Goal: Information Seeking & Learning: Learn about a topic

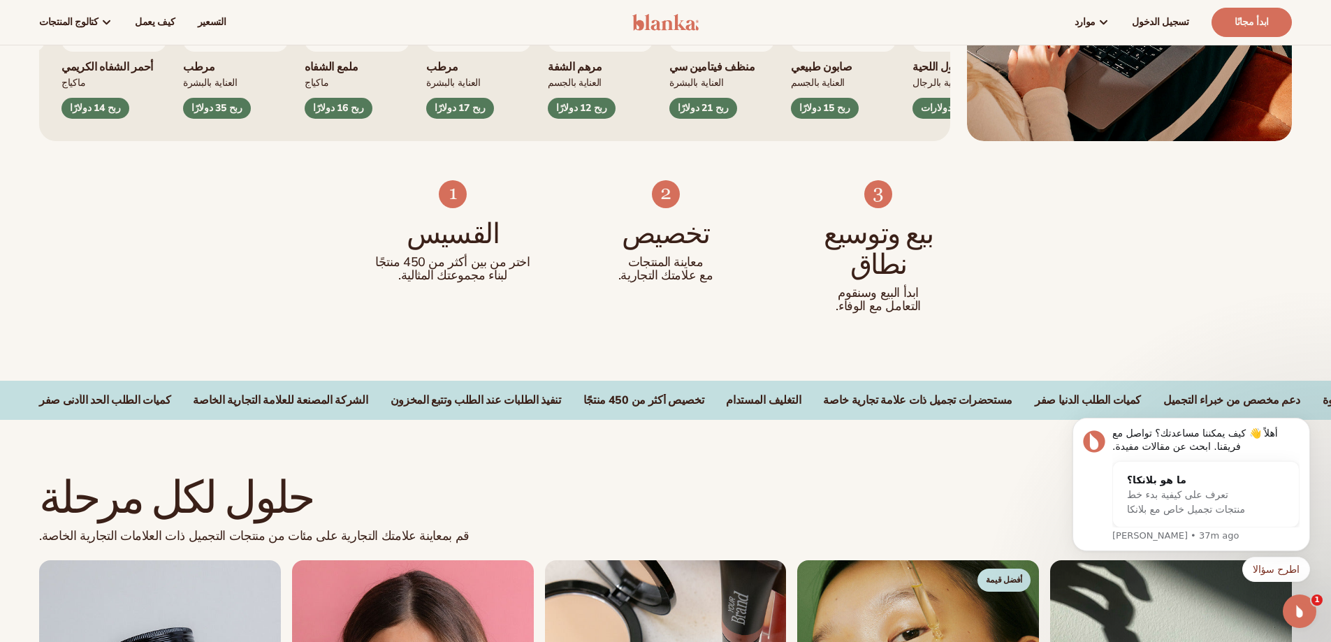
scroll to position [31, 0]
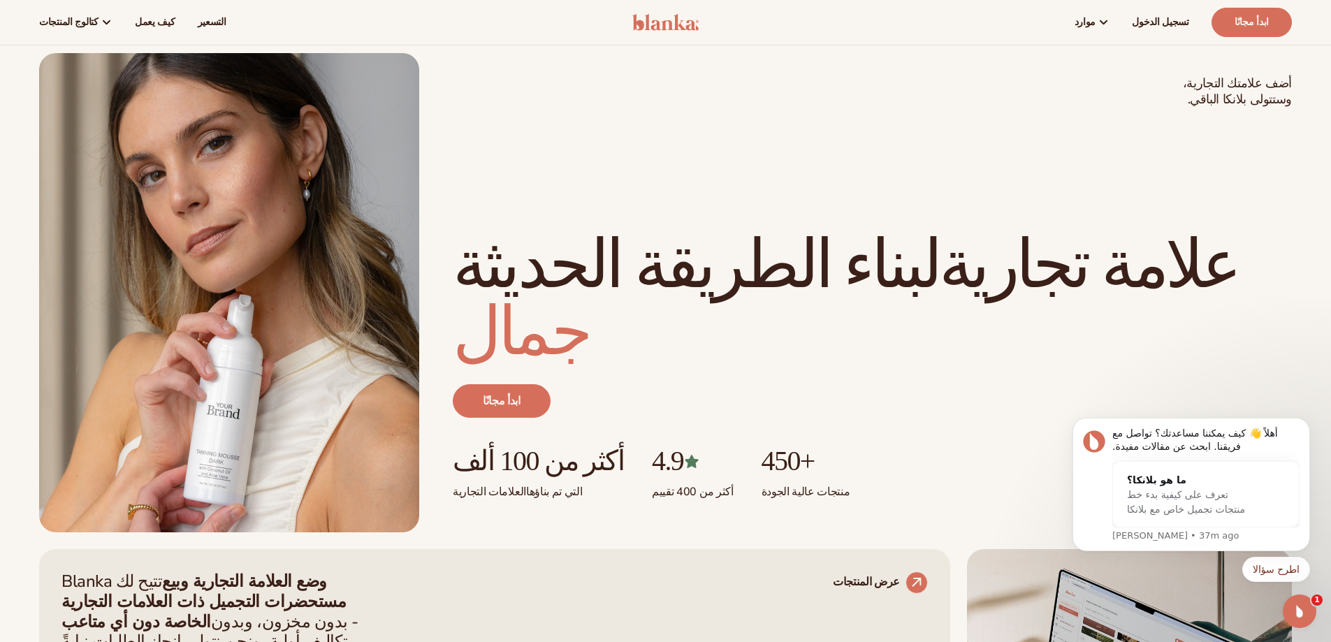
click at [1294, 614] on icon "فتح برنامج Intercom Messenger" at bounding box center [1299, 611] width 23 height 23
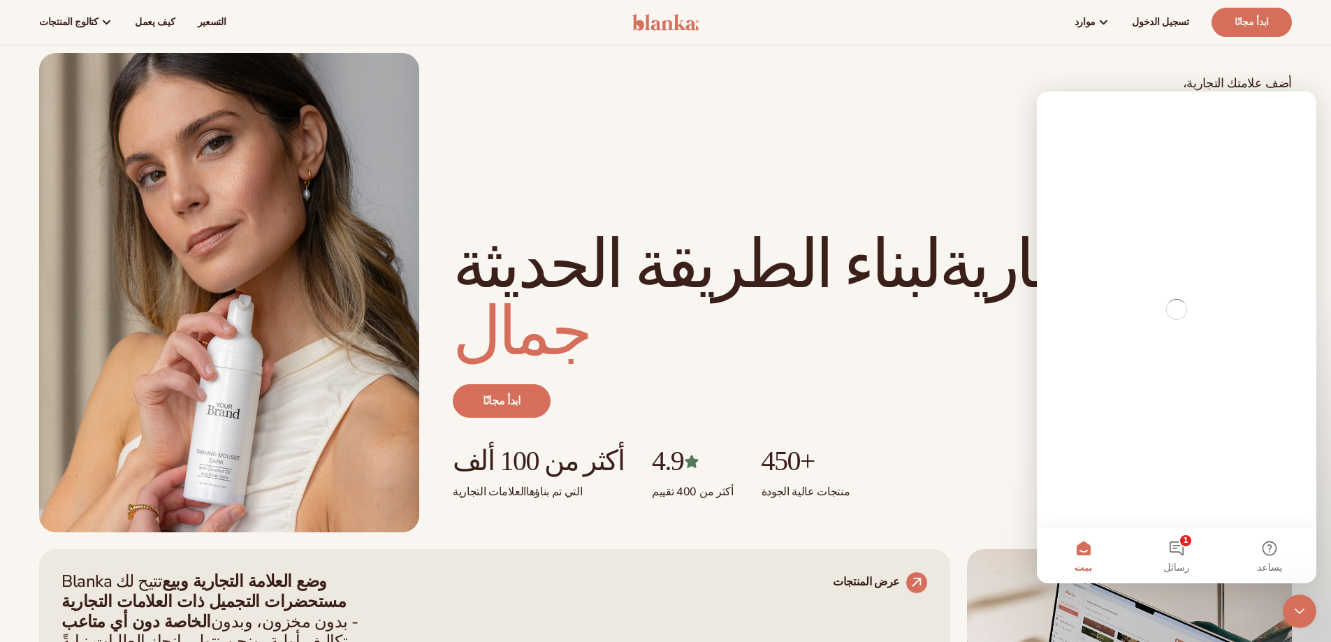
scroll to position [0, 0]
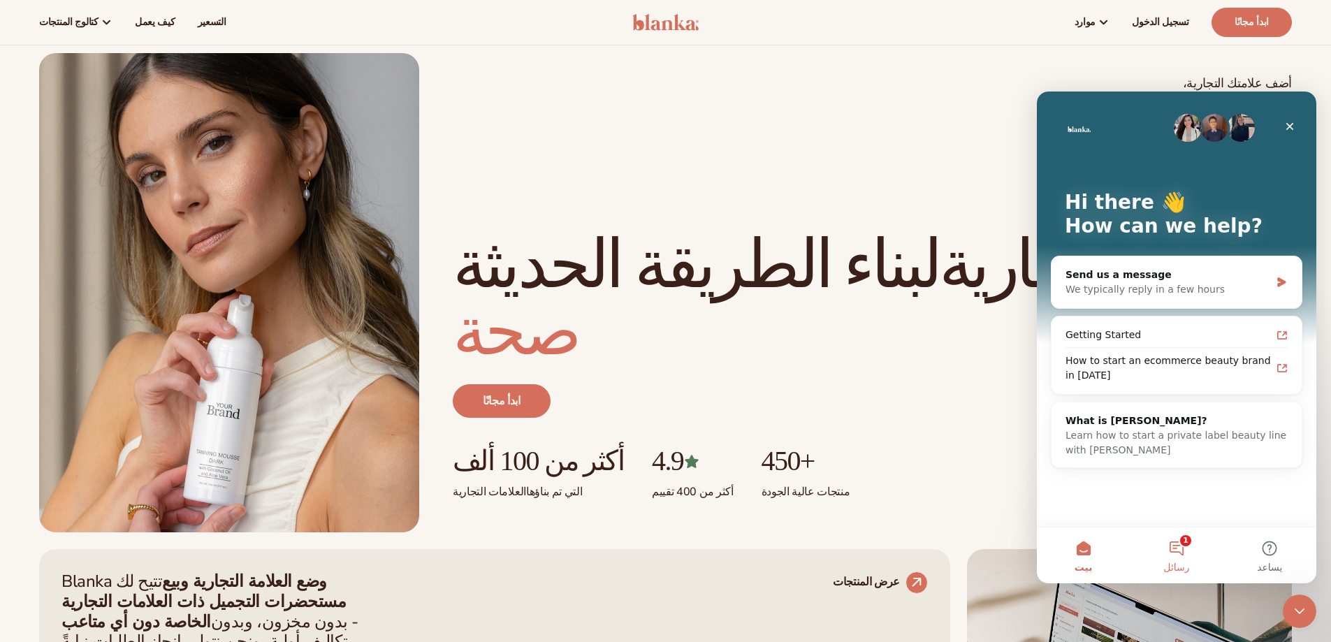
click at [1171, 554] on button "1 رسائل" at bounding box center [1175, 555] width 93 height 56
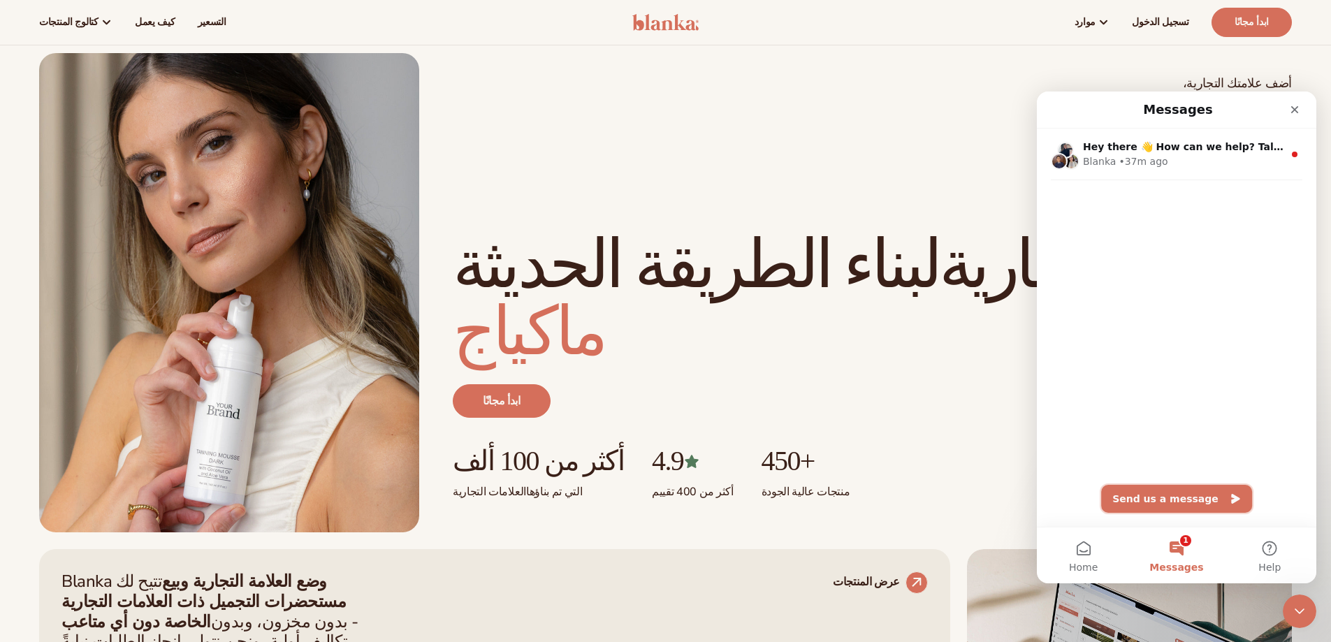
click at [1170, 499] on button "Send us a message" at bounding box center [1176, 499] width 151 height 28
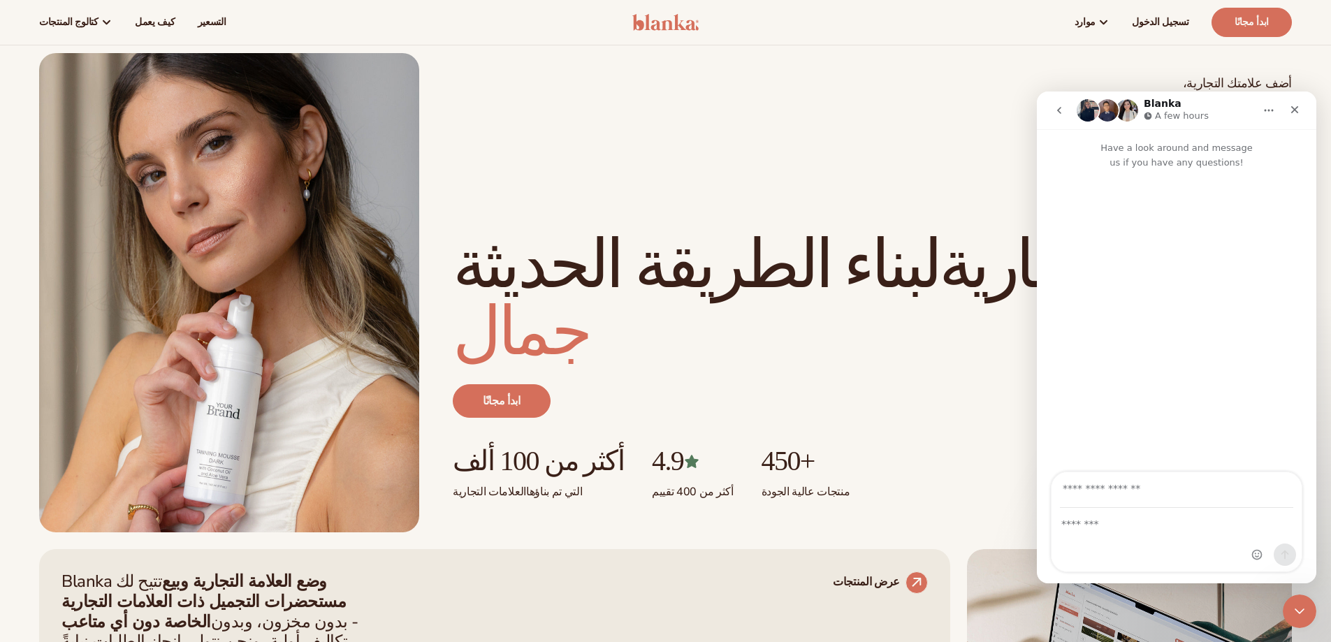
click at [1141, 532] on div "رسول الاتصال الداخلي" at bounding box center [1176, 539] width 250 height 63
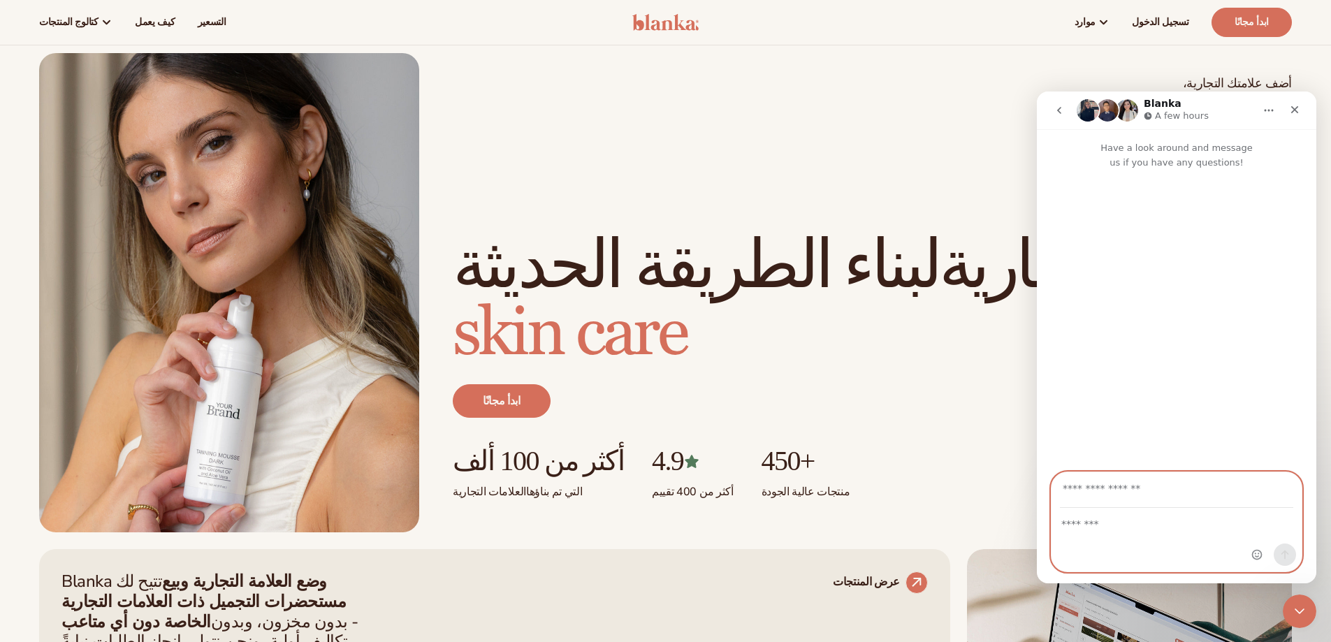
click at [1151, 525] on textarea "Message…" at bounding box center [1176, 520] width 250 height 24
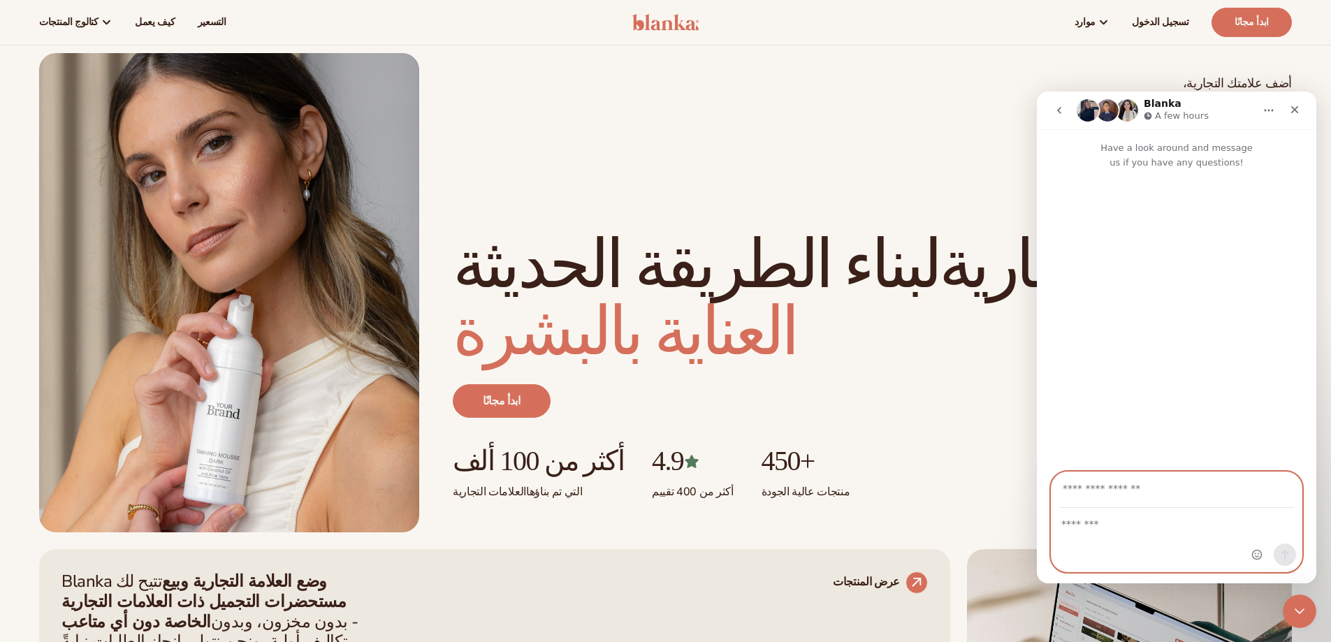
click at [1145, 495] on input "Your email" at bounding box center [1176, 490] width 233 height 36
click at [1086, 527] on textarea "Message…" at bounding box center [1176, 520] width 250 height 24
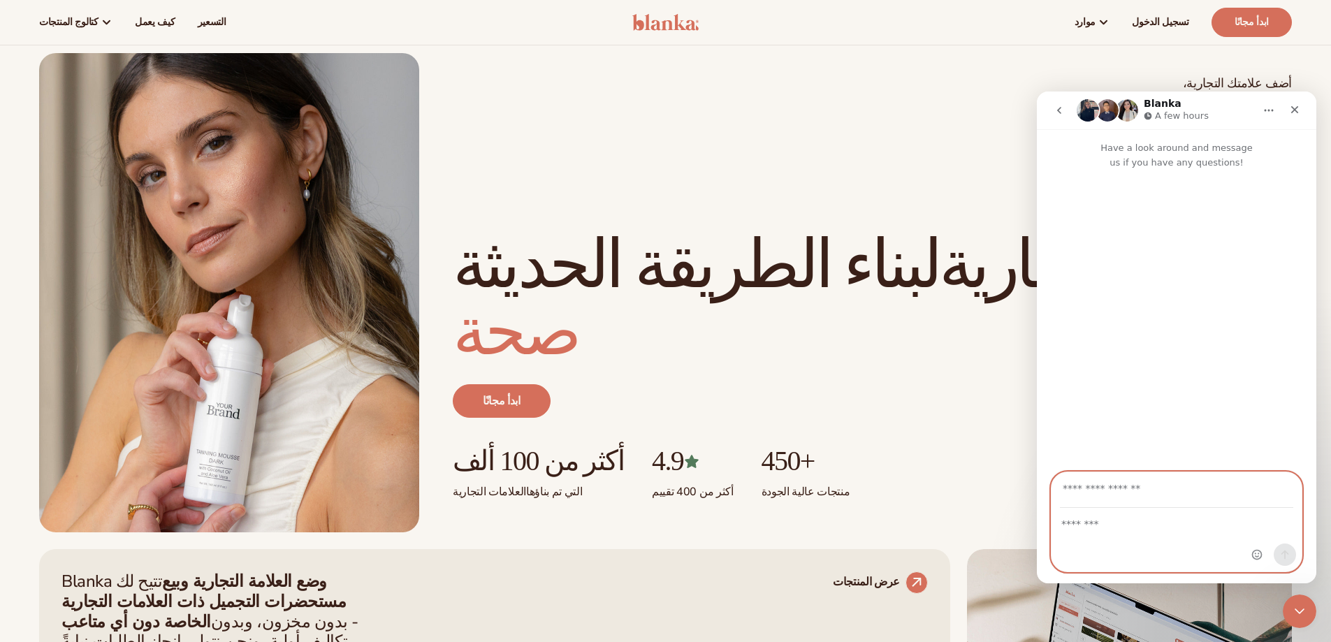
type textarea "*"
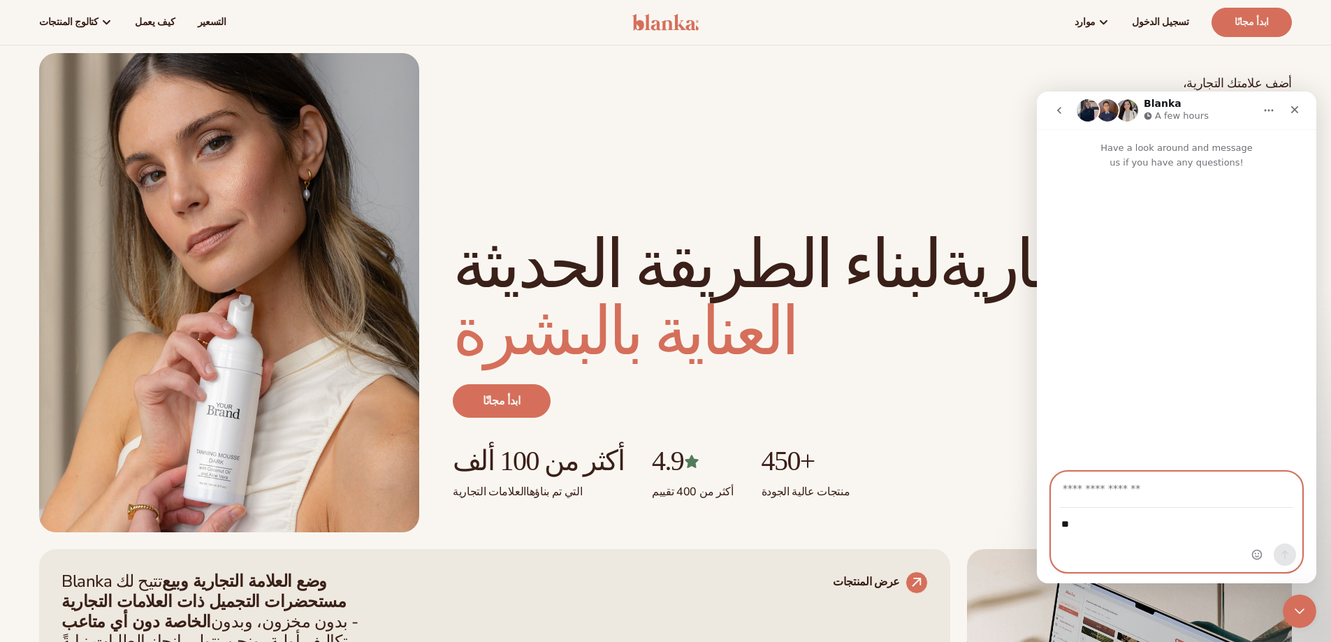
type textarea "**"
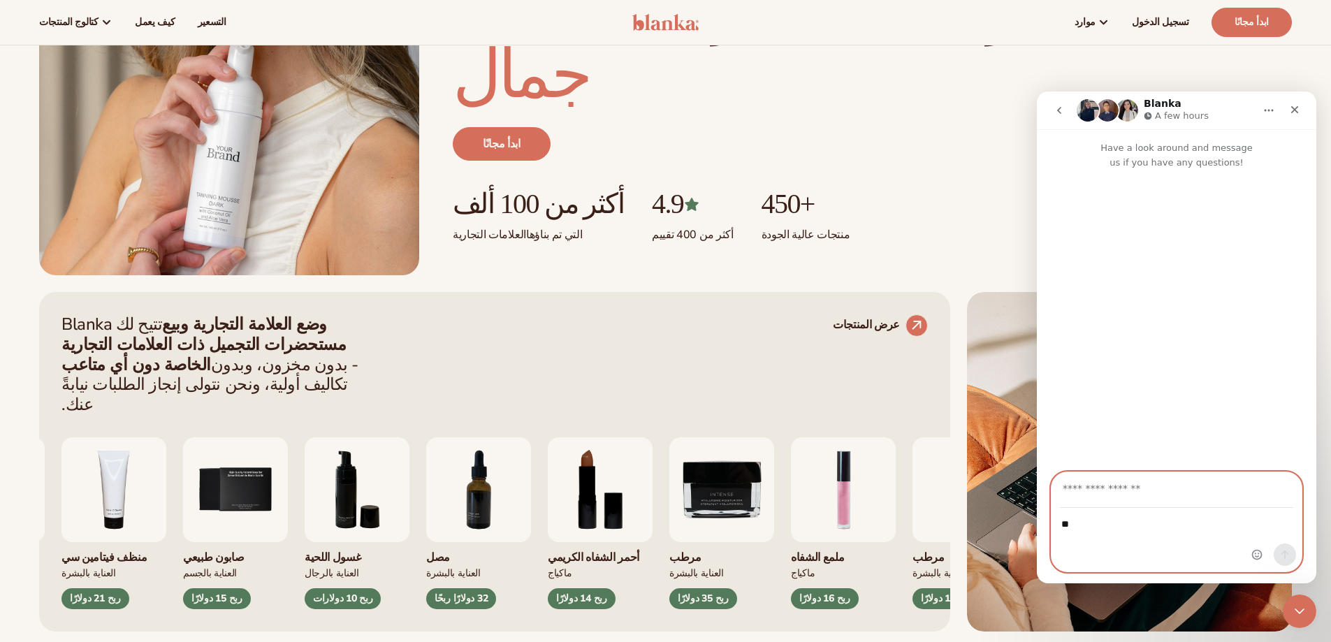
scroll to position [241, 0]
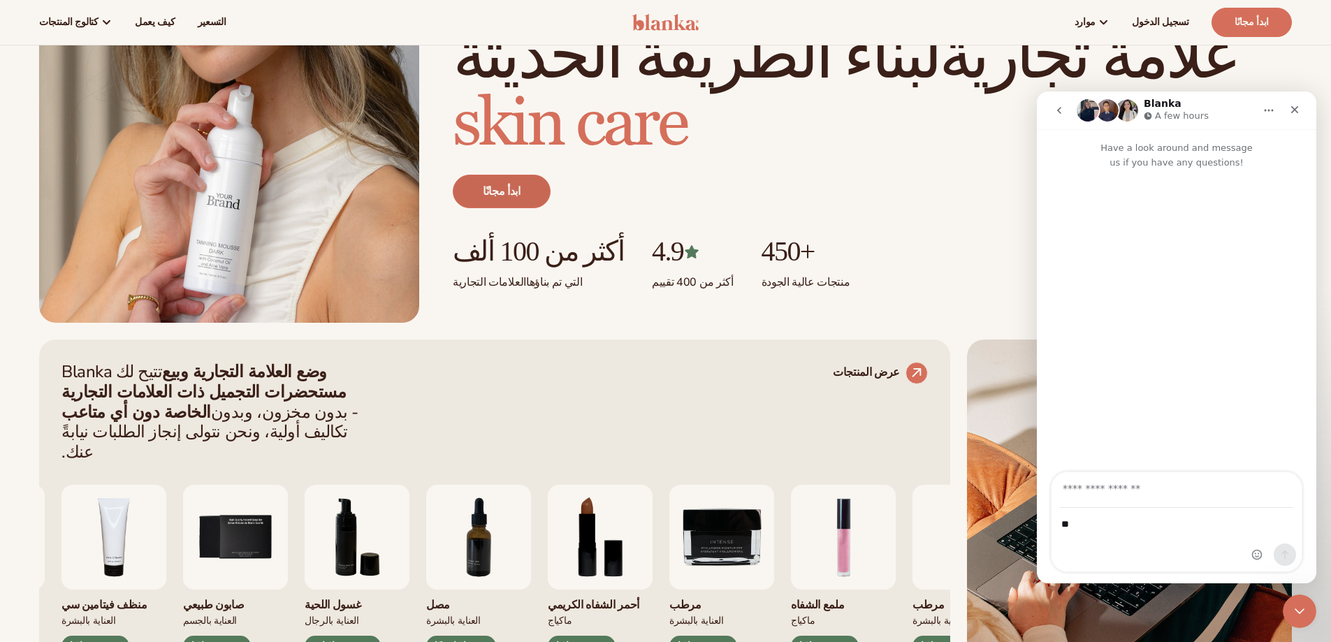
click at [504, 201] on link "ابدأ مجانًا" at bounding box center [502, 192] width 98 height 34
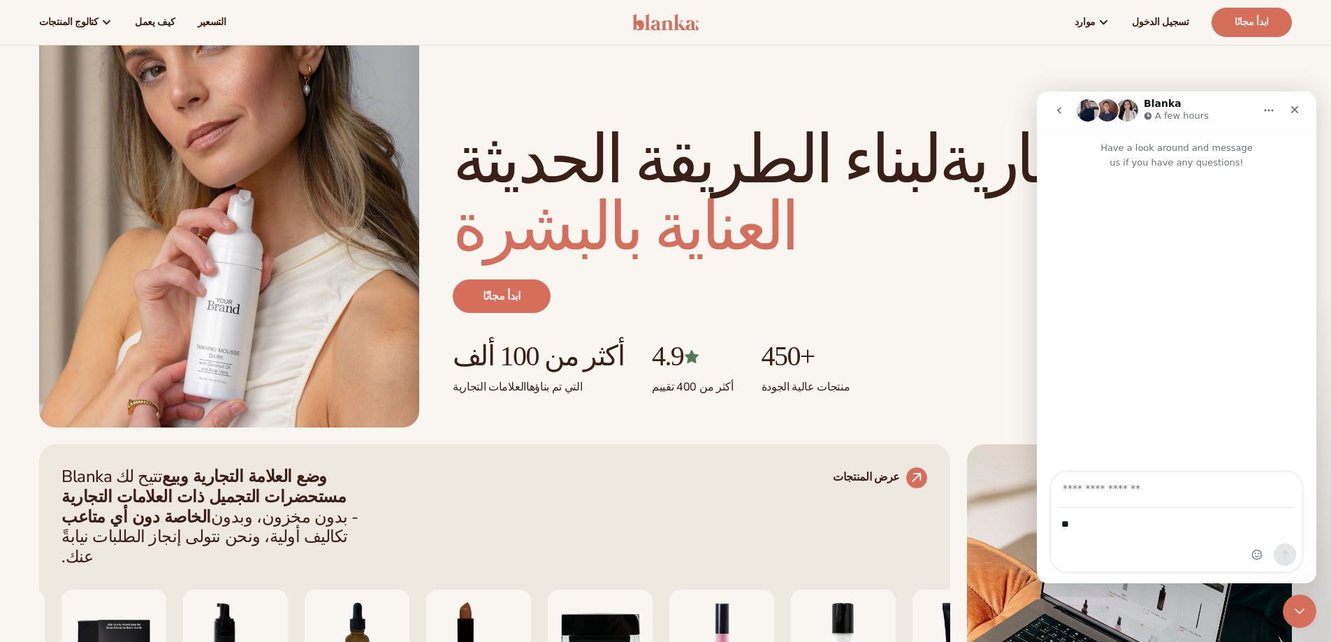
scroll to position [0, 0]
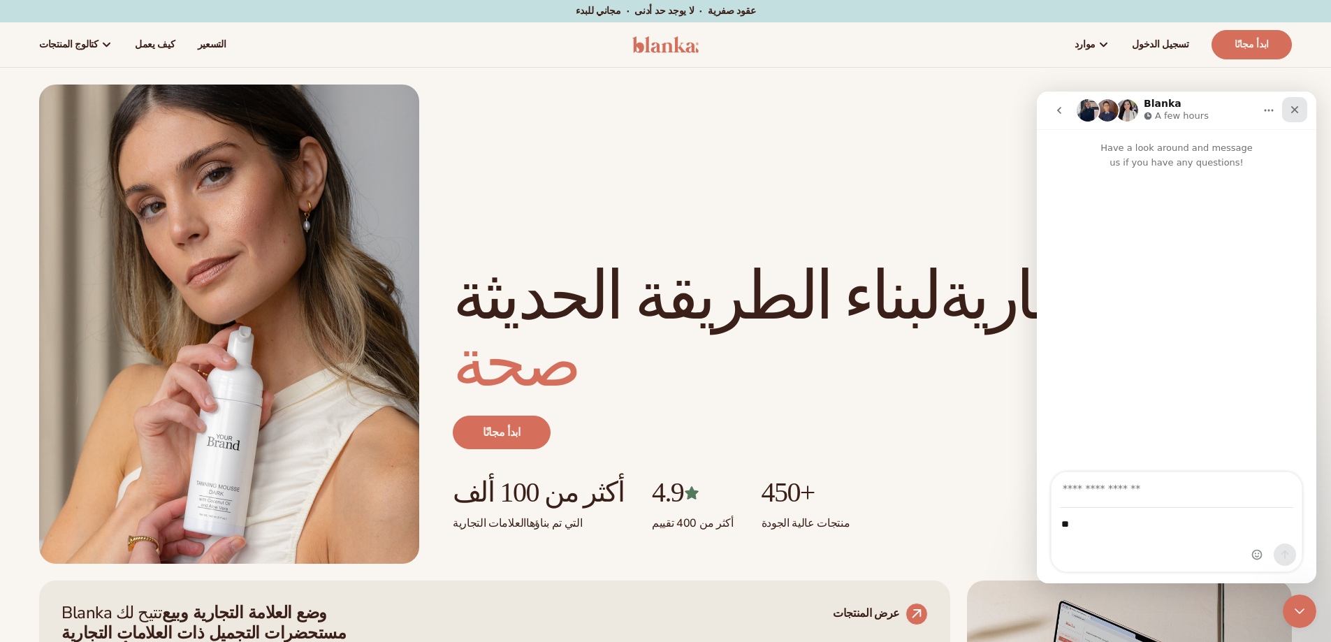
click at [1302, 111] on div "Close" at bounding box center [1294, 109] width 25 height 25
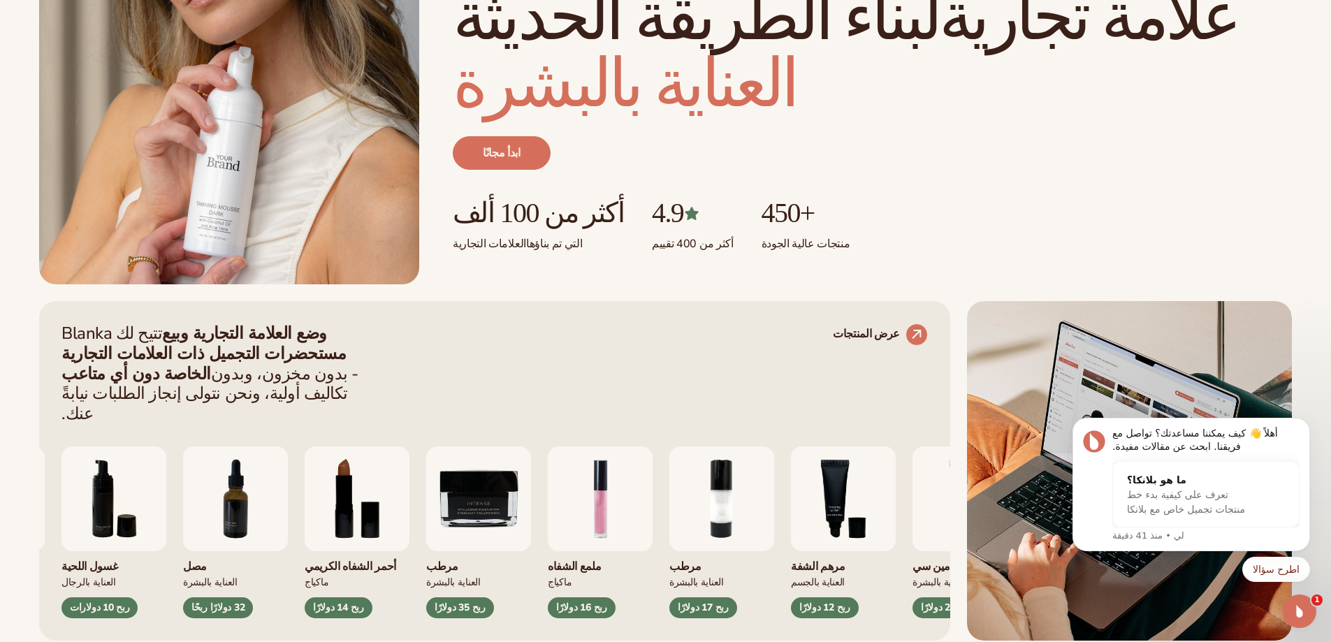
scroll to position [489, 0]
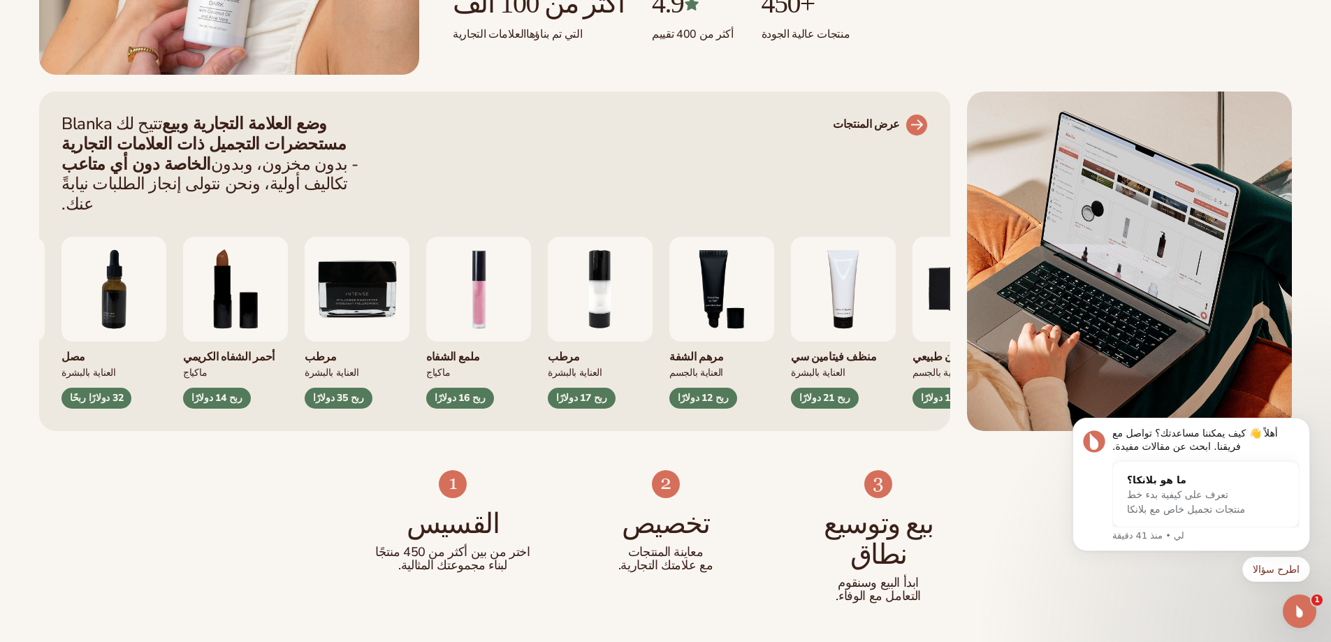
click at [900, 126] on link "عرض المنتجات" at bounding box center [880, 125] width 95 height 22
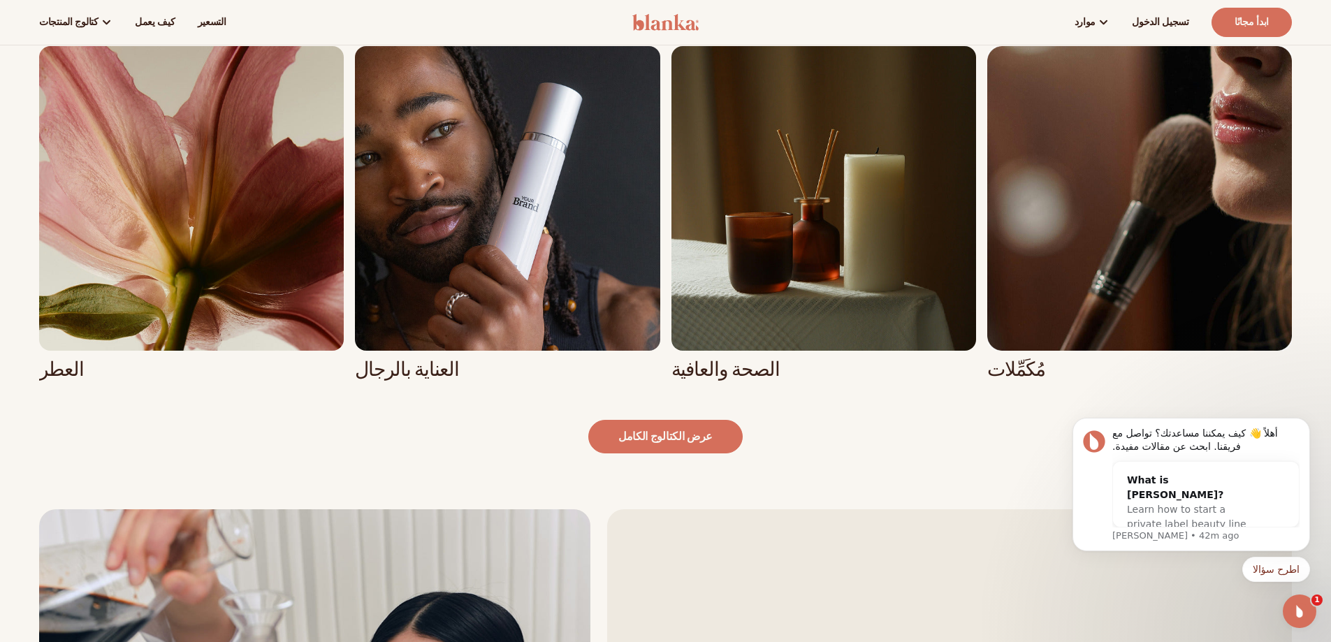
scroll to position [1275, 0]
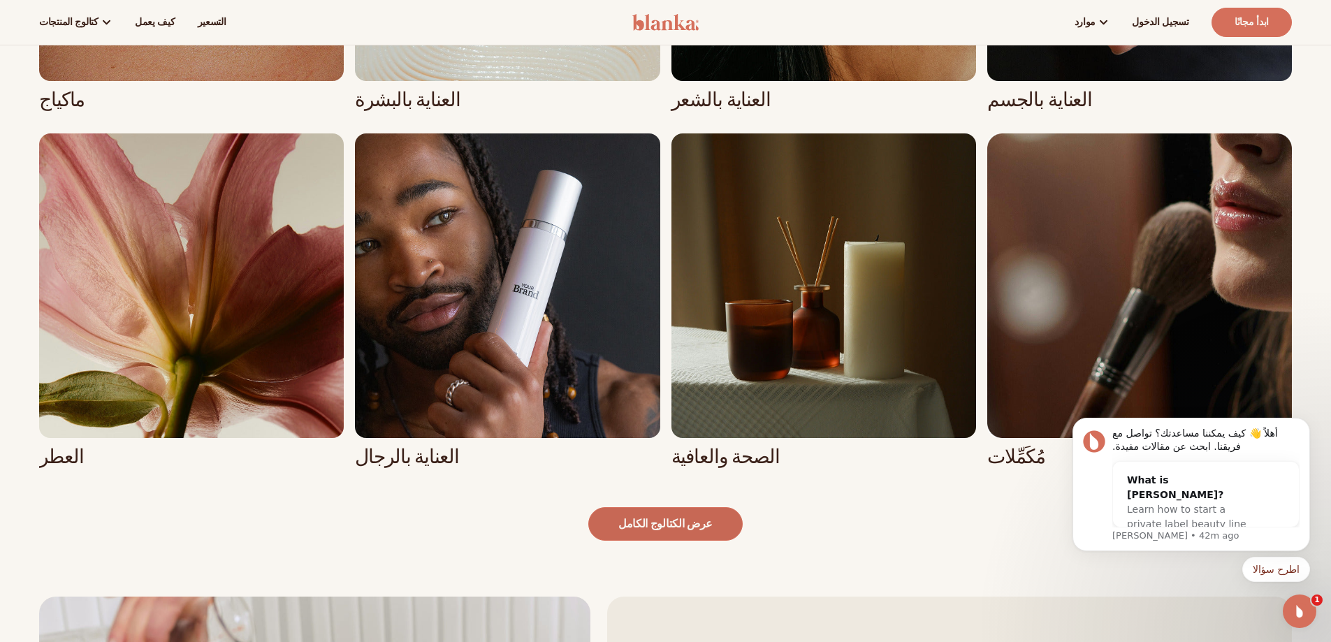
click at [654, 525] on font "عرض الكتالوج الكامل" at bounding box center [665, 523] width 94 height 15
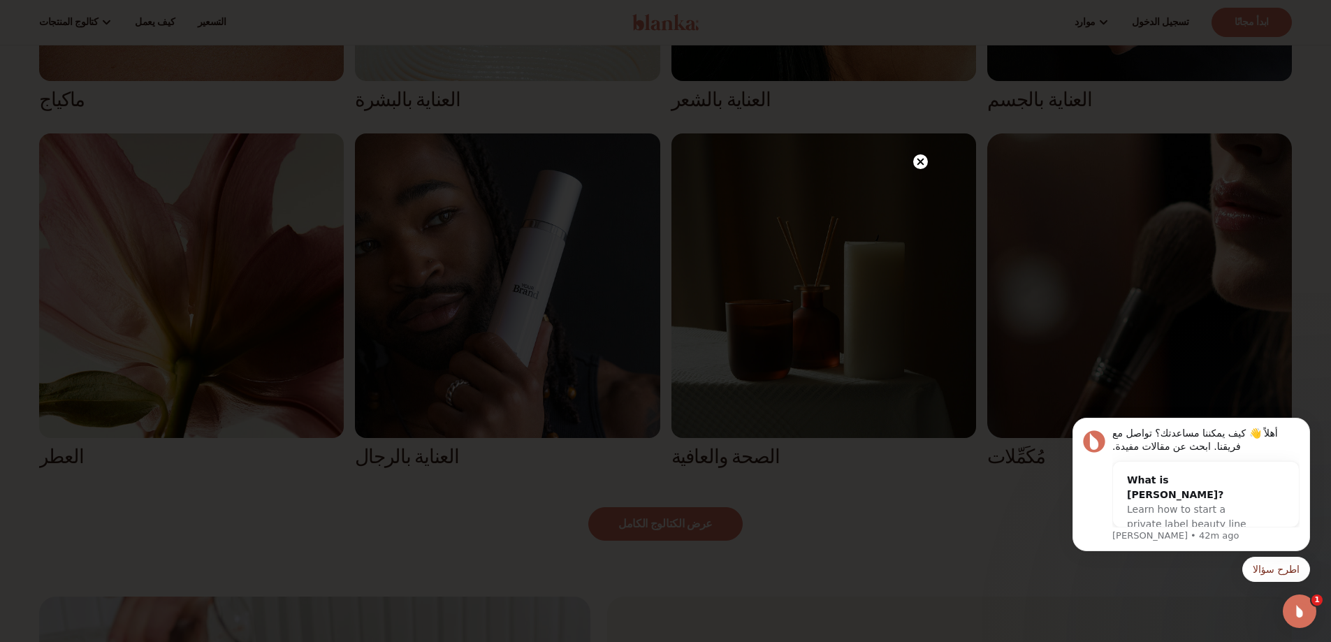
scroll to position [1205, 0]
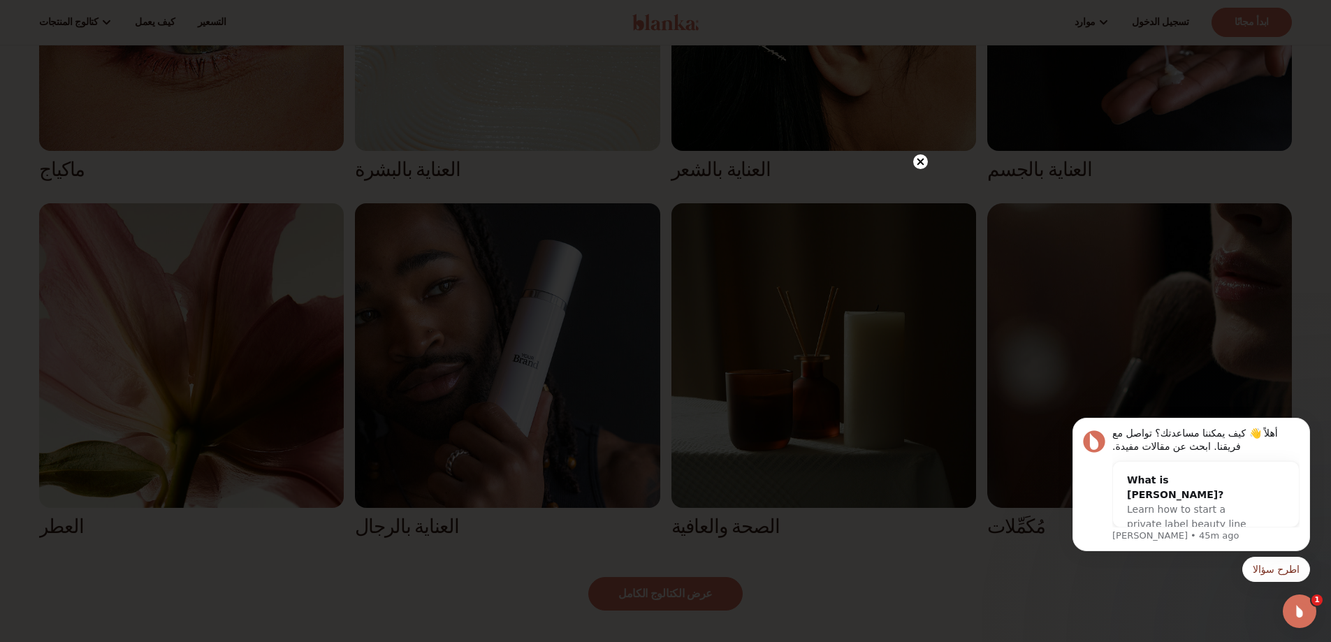
click at [920, 159] on circle at bounding box center [920, 161] width 15 height 15
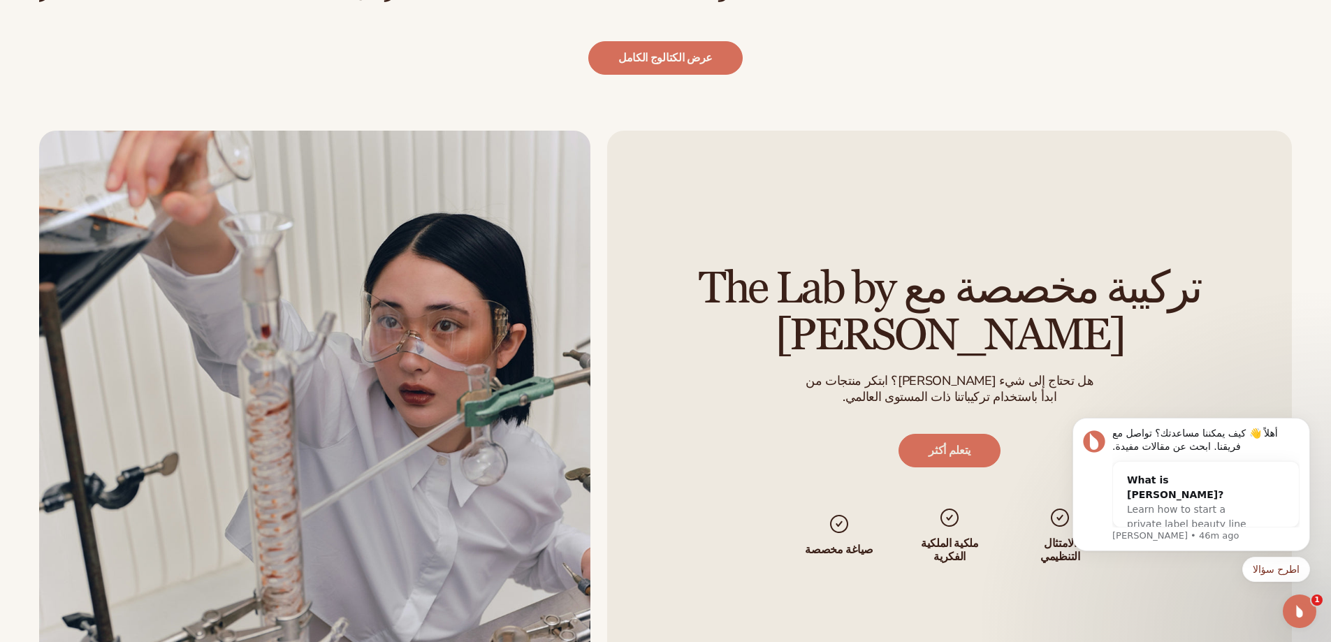
scroll to position [1838, 0]
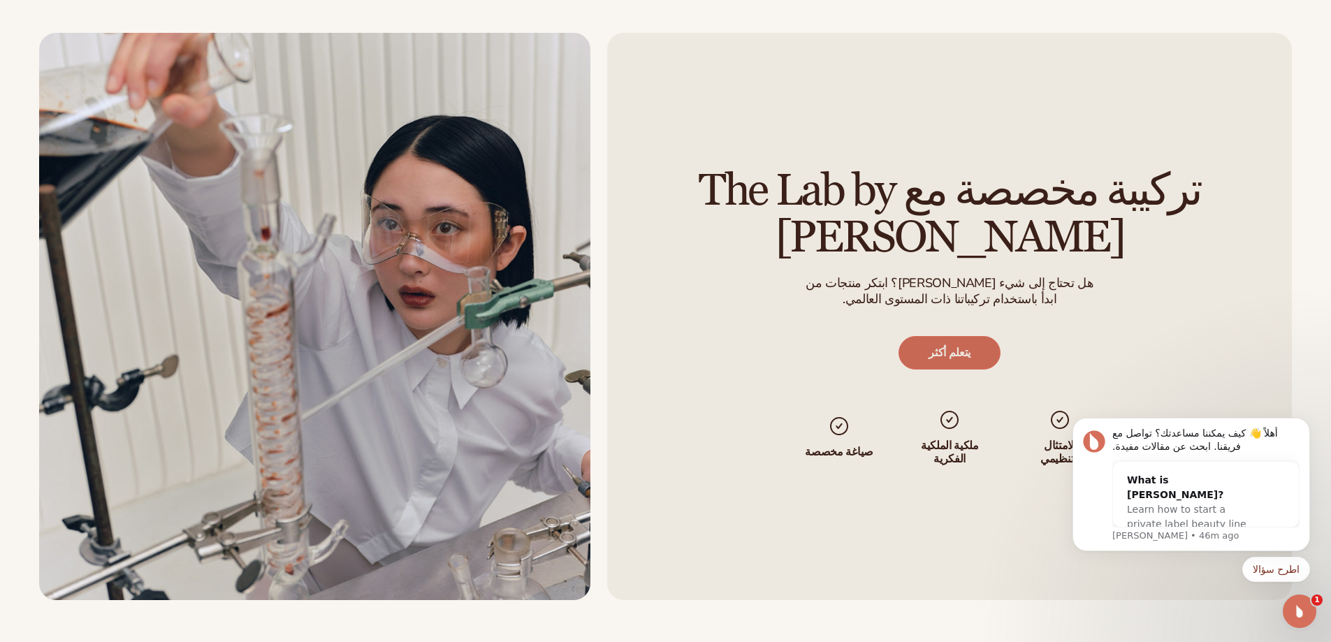
click at [950, 360] on font "يتعلم أكثر" at bounding box center [949, 352] width 42 height 15
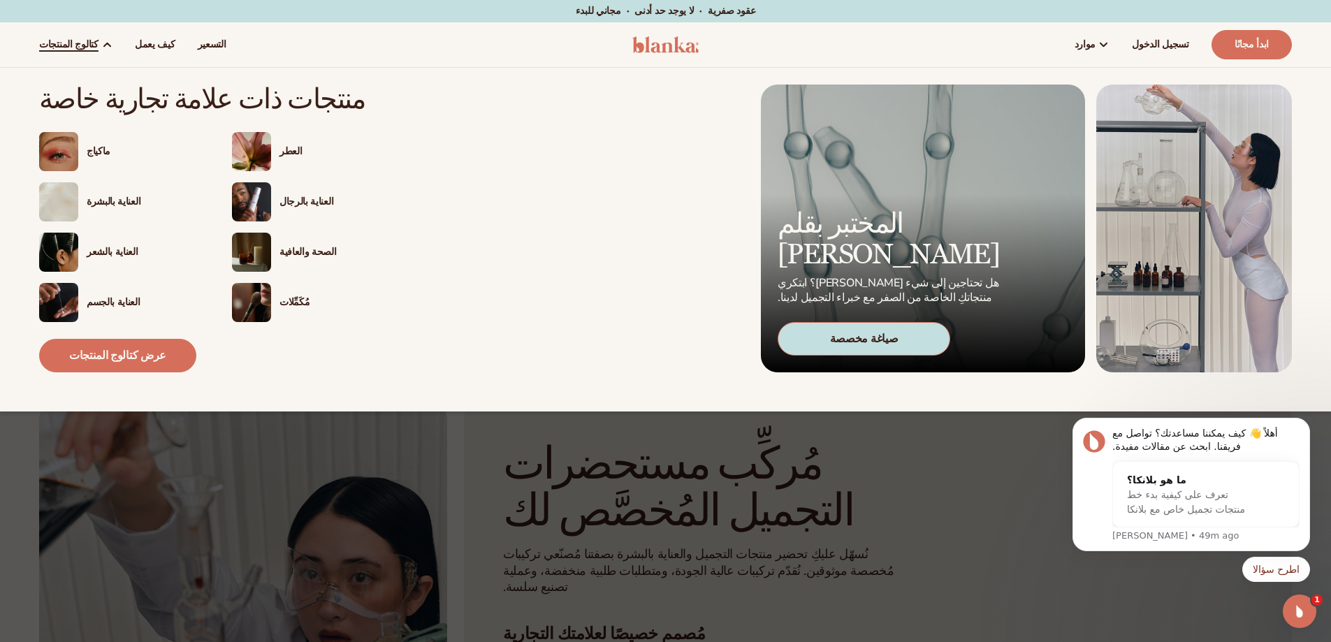
click at [252, 298] on img at bounding box center [251, 302] width 39 height 39
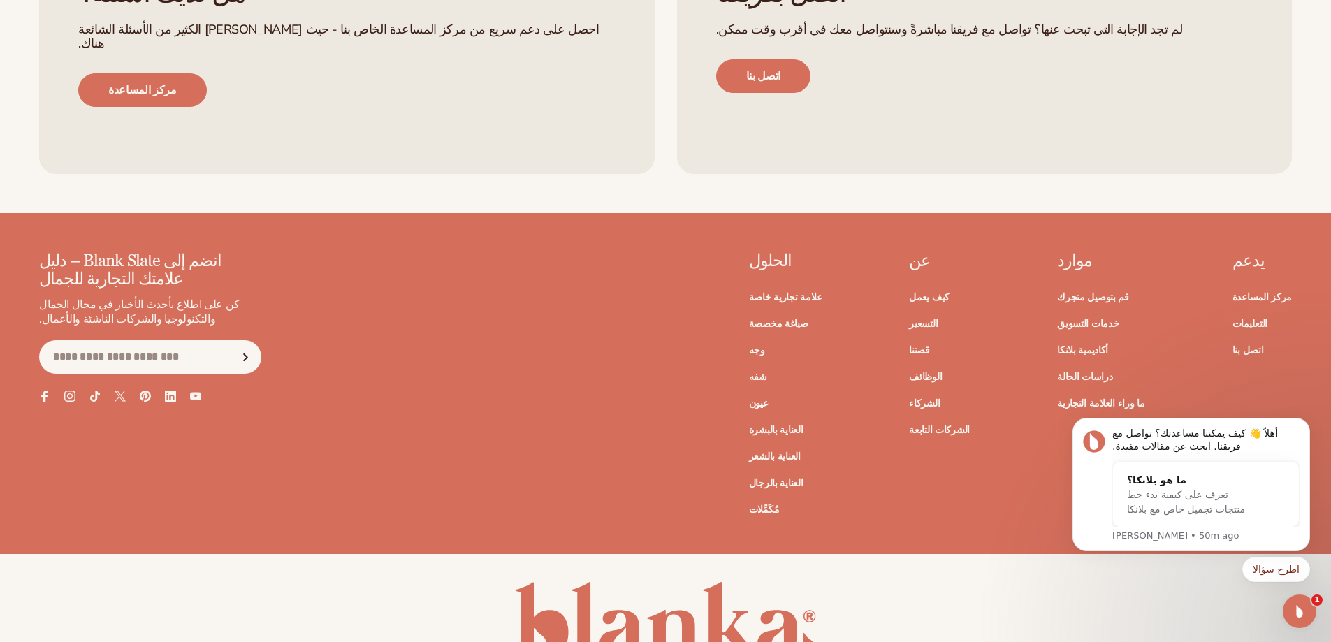
scroll to position [2742, 0]
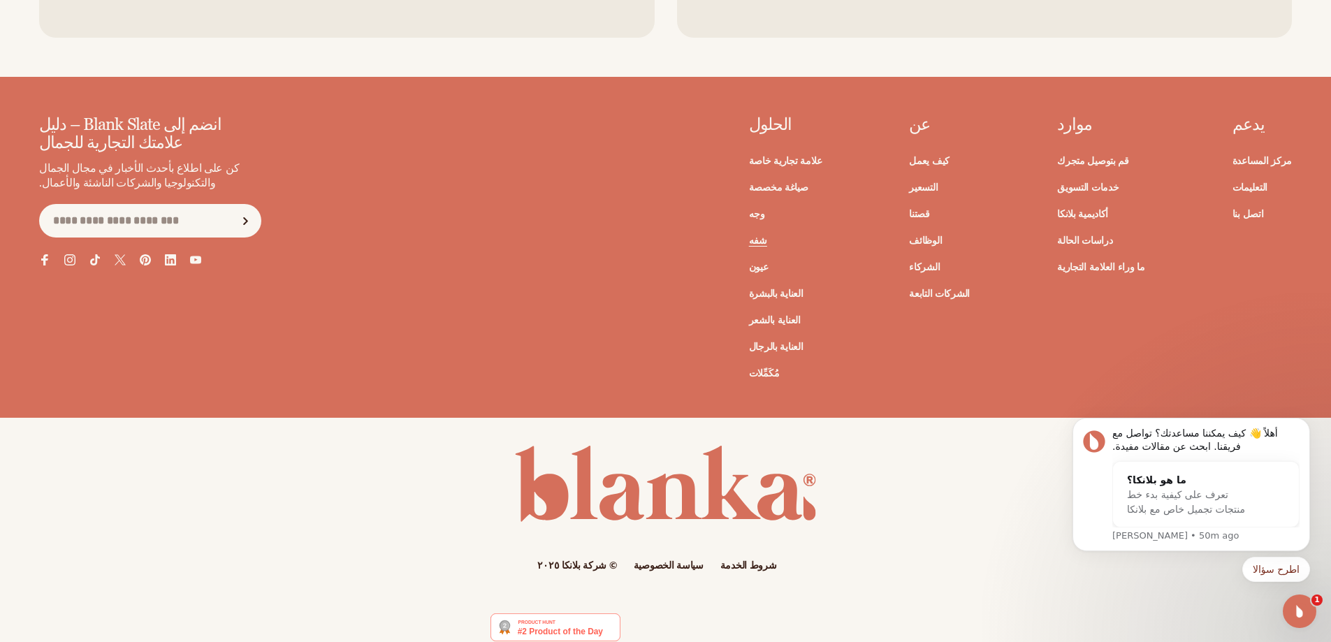
click at [767, 234] on font "شفه" at bounding box center [758, 240] width 18 height 13
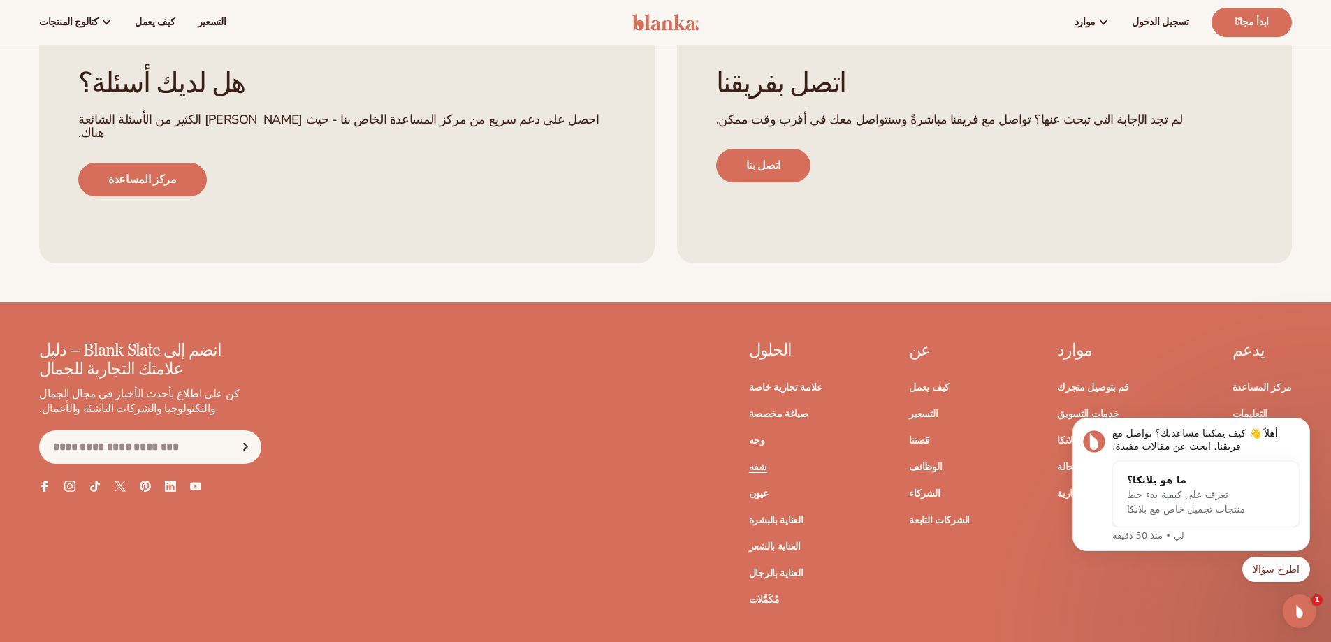
scroll to position [2584, 0]
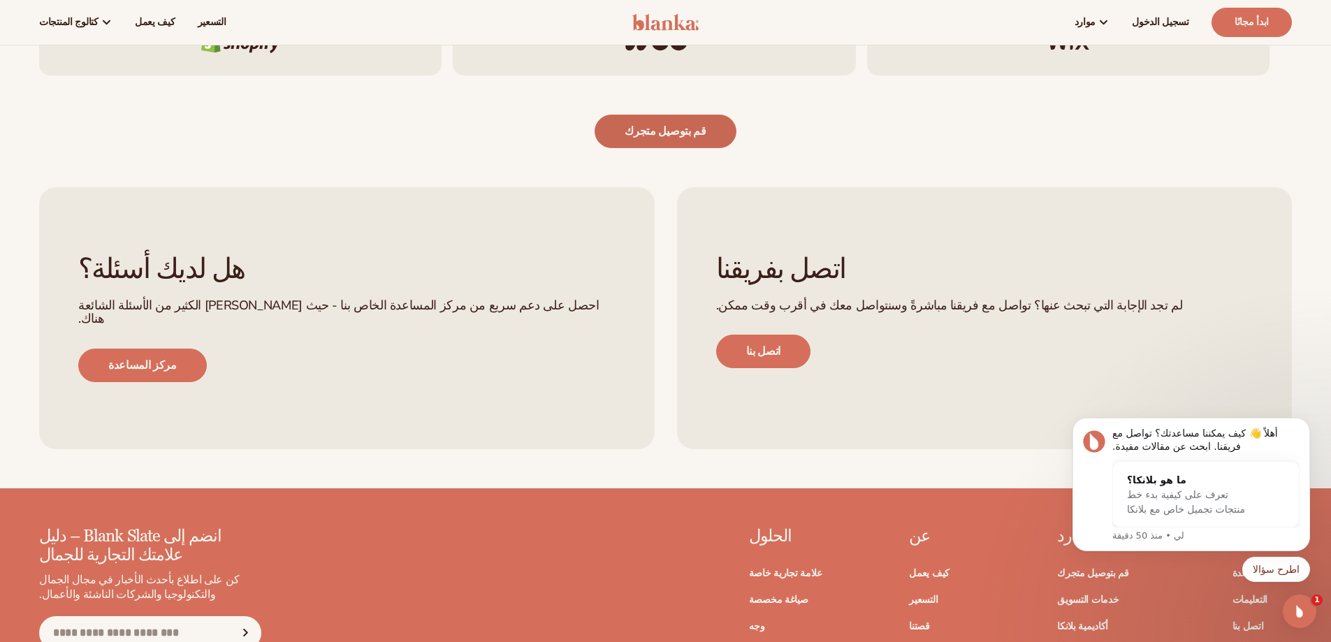
click at [696, 144] on link "قم بتوصيل متجرك" at bounding box center [664, 132] width 141 height 34
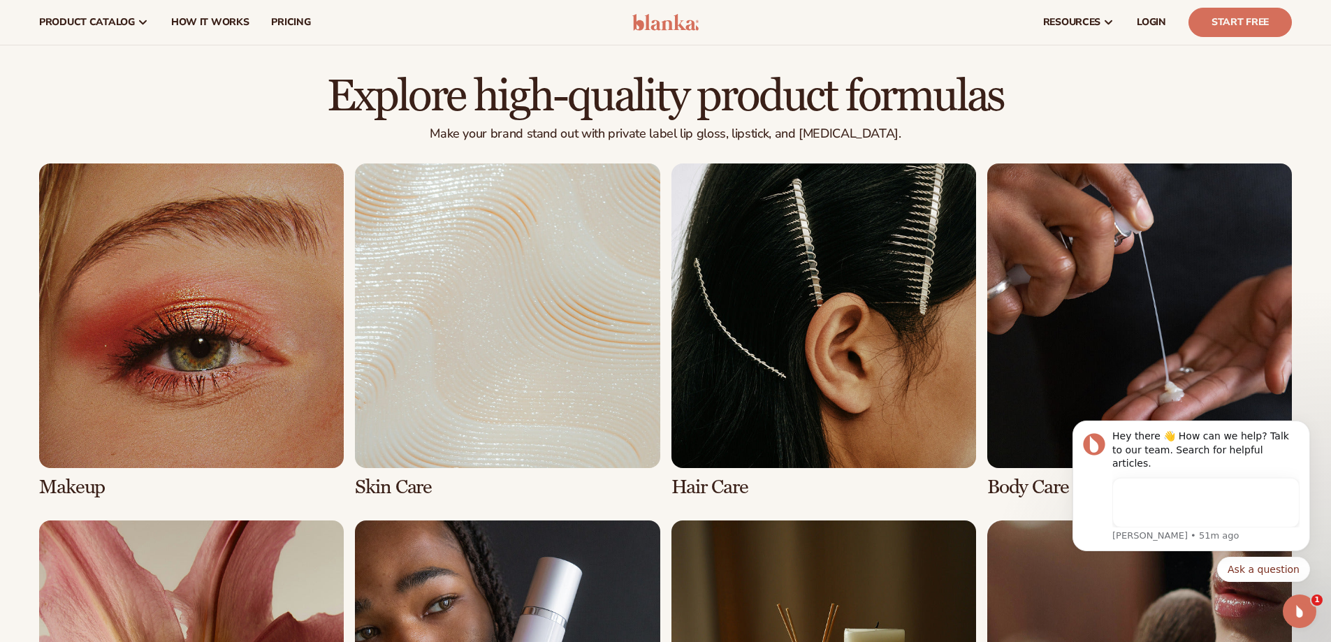
click at [678, 17] on img at bounding box center [665, 22] width 66 height 17
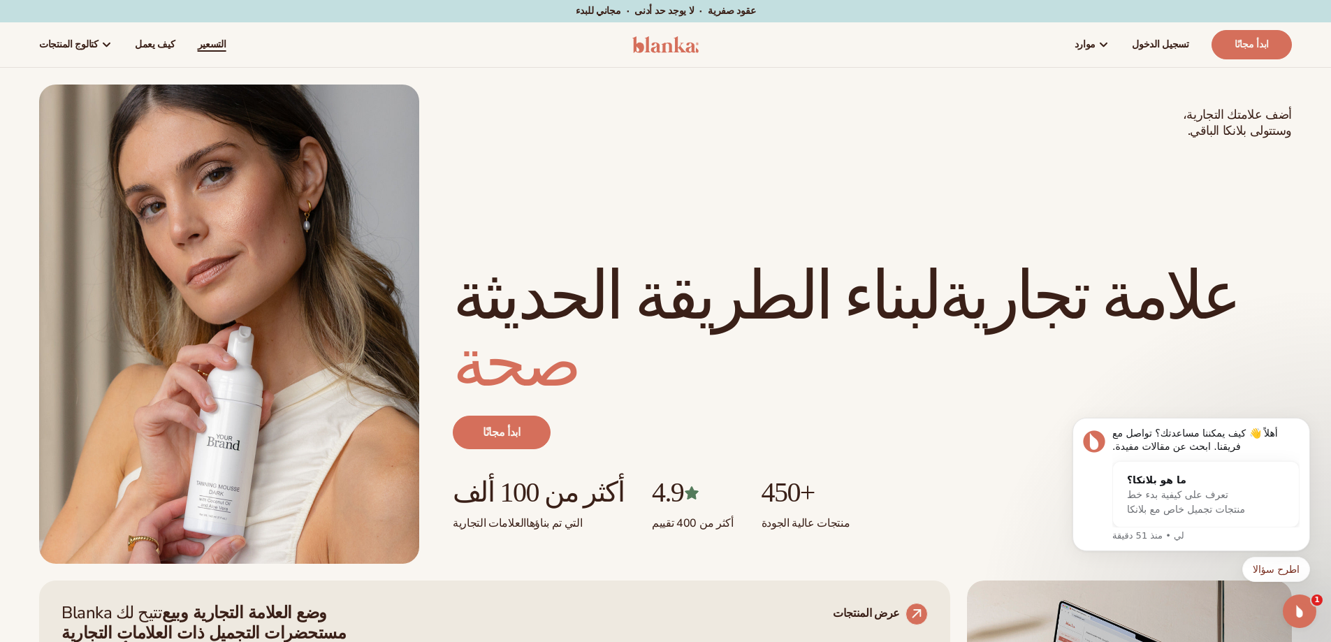
click at [198, 42] on font "التسعير" at bounding box center [212, 44] width 29 height 13
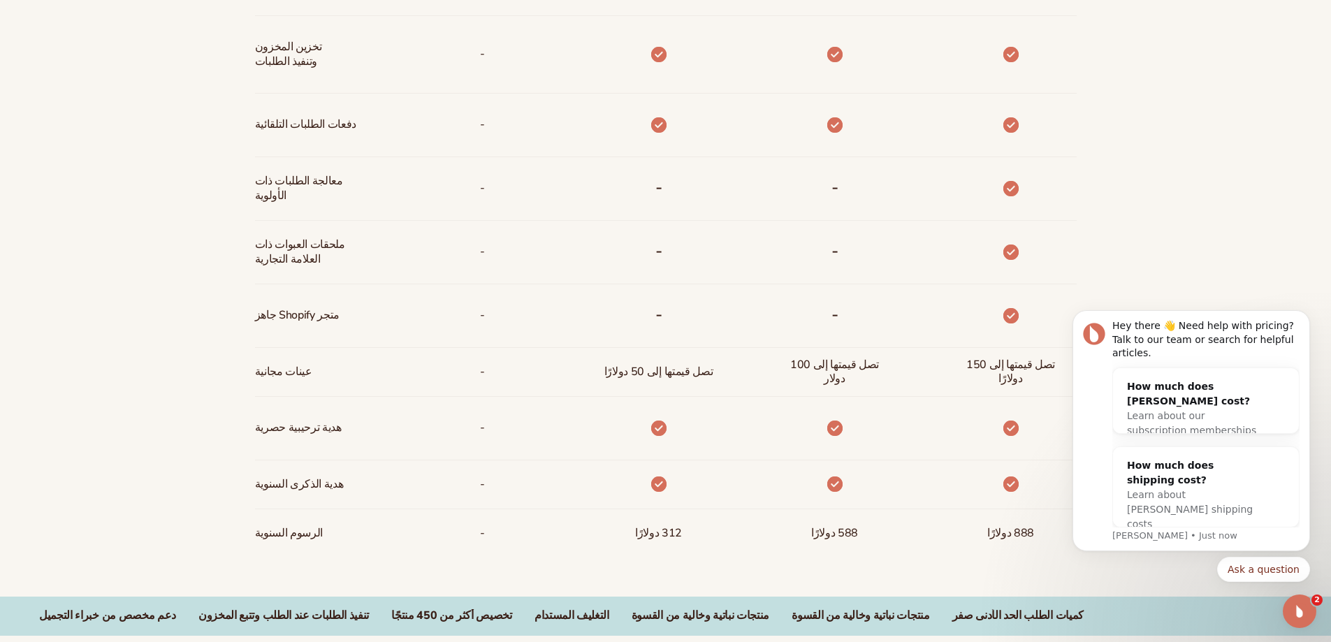
scroll to position [1048, 0]
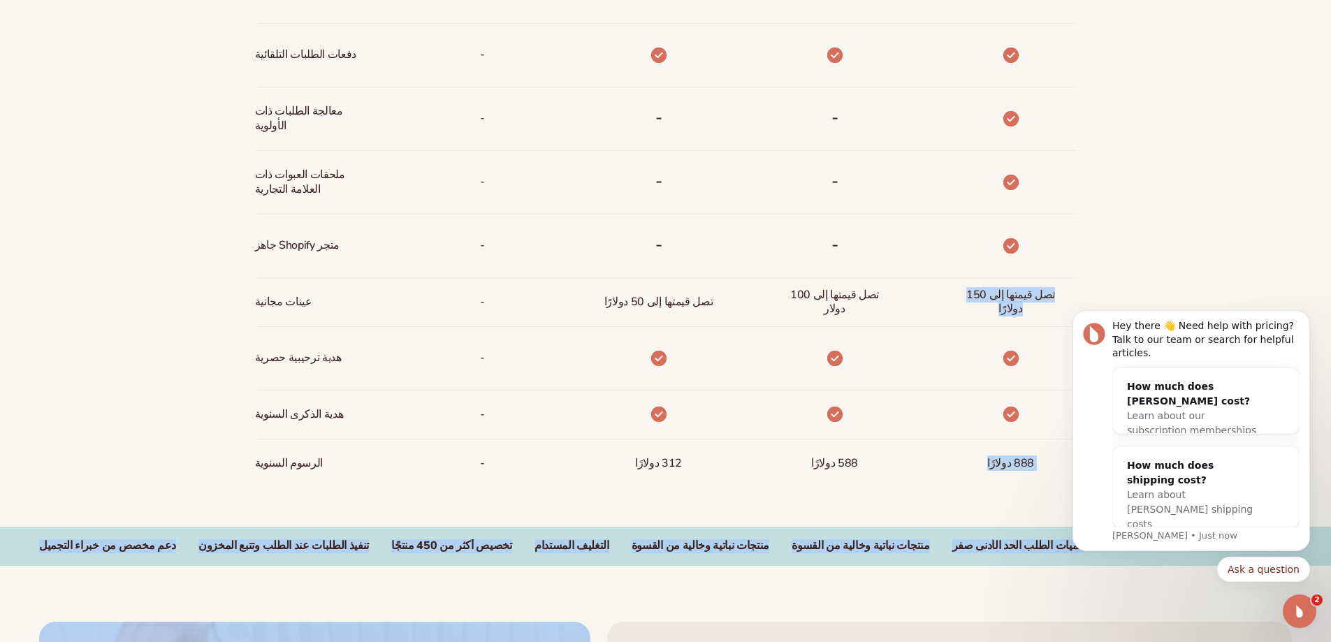
drag, startPoint x: 2007, startPoint y: 577, endPoint x: 1057, endPoint y: 300, distance: 989.4
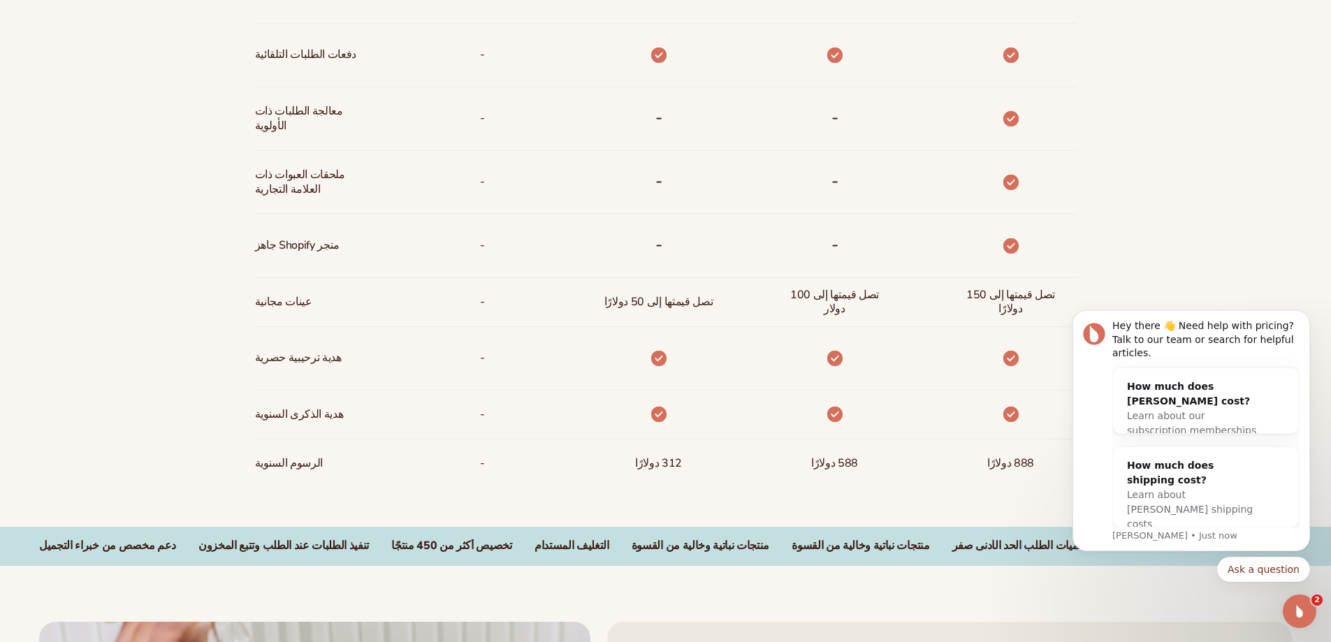
click at [1057, 300] on body "Hey there 👋 Need help with pricing? Talk to our team or search for helpful arti…" at bounding box center [1191, 441] width 268 height 315
click at [1309, 620] on div "فتح برنامج Intercom Messenger" at bounding box center [1299, 611] width 46 height 46
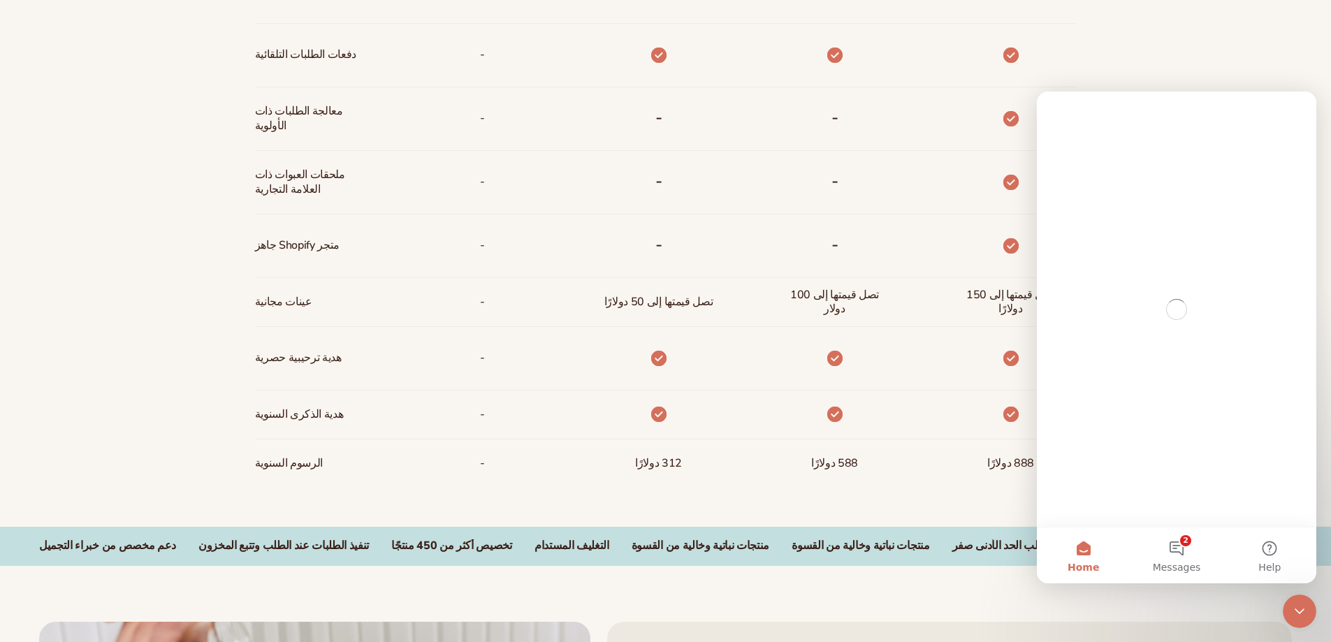
scroll to position [0, 0]
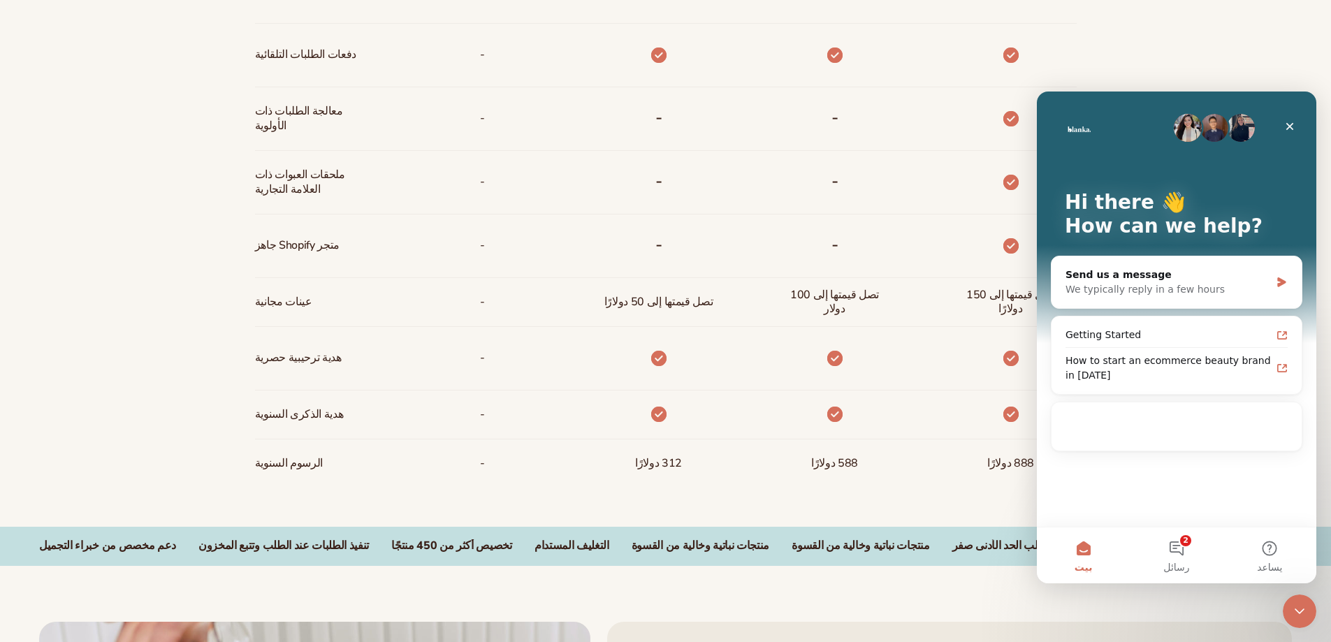
click at [1306, 613] on icon "Close Intercom Messenger" at bounding box center [1299, 611] width 17 height 17
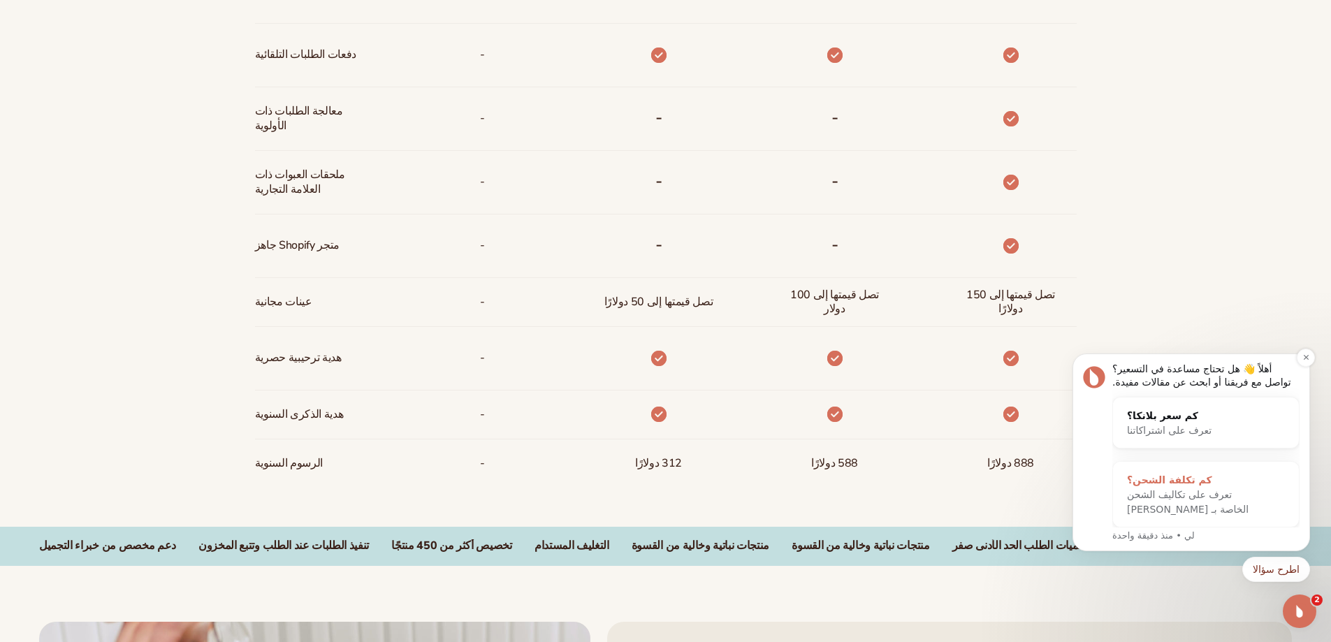
click at [1141, 502] on font "تعرف على تكاليف الشحن الخاصة بـ Blanka" at bounding box center [1188, 502] width 122 height 26
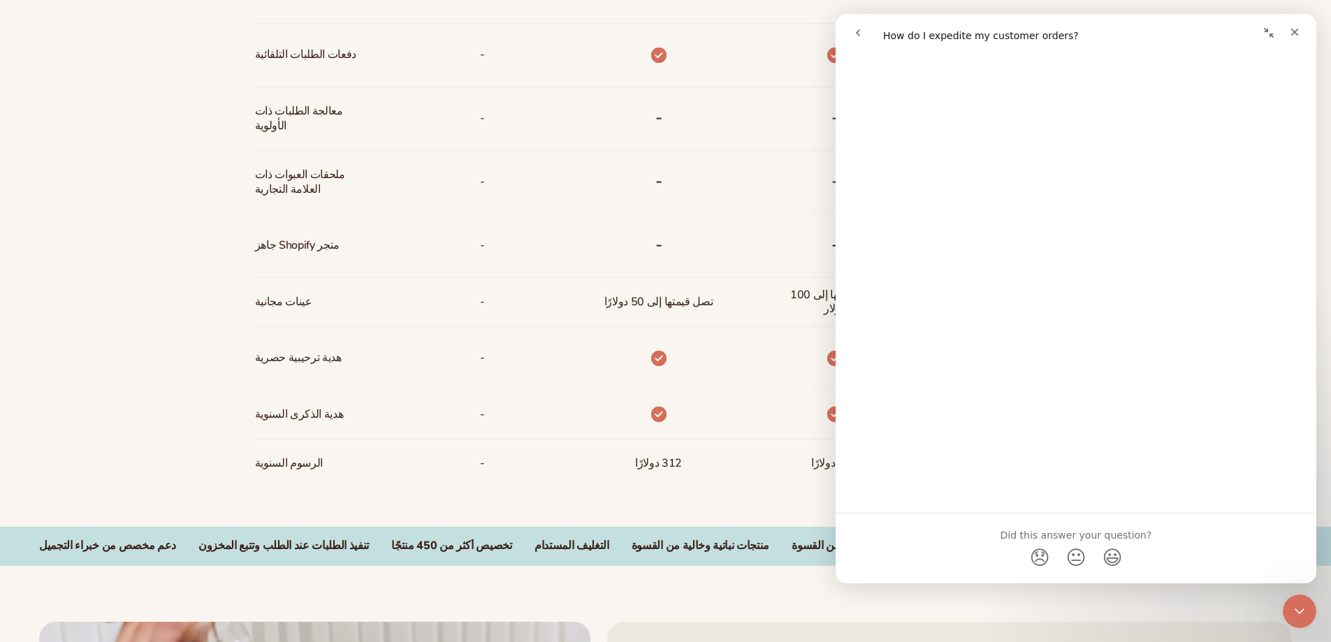
scroll to position [323, 0]
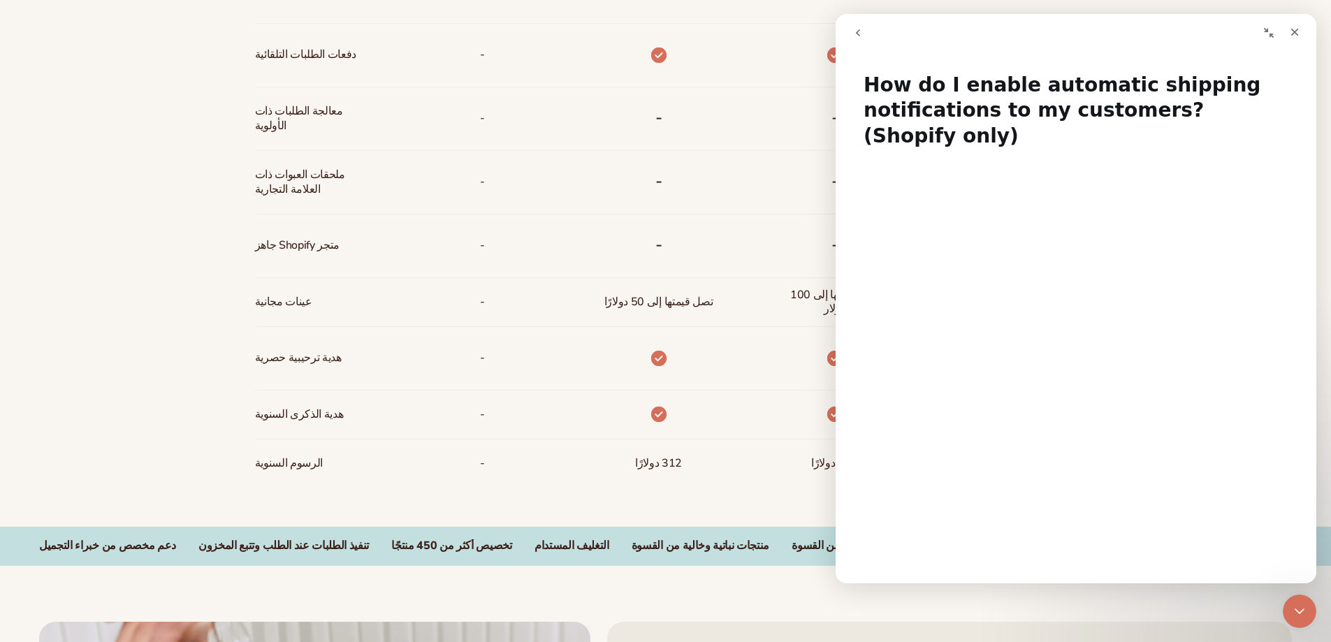
click at [852, 36] on icon "عُد" at bounding box center [857, 32] width 11 height 11
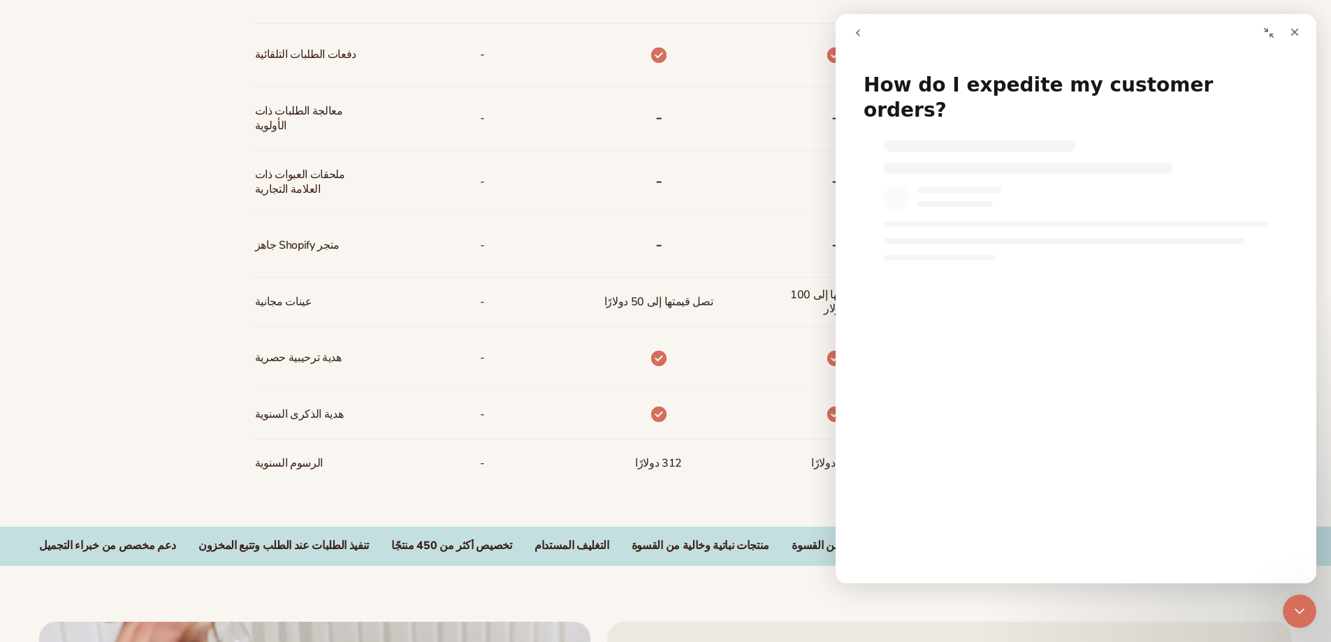
click at [852, 36] on icon "عُد" at bounding box center [857, 32] width 11 height 11
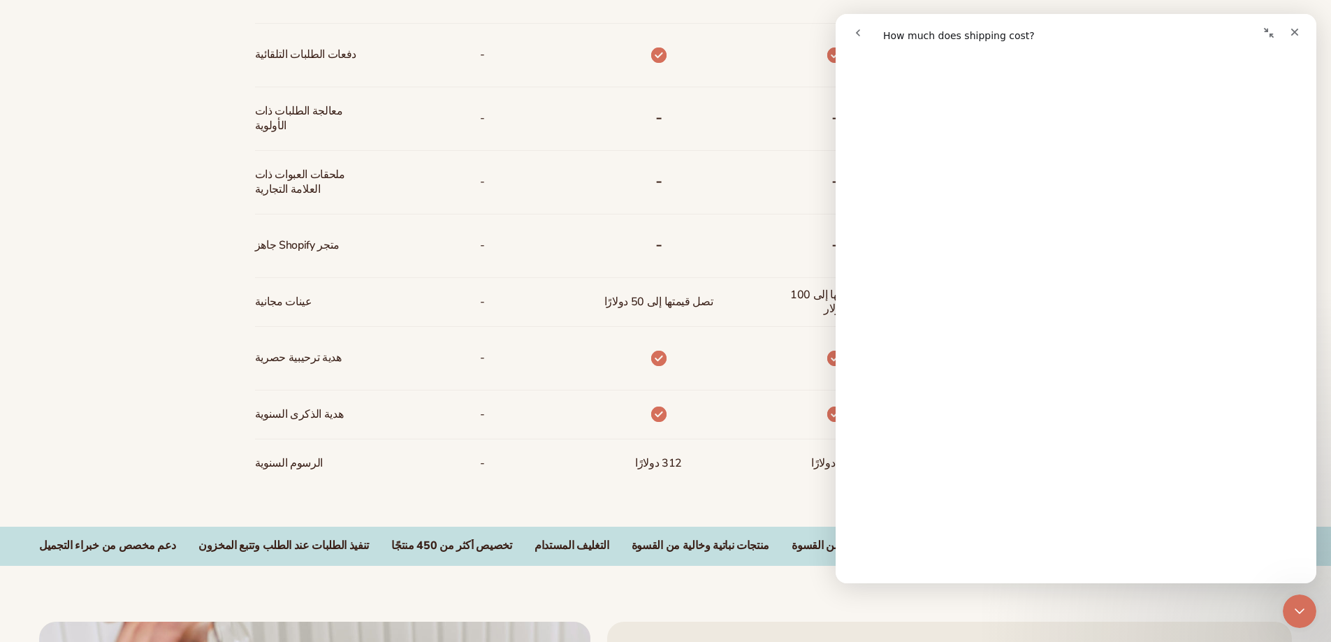
scroll to position [973, 0]
click at [1296, 36] on icon "يغلق" at bounding box center [1294, 32] width 11 height 11
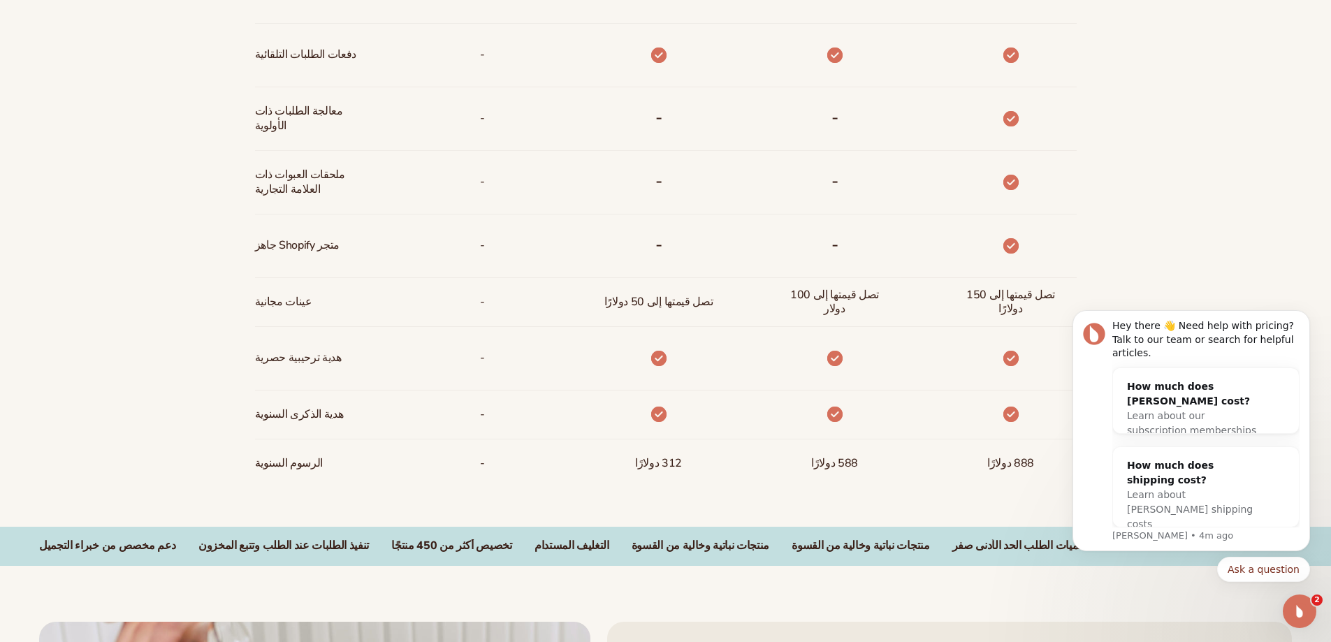
scroll to position [0, 0]
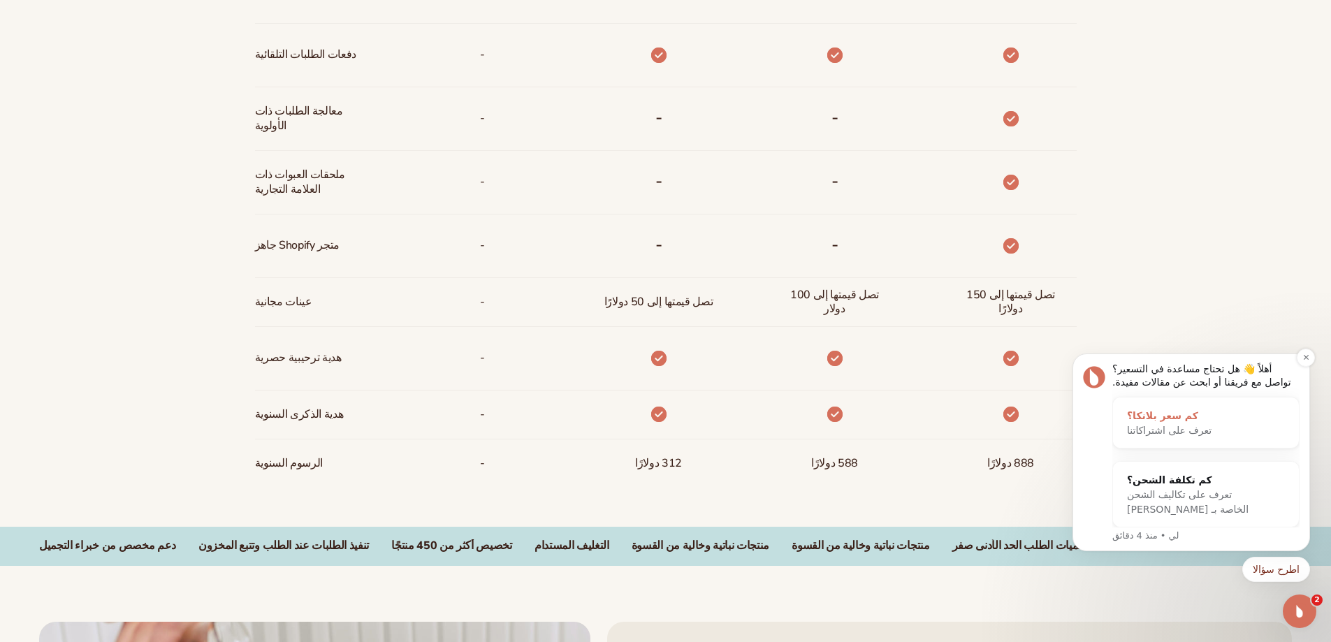
click at [1199, 435] on font "تعرف على اشتراكاتنا" at bounding box center [1169, 430] width 85 height 11
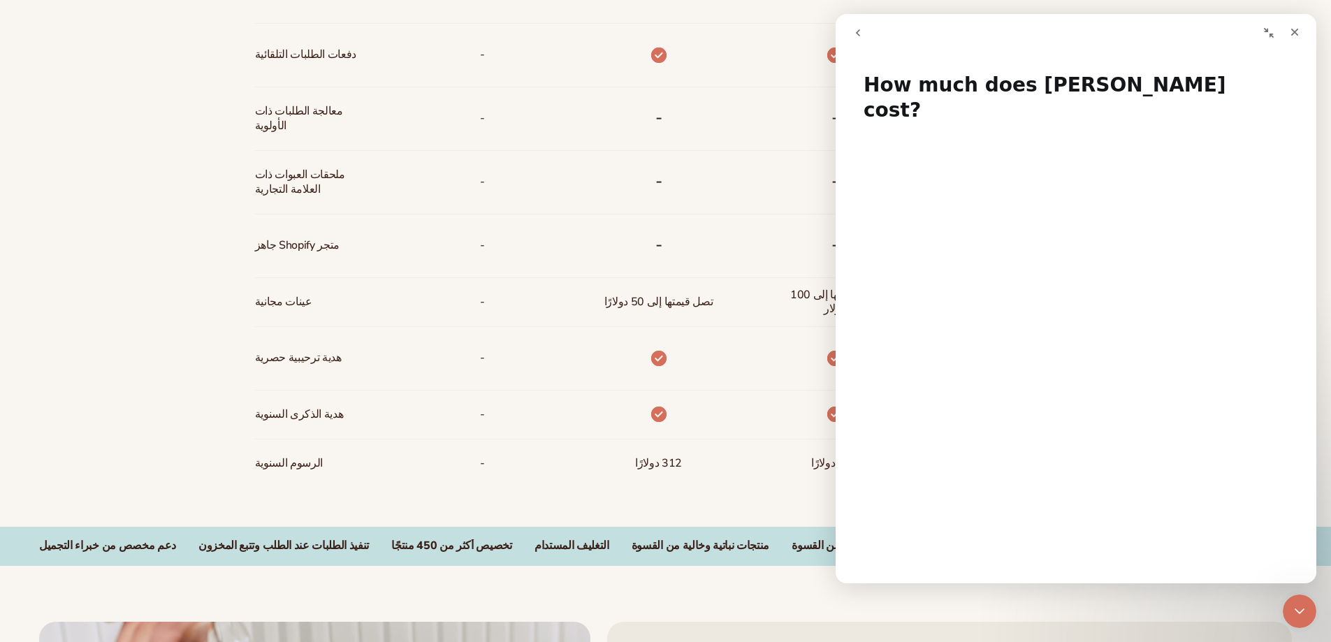
click at [783, 75] on div at bounding box center [812, 56] width 176 height 64
click at [1294, 31] on icon "Close" at bounding box center [1295, 33] width 8 height 8
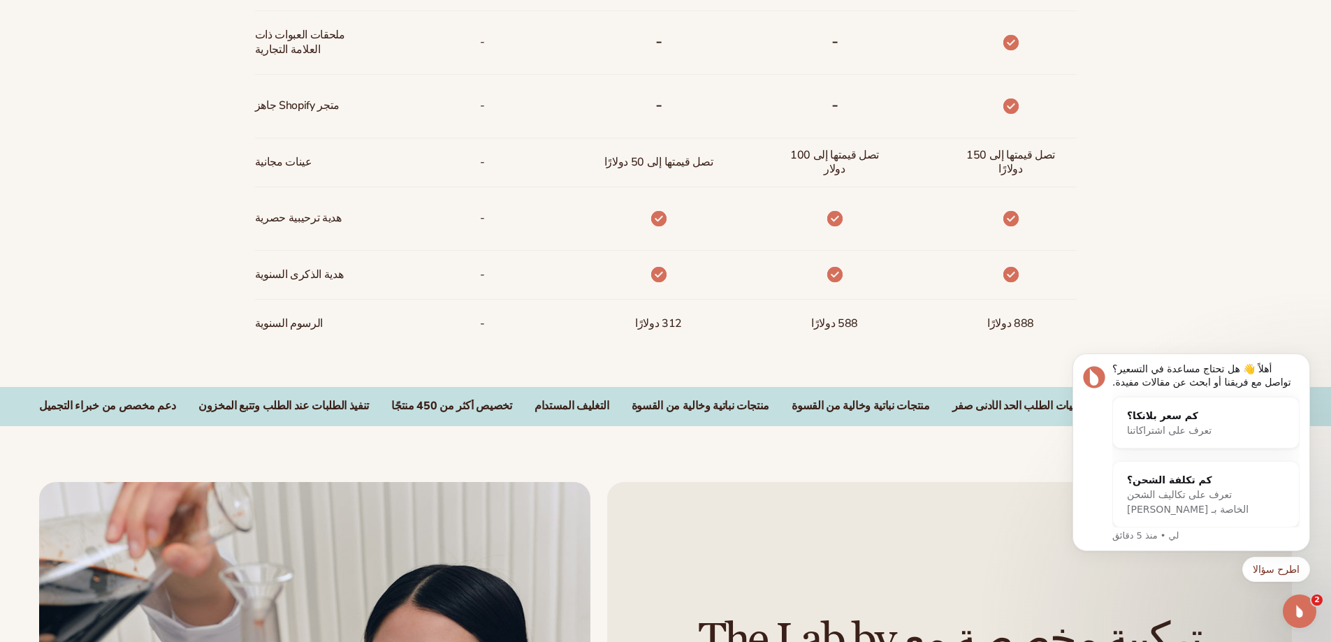
scroll to position [1257, 0]
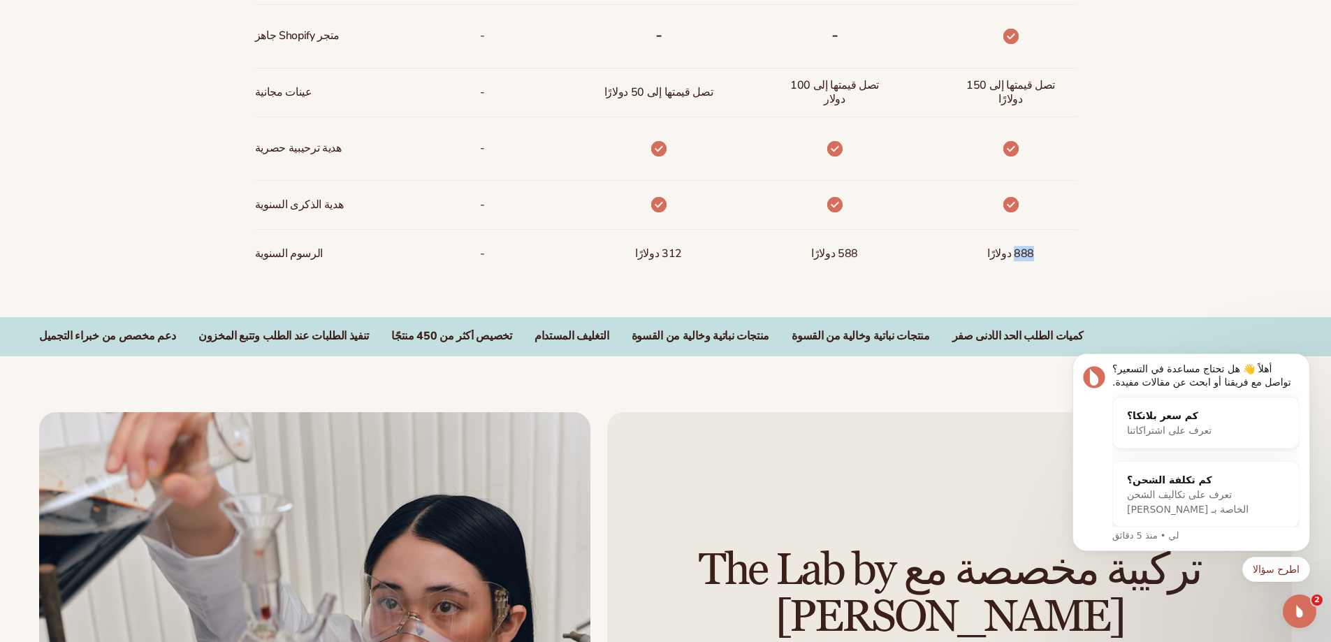
drag, startPoint x: 1044, startPoint y: 253, endPoint x: 987, endPoint y: 251, distance: 56.6
click at [987, 251] on div "888 دولارًا" at bounding box center [1010, 254] width 69 height 48
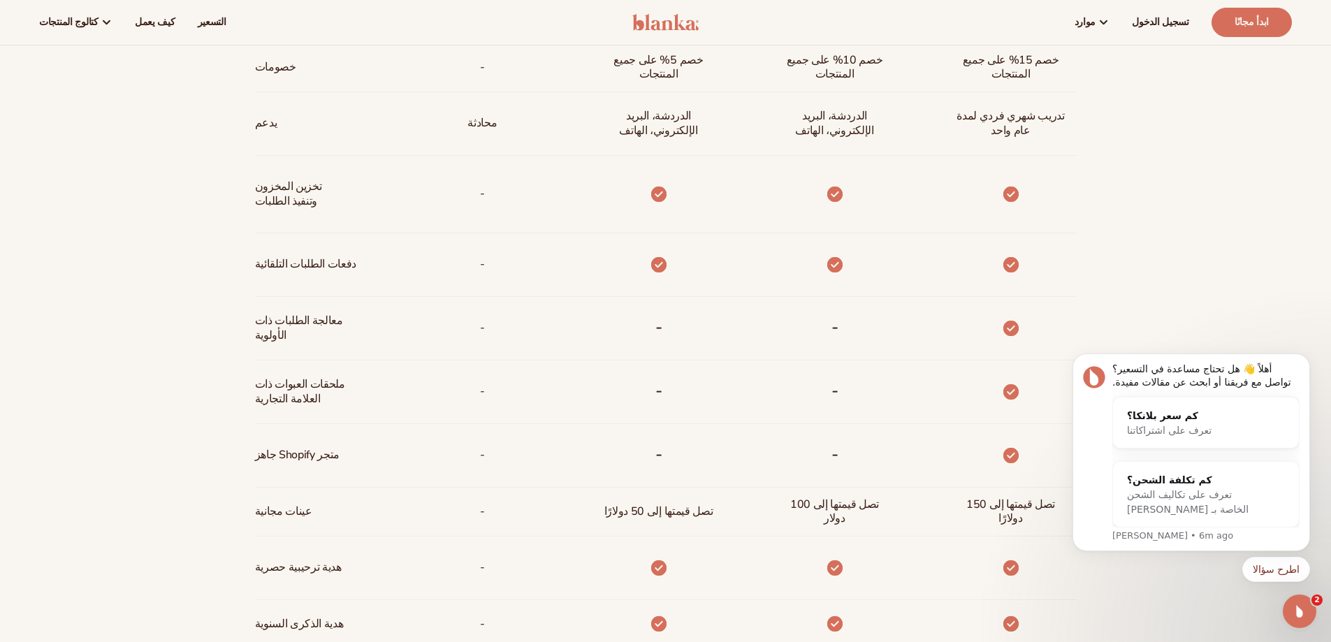
scroll to position [489, 0]
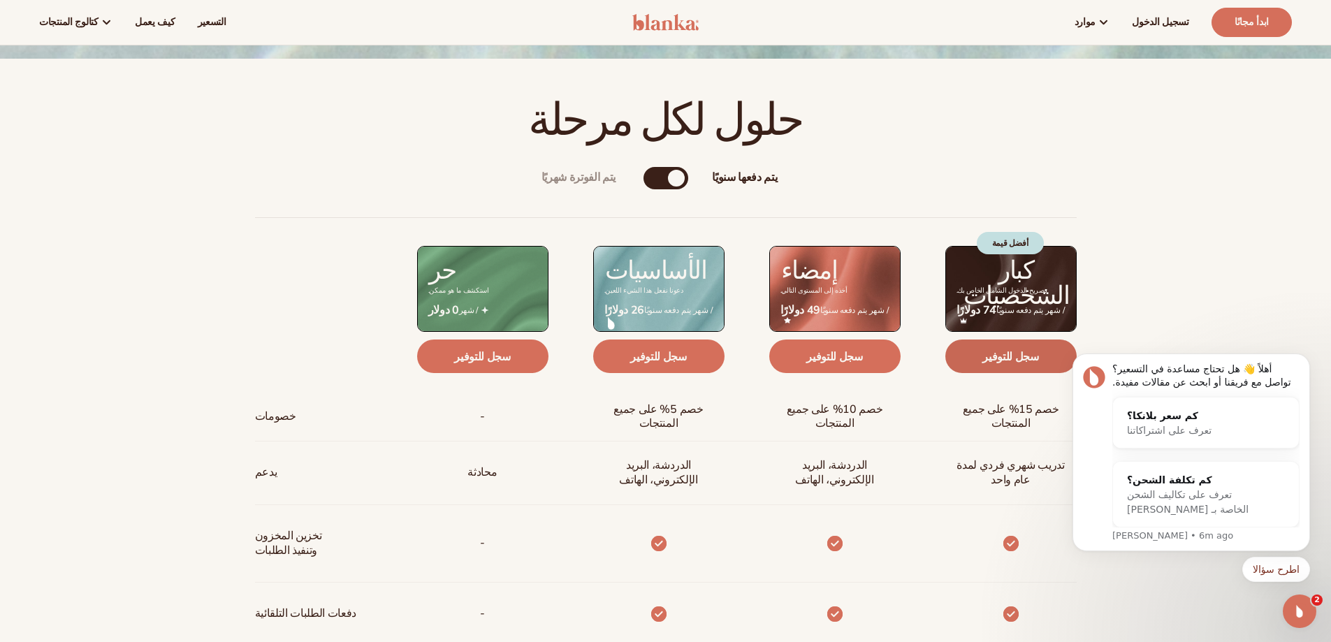
click at [1032, 358] on font "سجل للتوفير" at bounding box center [1010, 356] width 56 height 15
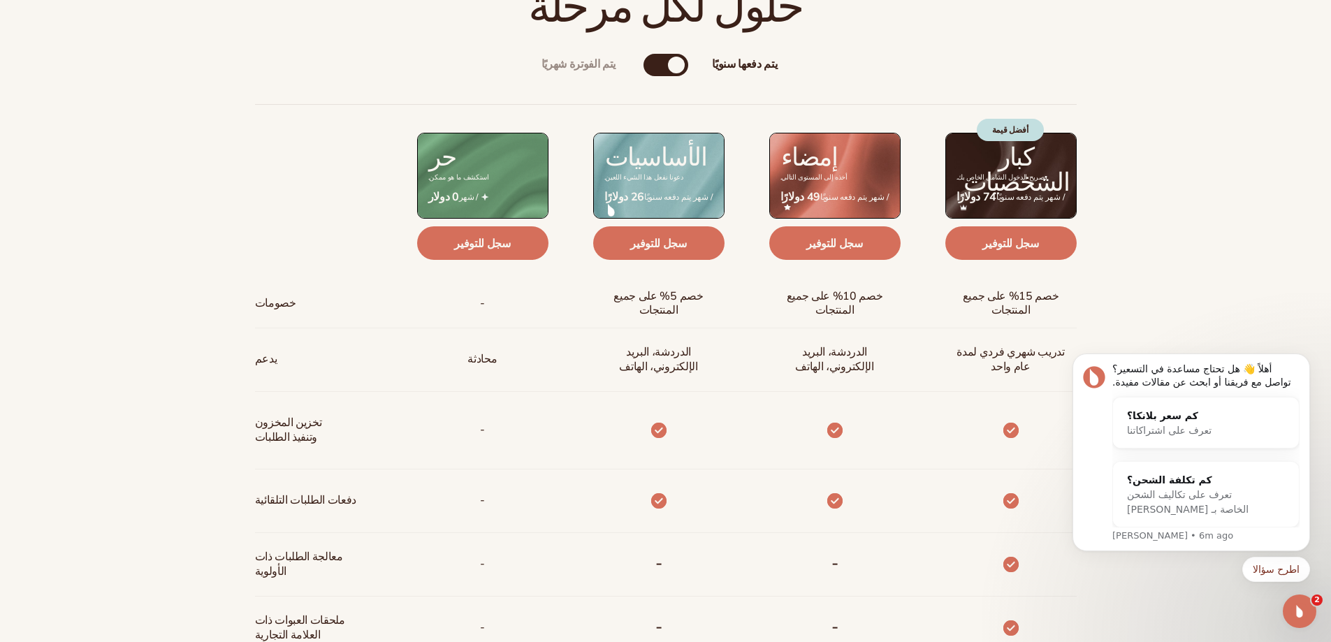
scroll to position [698, 0]
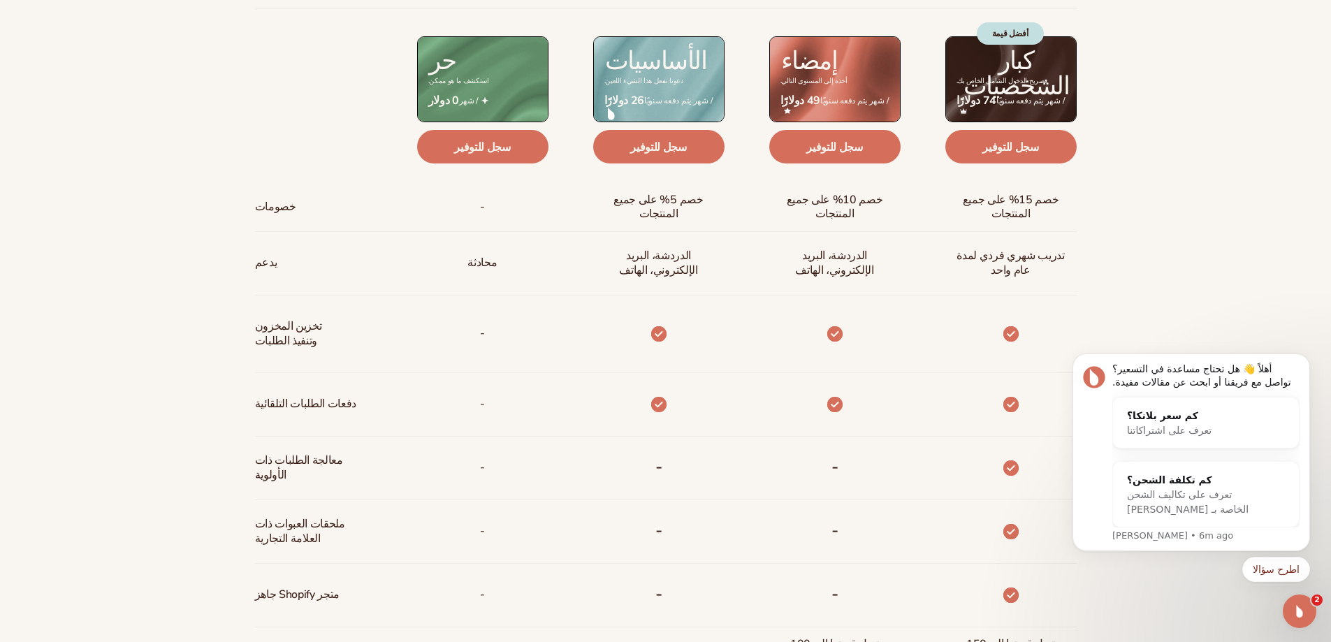
click at [1013, 90] on div "أفضل قيمة" at bounding box center [1009, 64] width 67 height 85
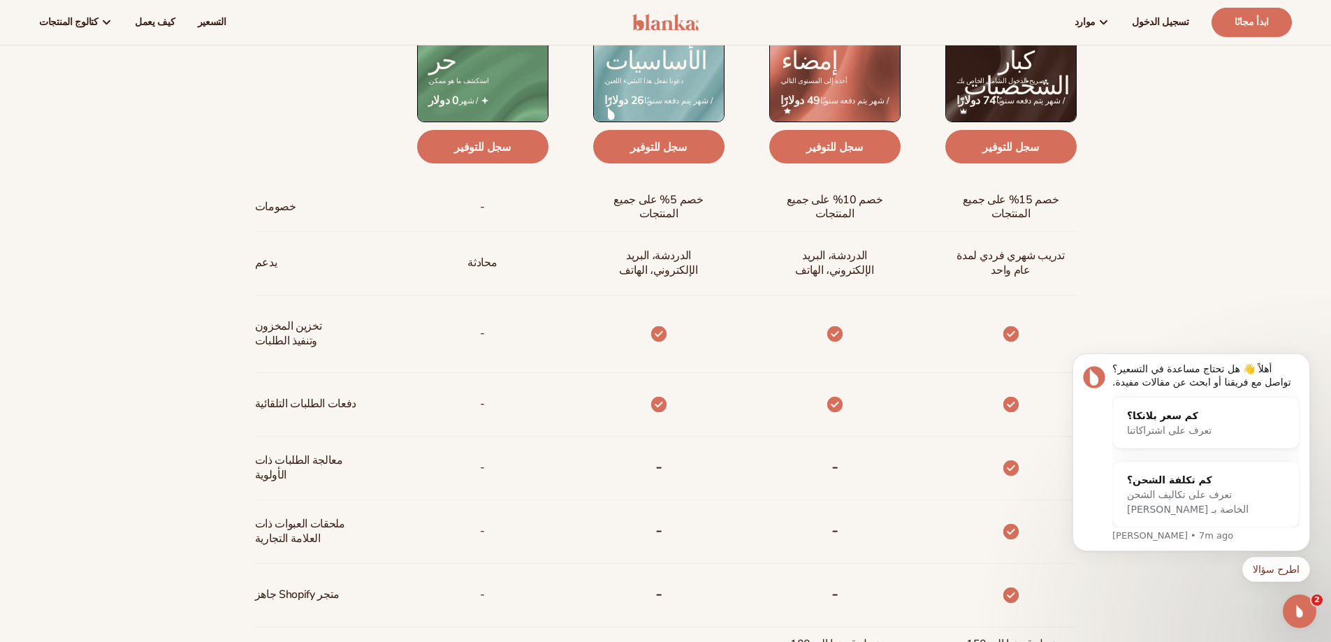
click at [1018, 94] on div "أفضل قيمة" at bounding box center [1009, 64] width 67 height 85
click at [1047, 108] on div "$ 74 دولارًا / شهر يتم دفعه سنويًا" at bounding box center [1010, 104] width 131 height 43
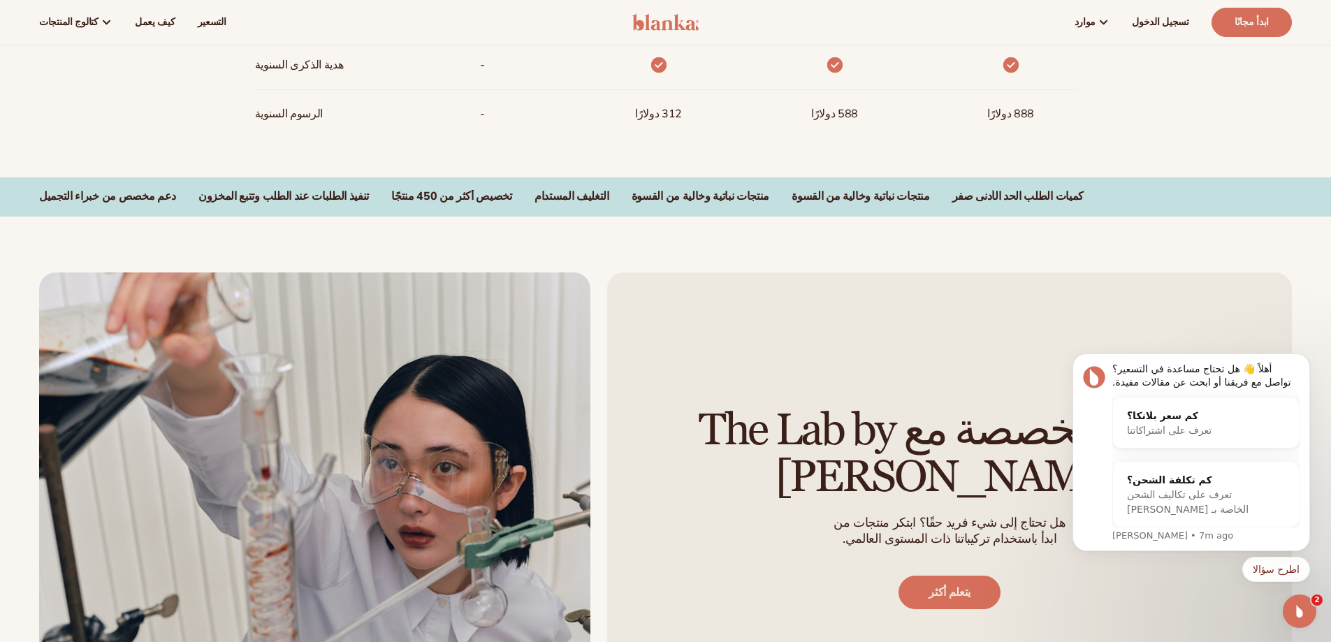
scroll to position [1187, 0]
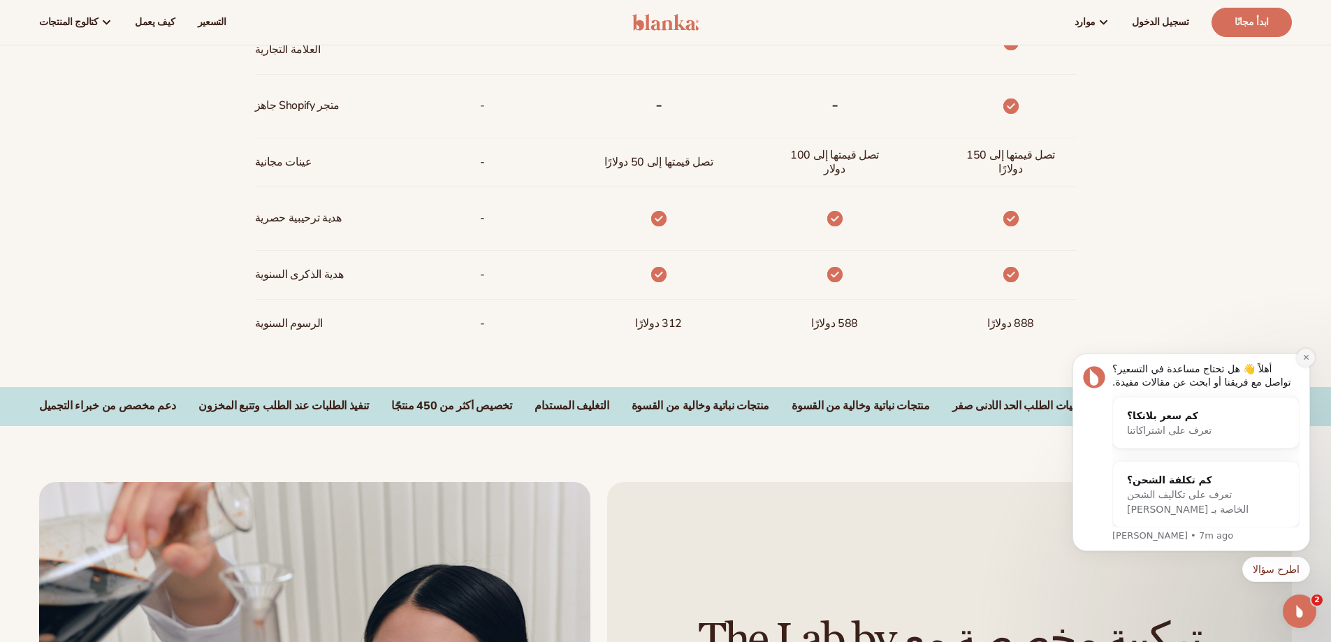
click at [1305, 358] on icon "رفض الإشعار" at bounding box center [1305, 357] width 5 height 5
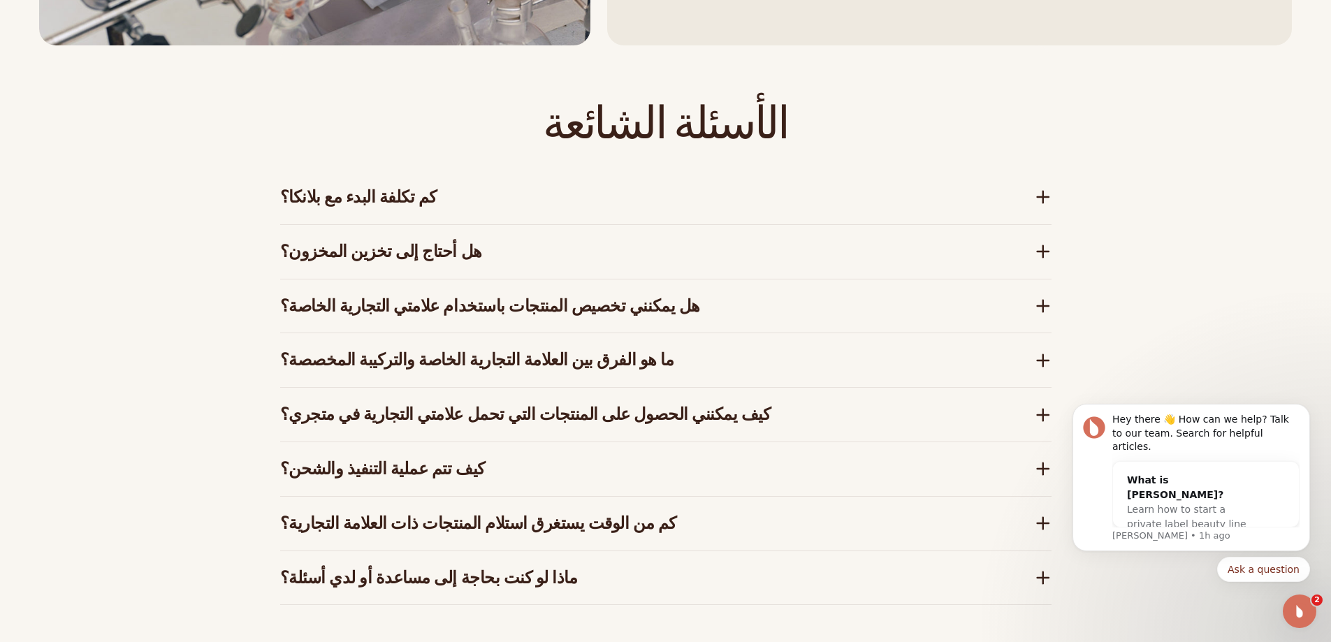
scroll to position [2235, 0]
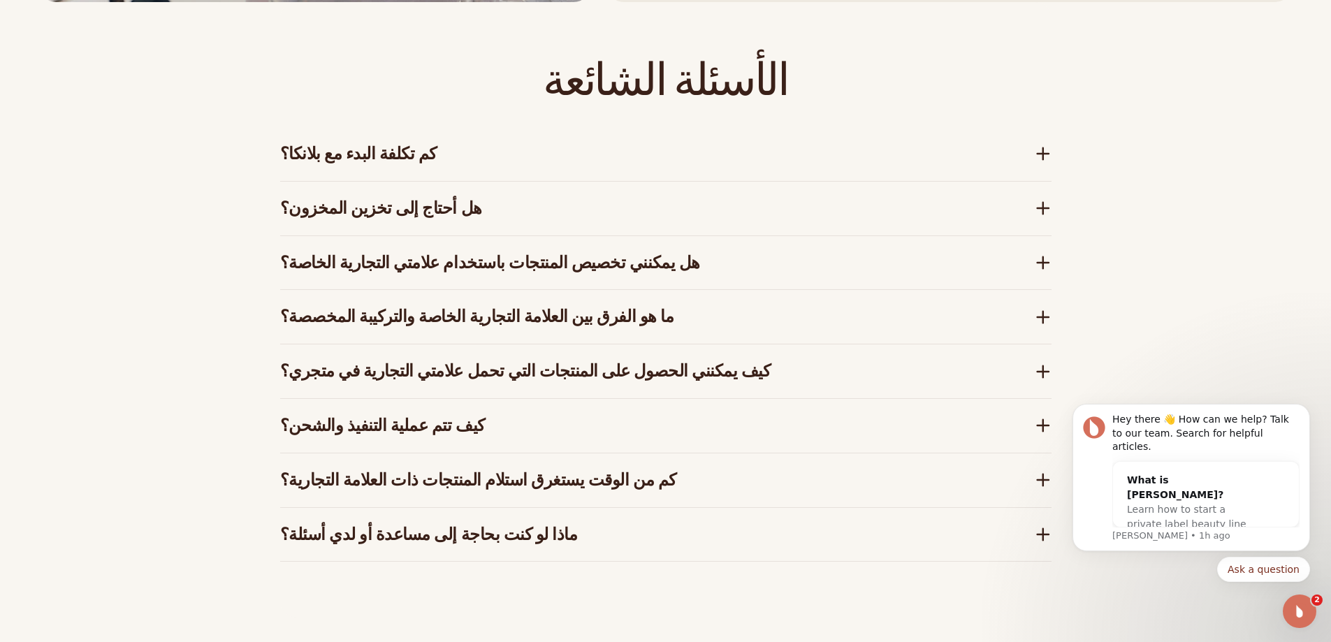
click at [1047, 150] on icon at bounding box center [1042, 153] width 17 height 17
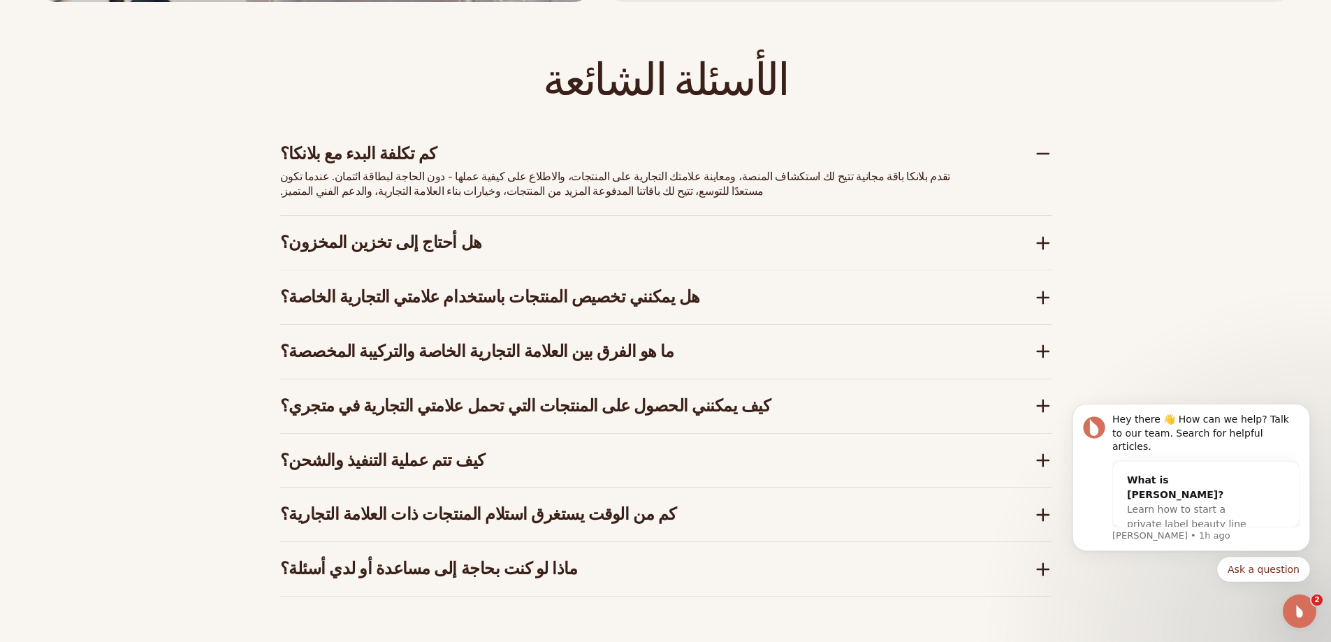
click at [1039, 151] on icon at bounding box center [1042, 153] width 17 height 17
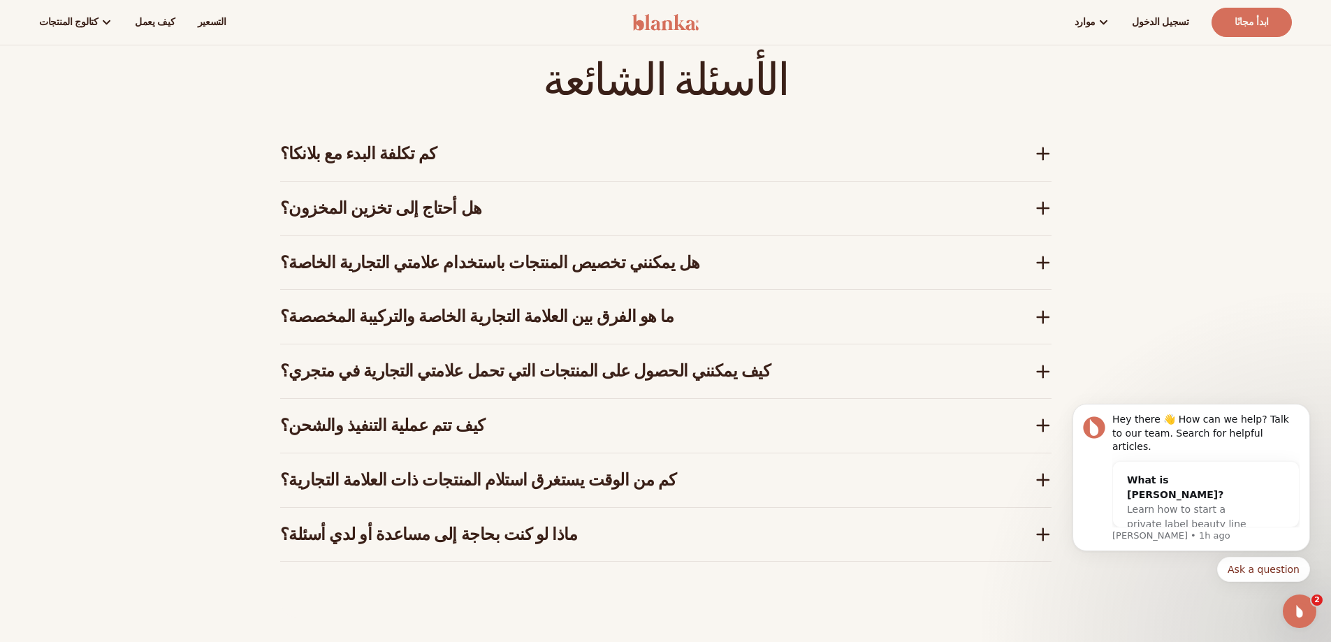
click at [1049, 213] on icon at bounding box center [1042, 208] width 17 height 17
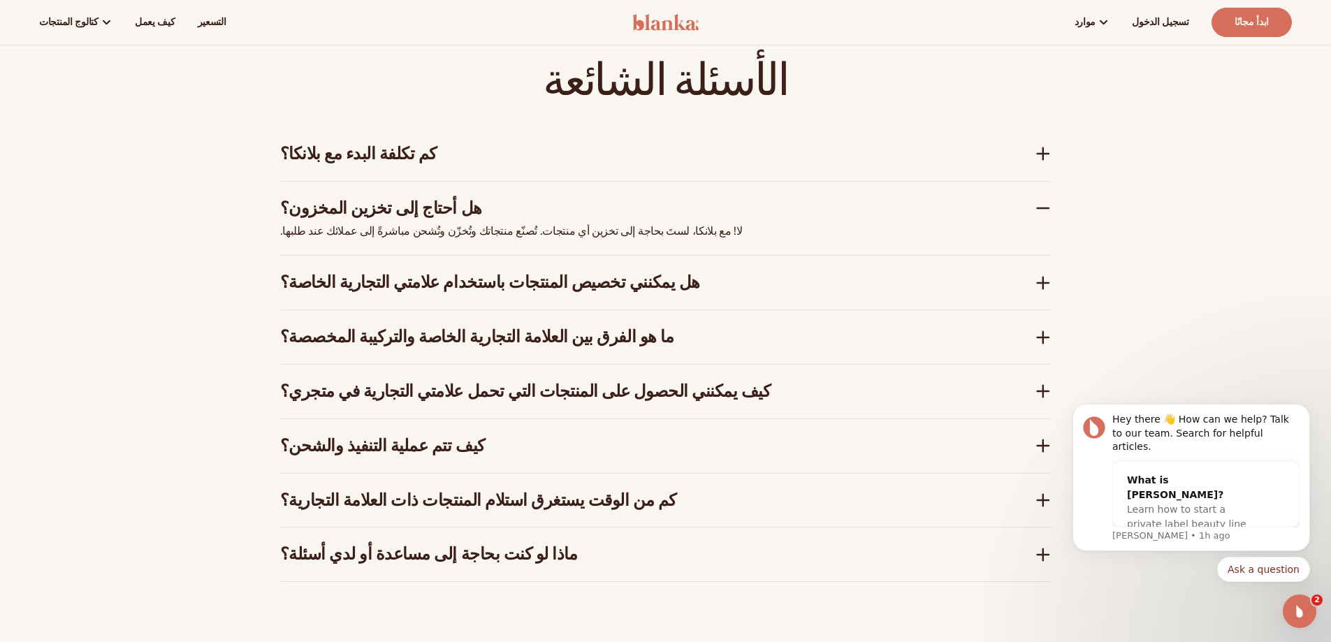
click at [1049, 213] on icon at bounding box center [1042, 208] width 17 height 17
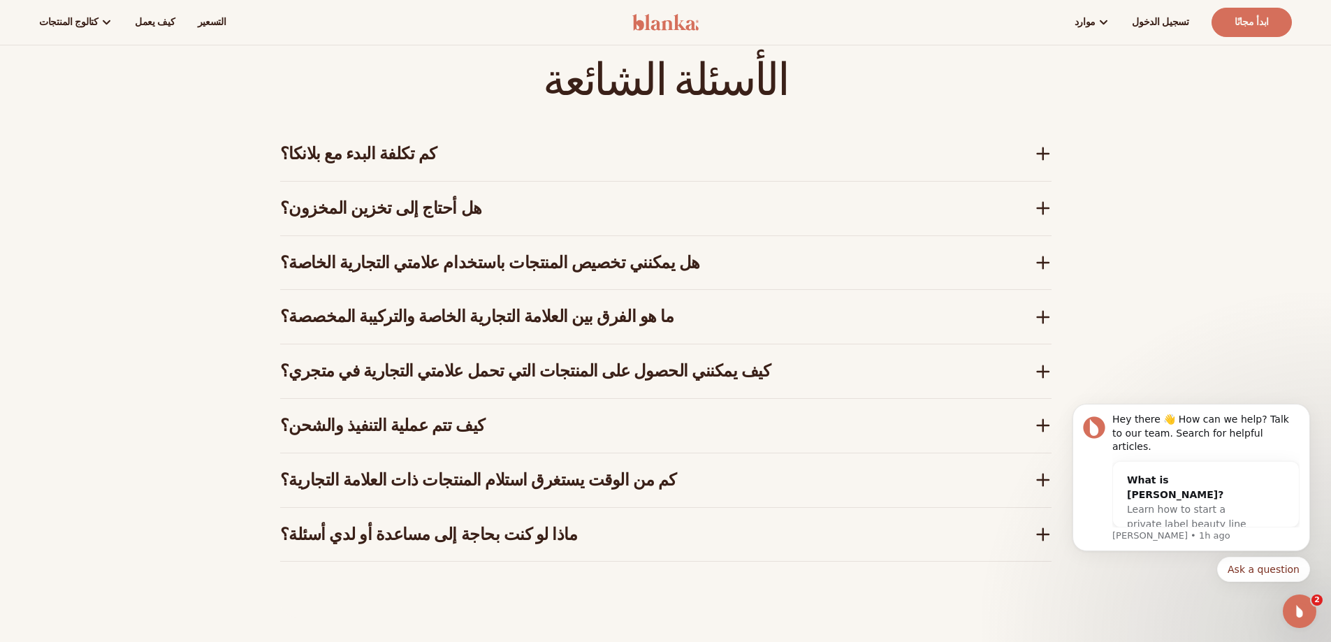
click at [1037, 258] on icon at bounding box center [1042, 262] width 17 height 17
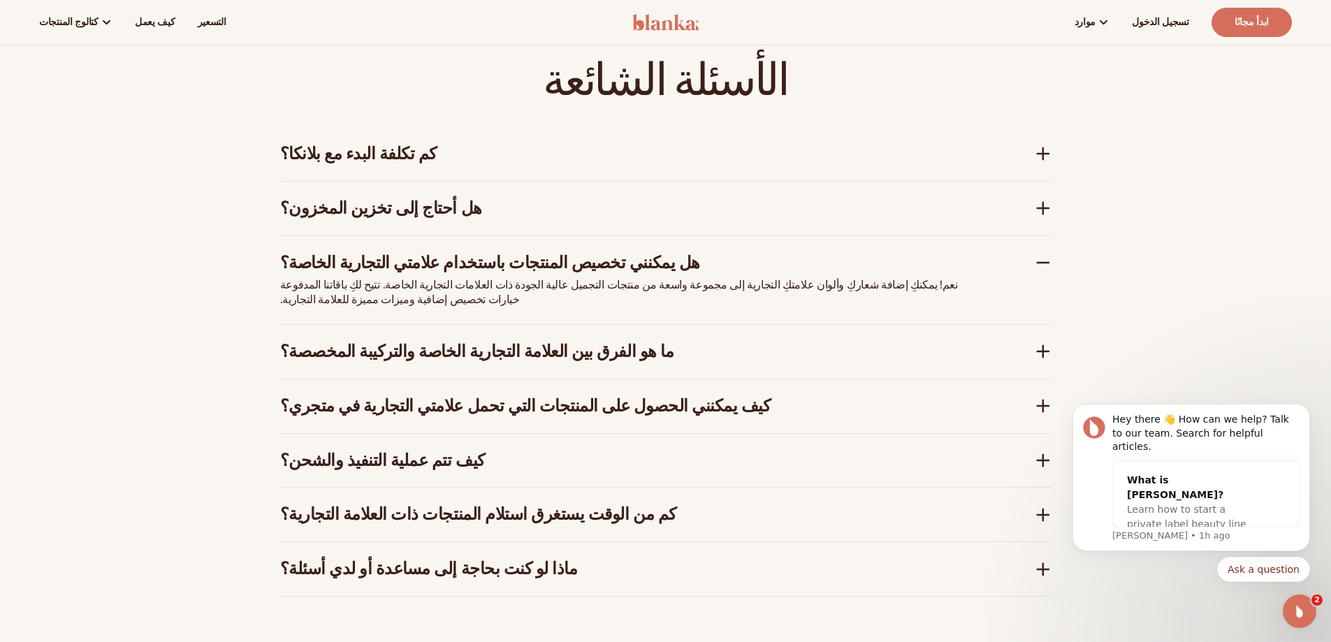
click at [1037, 258] on icon at bounding box center [1042, 262] width 17 height 17
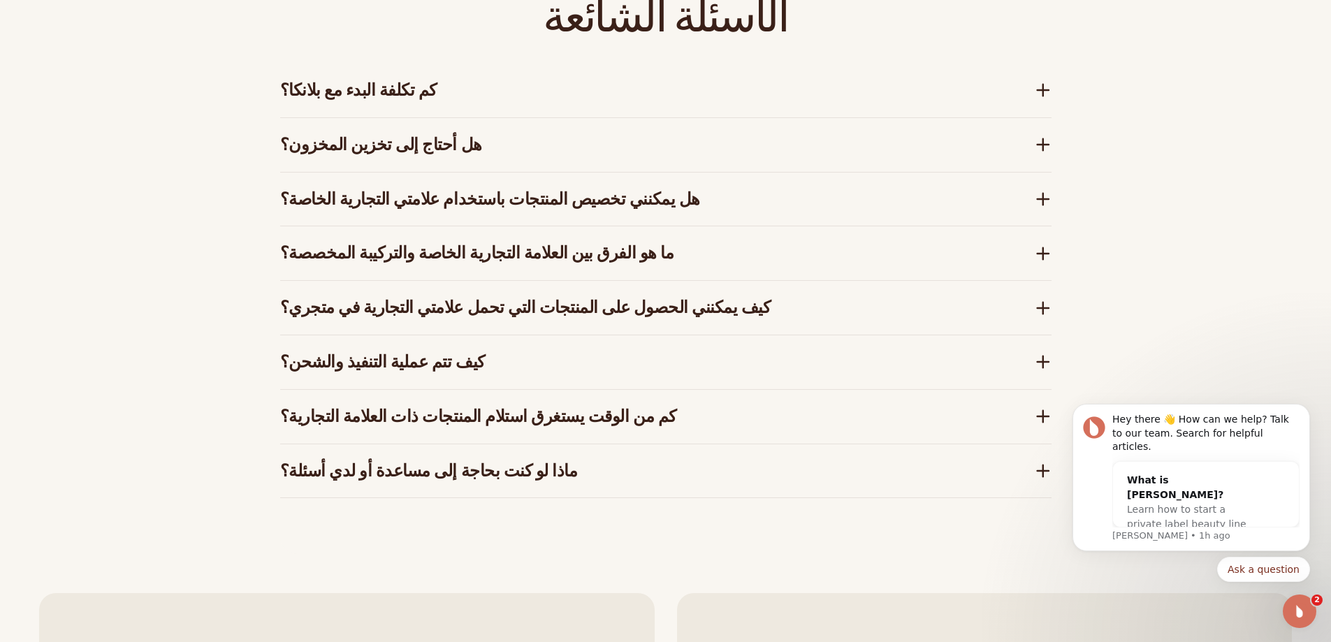
scroll to position [2305, 0]
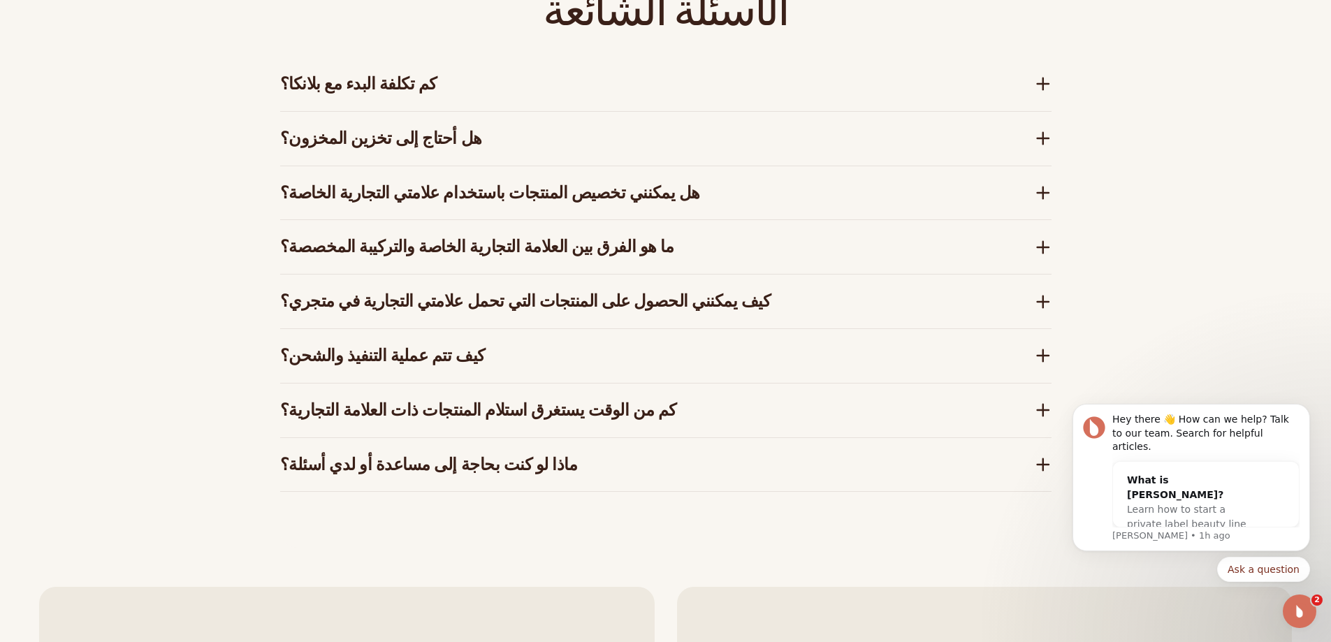
click at [1046, 249] on icon at bounding box center [1042, 247] width 17 height 17
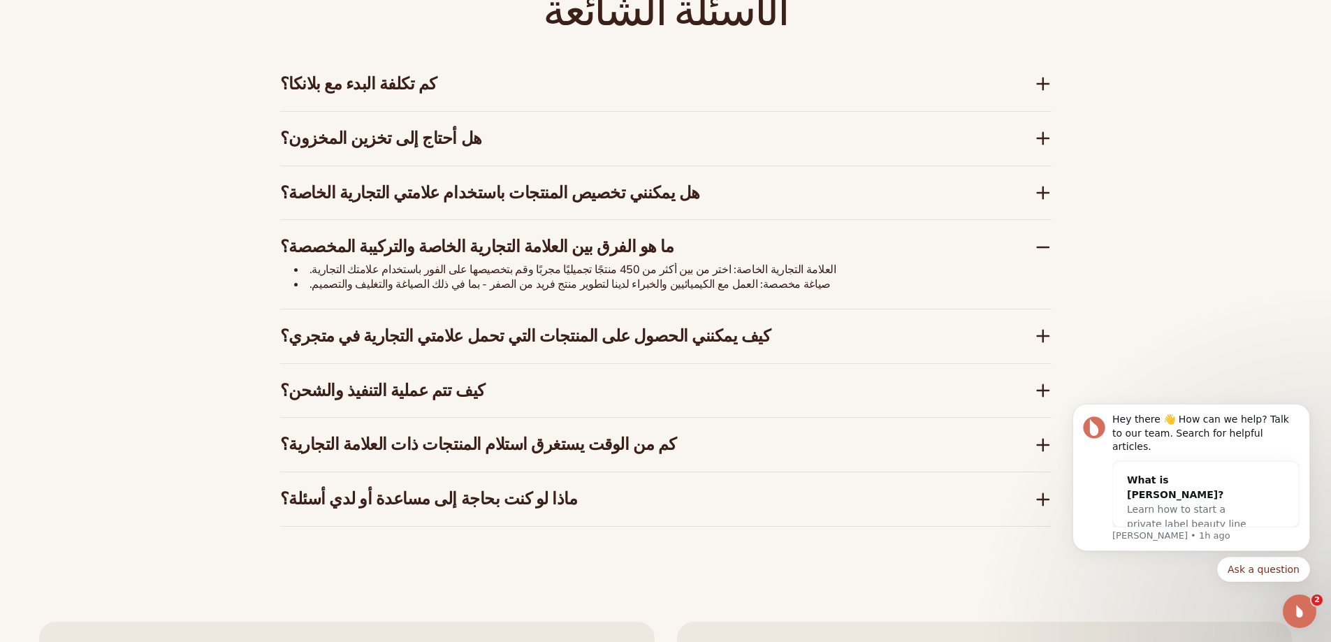
click at [1035, 246] on icon at bounding box center [1042, 247] width 17 height 17
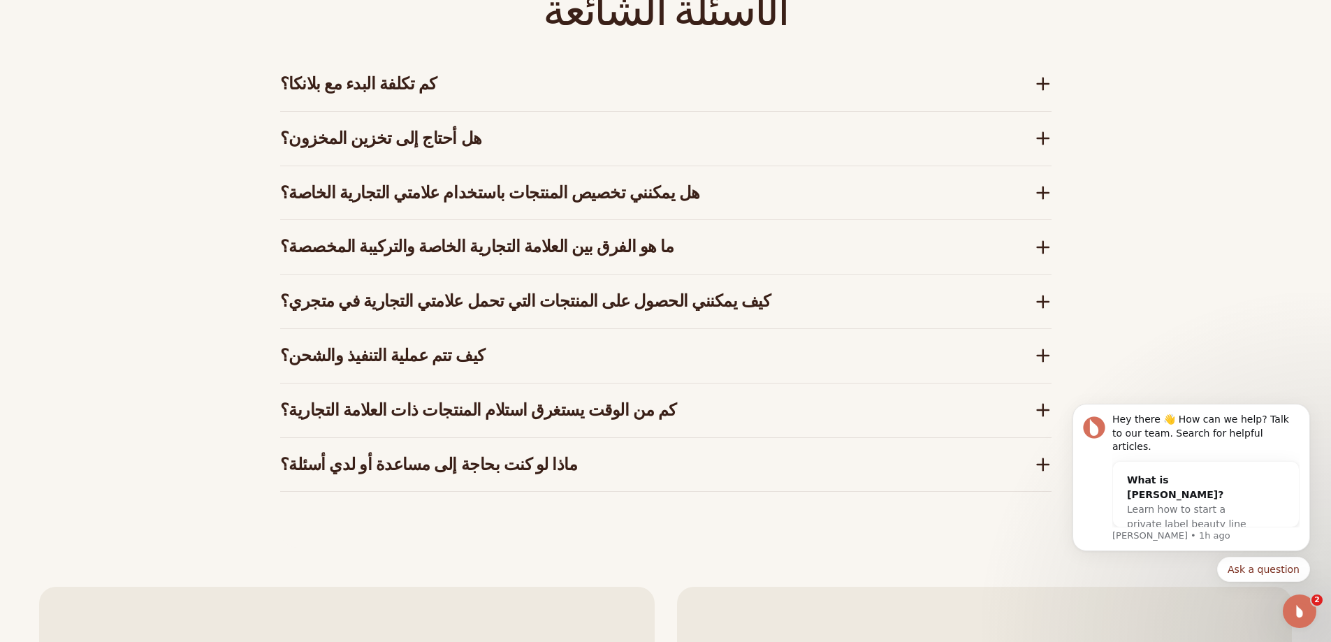
scroll to position [2375, 0]
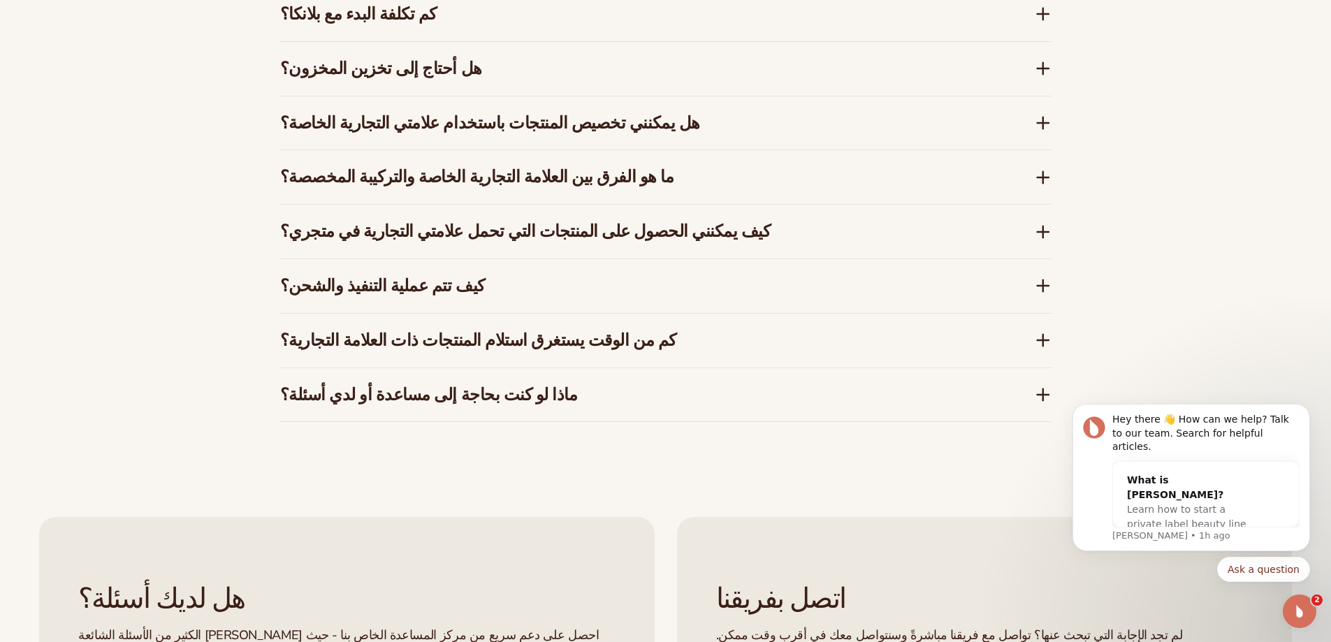
click at [1041, 235] on icon at bounding box center [1042, 232] width 17 height 17
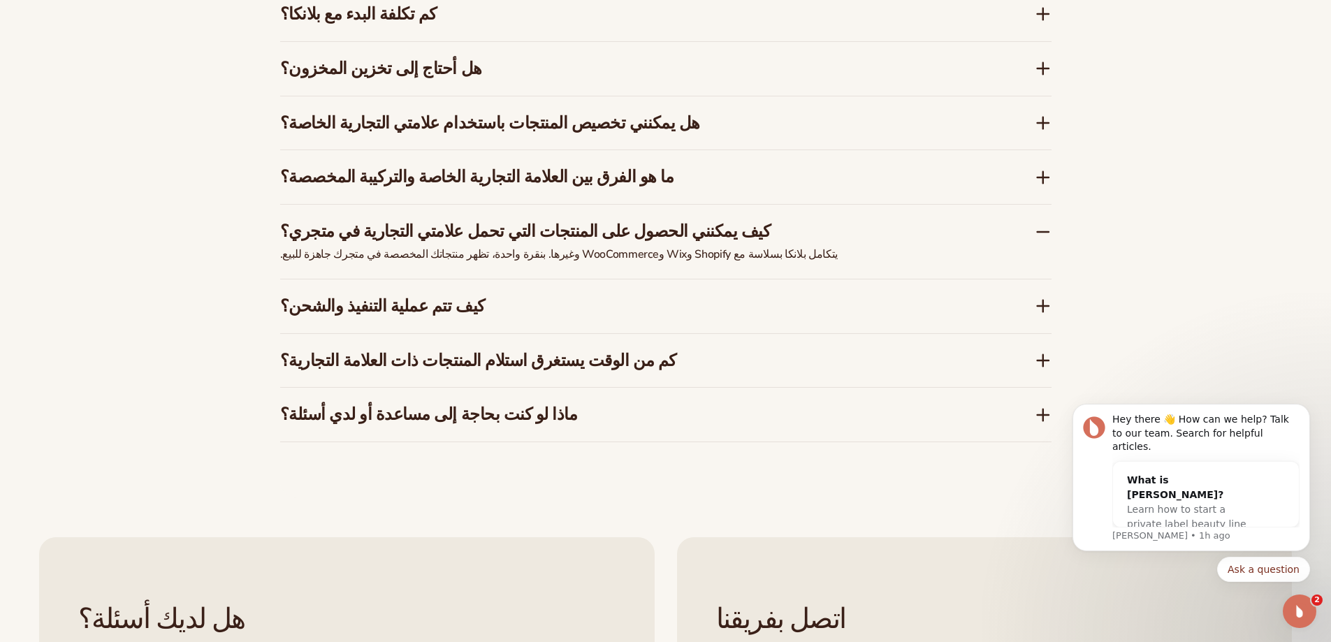
click at [1044, 228] on icon at bounding box center [1042, 232] width 17 height 17
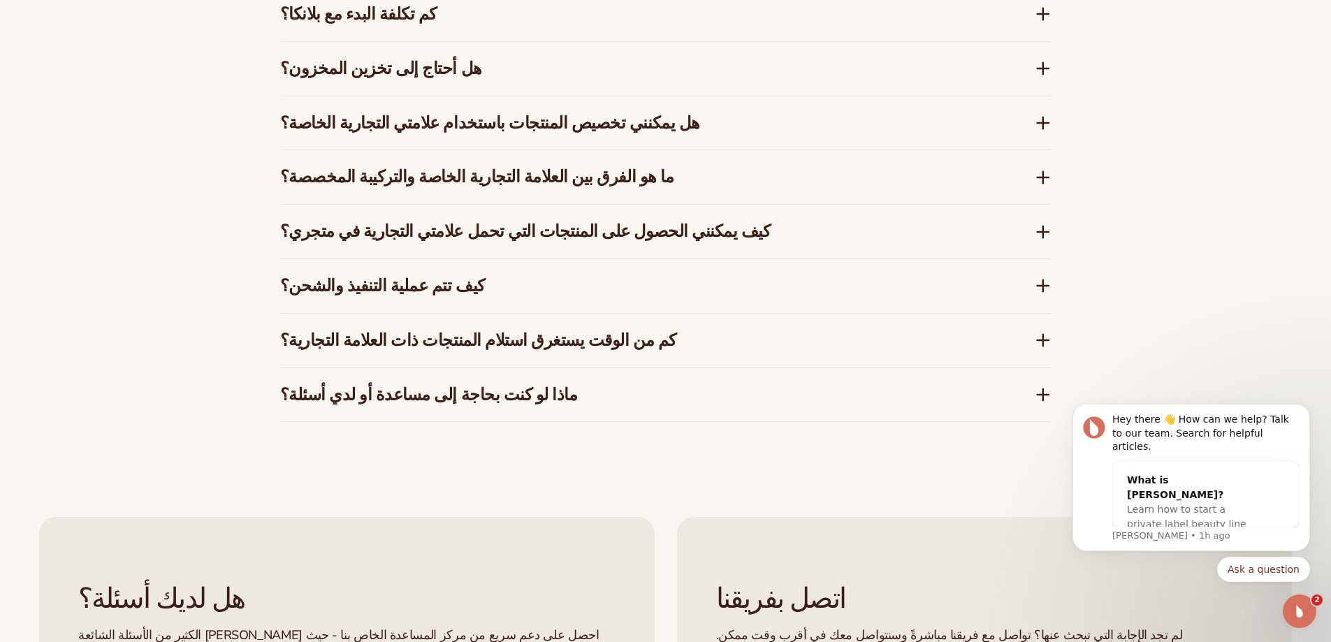
click at [1037, 282] on icon at bounding box center [1042, 285] width 17 height 17
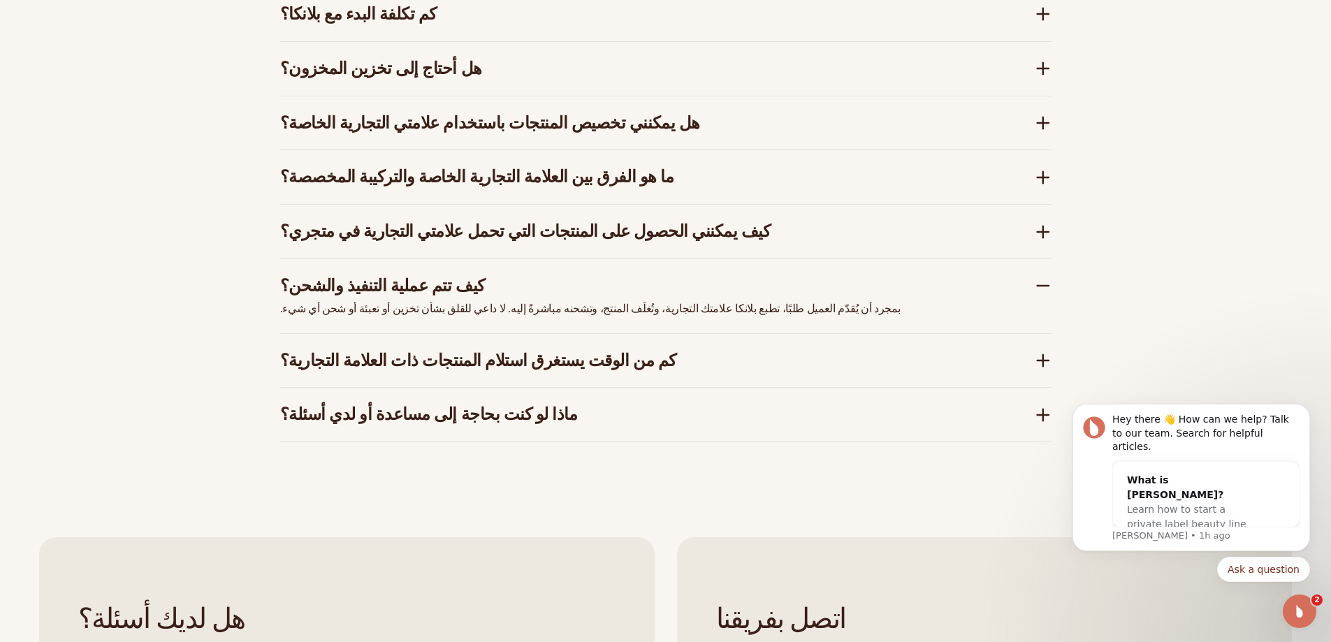
click at [1043, 281] on icon at bounding box center [1042, 285] width 17 height 17
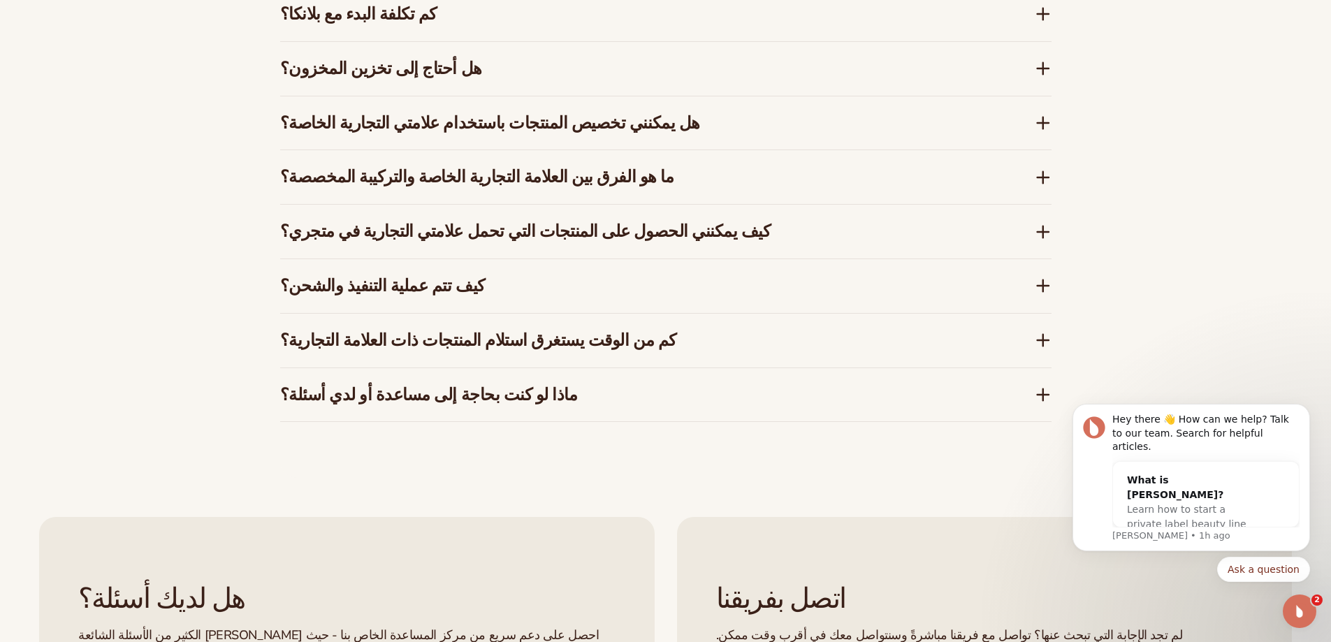
scroll to position [2445, 0]
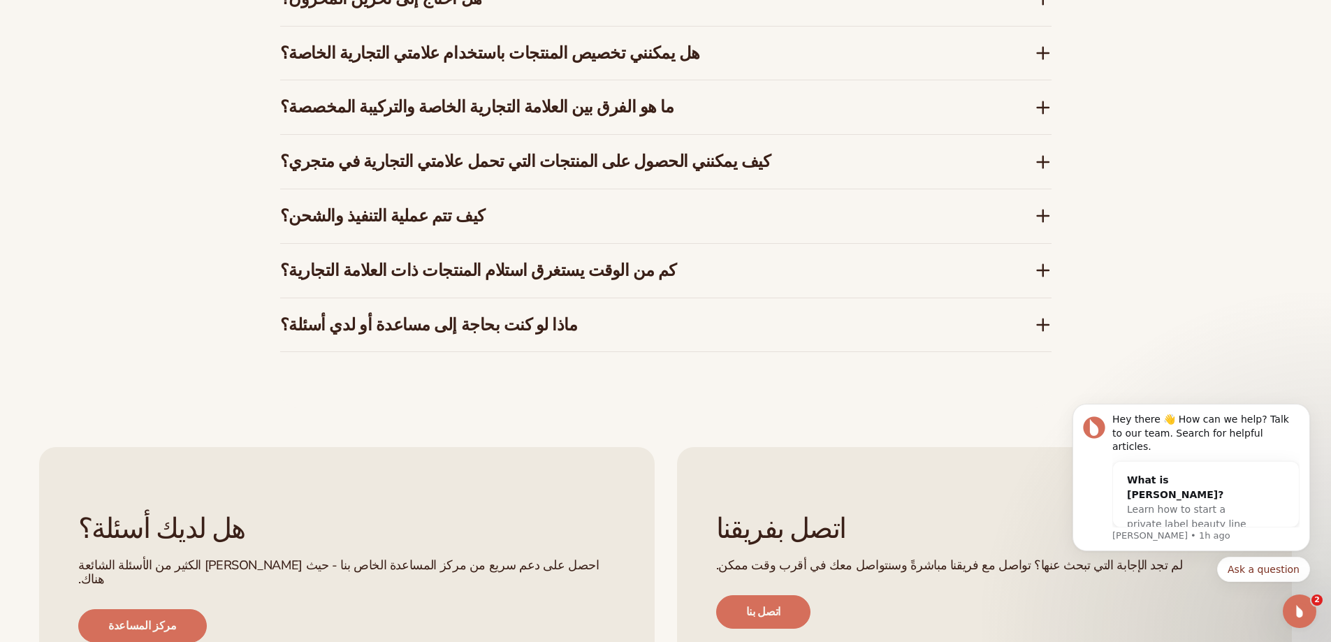
click at [1053, 274] on div "الأسئلة الشائعة كم تكلفة البدء مع بلانكا؟ تقدم بلانكا باقة مجانية تتيح لك استكش…" at bounding box center [665, 101] width 849 height 616
click at [1040, 267] on icon at bounding box center [1042, 270] width 17 height 17
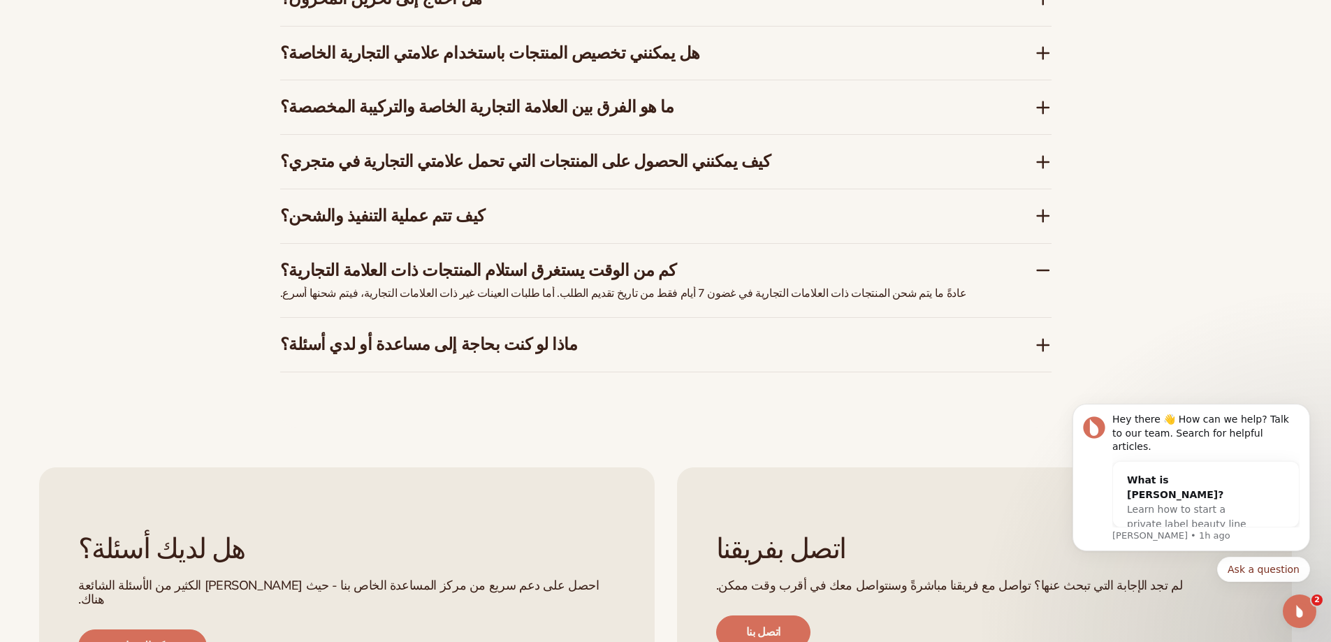
click at [1046, 268] on icon at bounding box center [1042, 270] width 17 height 17
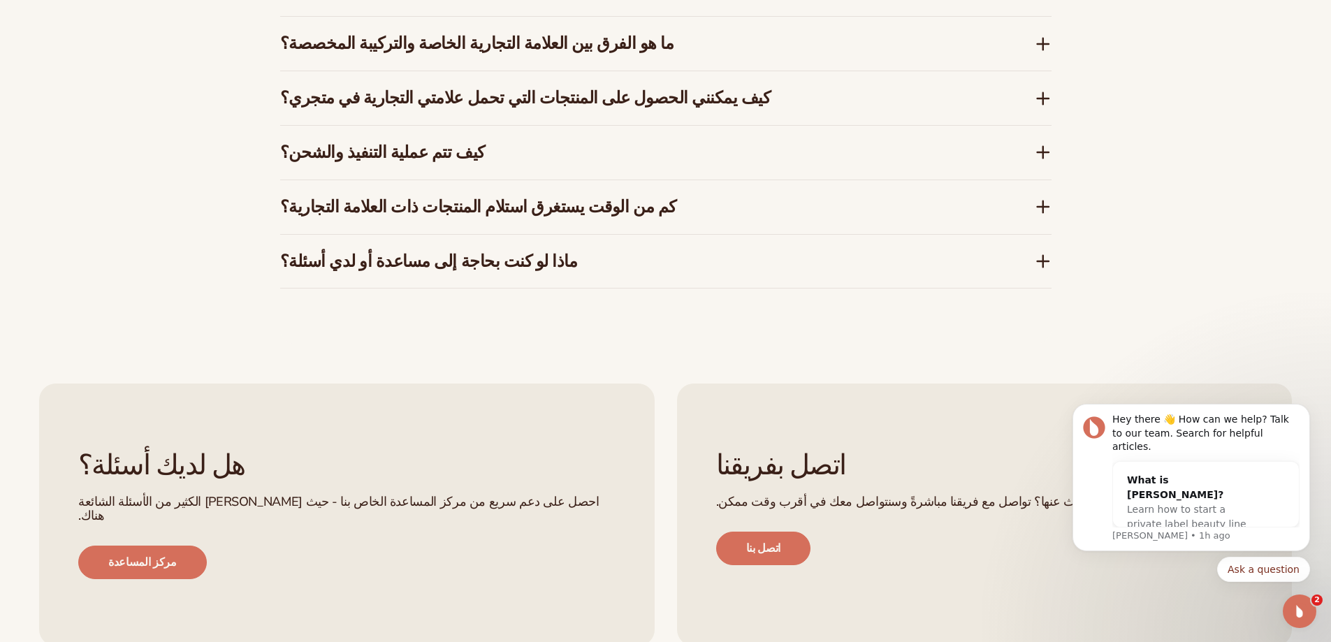
scroll to position [2515, 0]
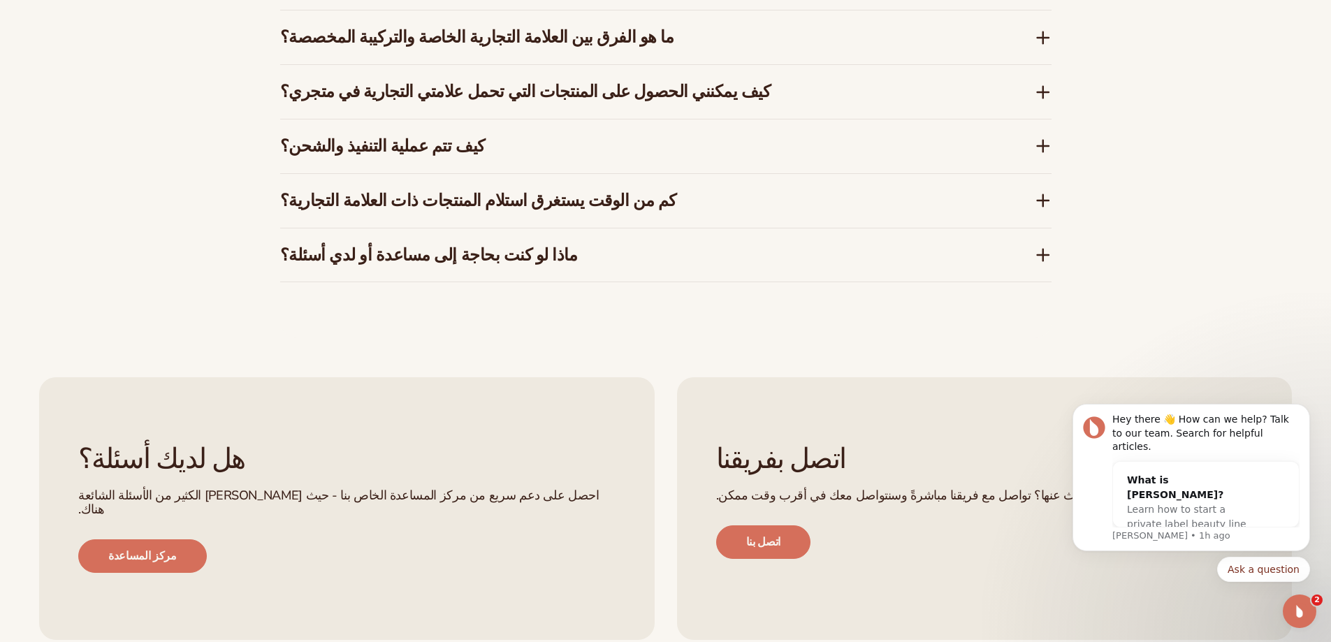
click at [1046, 258] on icon at bounding box center [1042, 255] width 17 height 17
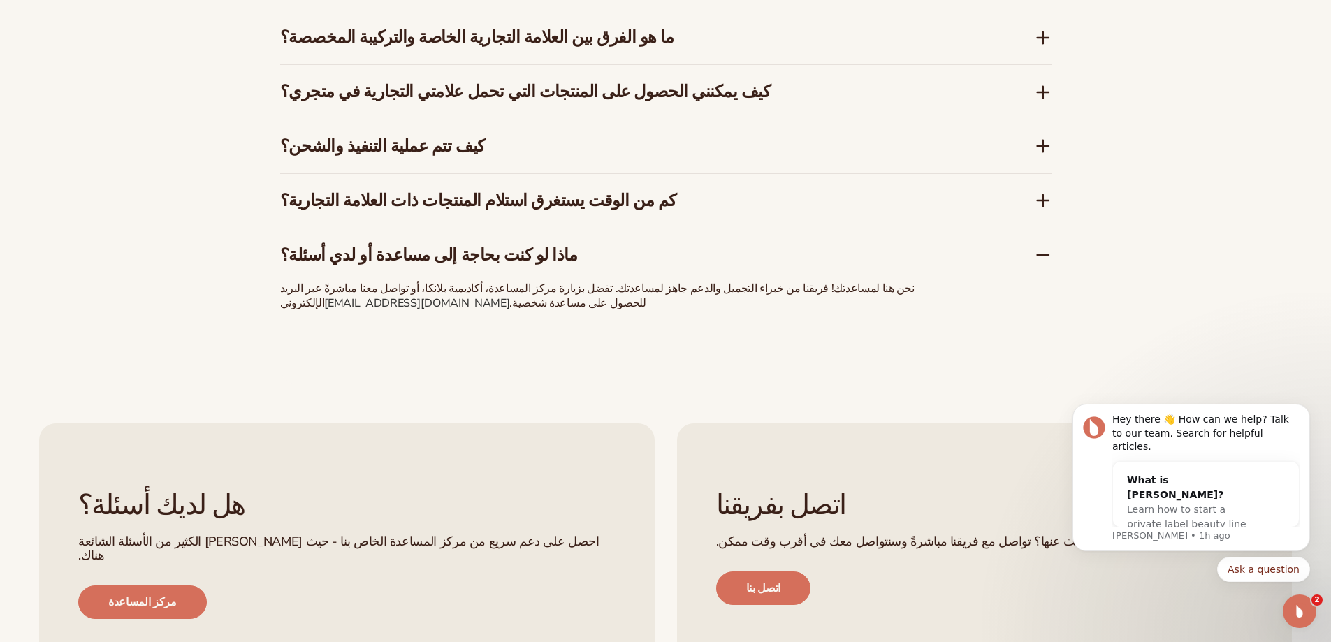
click at [1043, 258] on icon at bounding box center [1042, 255] width 17 height 17
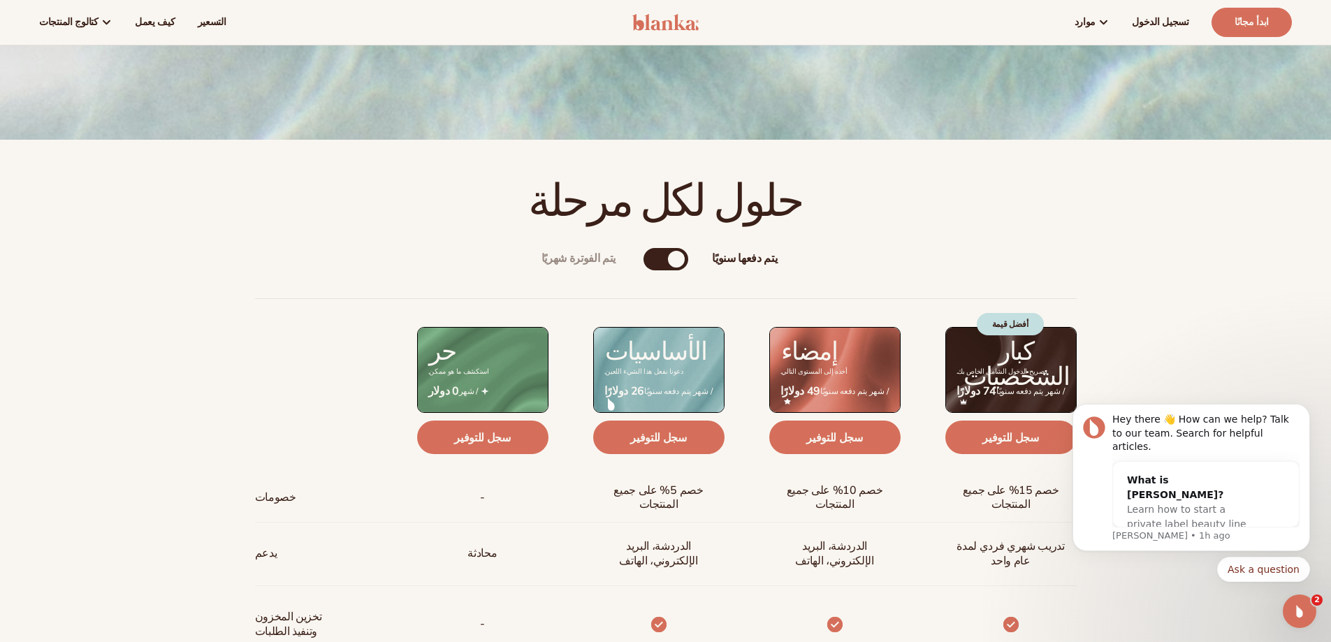
scroll to position [349, 0]
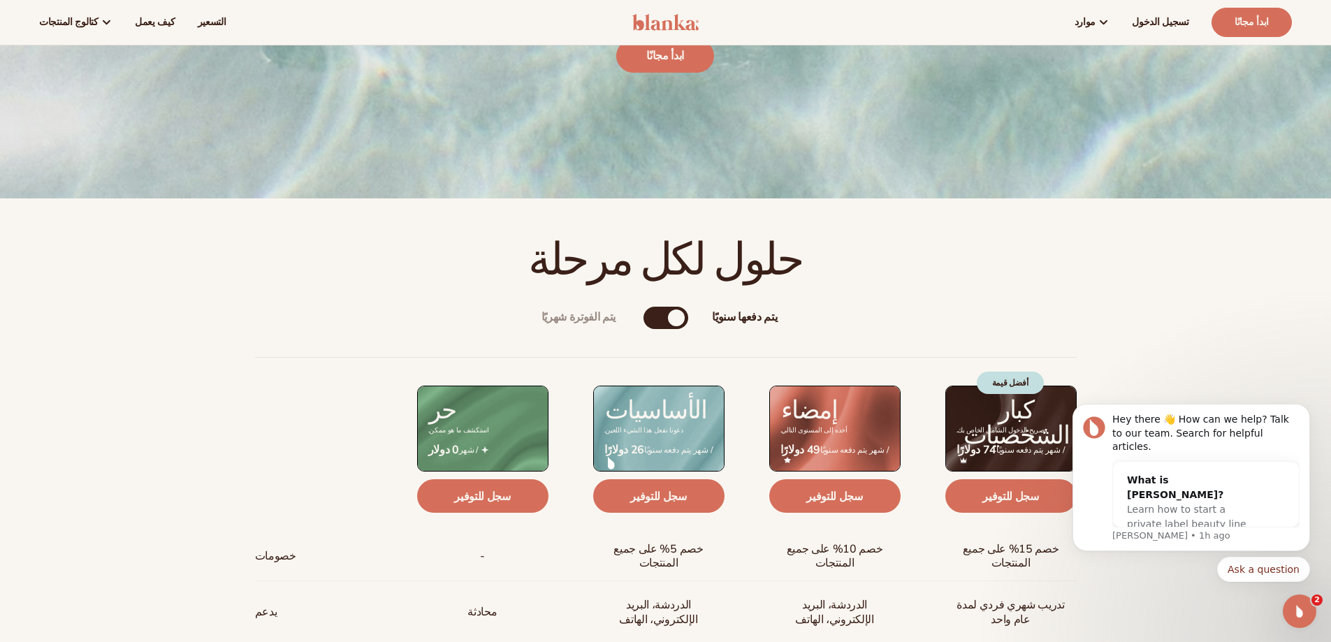
click at [664, 20] on img at bounding box center [665, 22] width 66 height 17
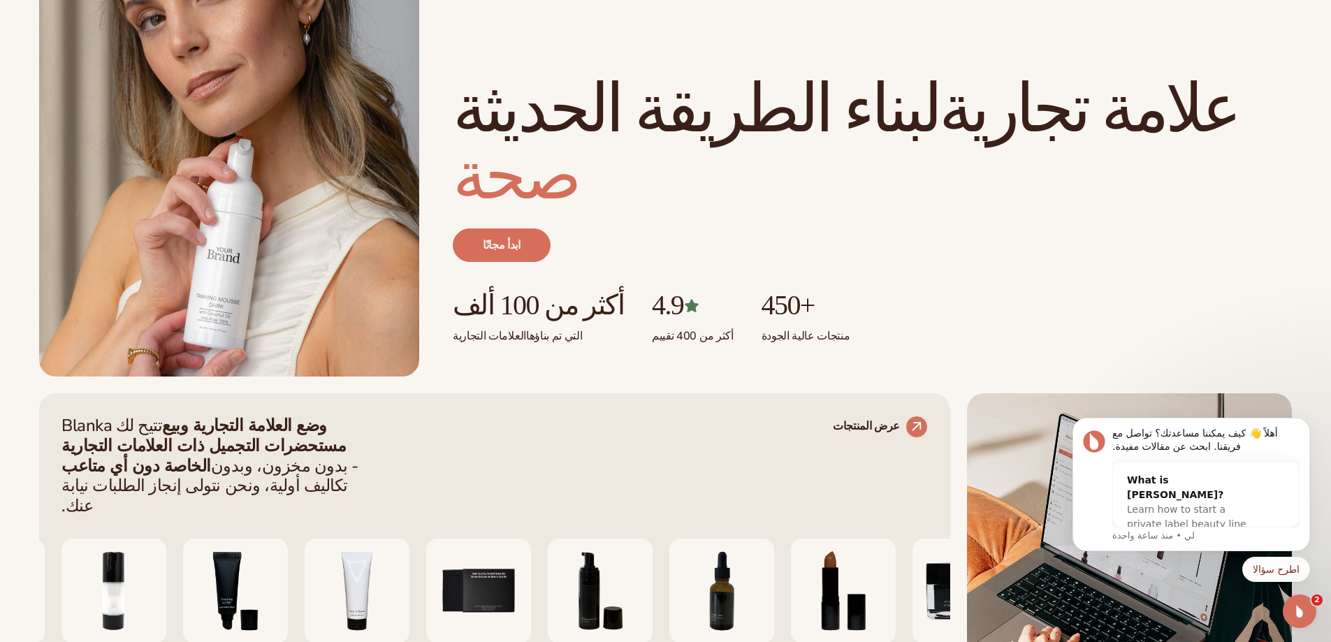
scroll to position [419, 0]
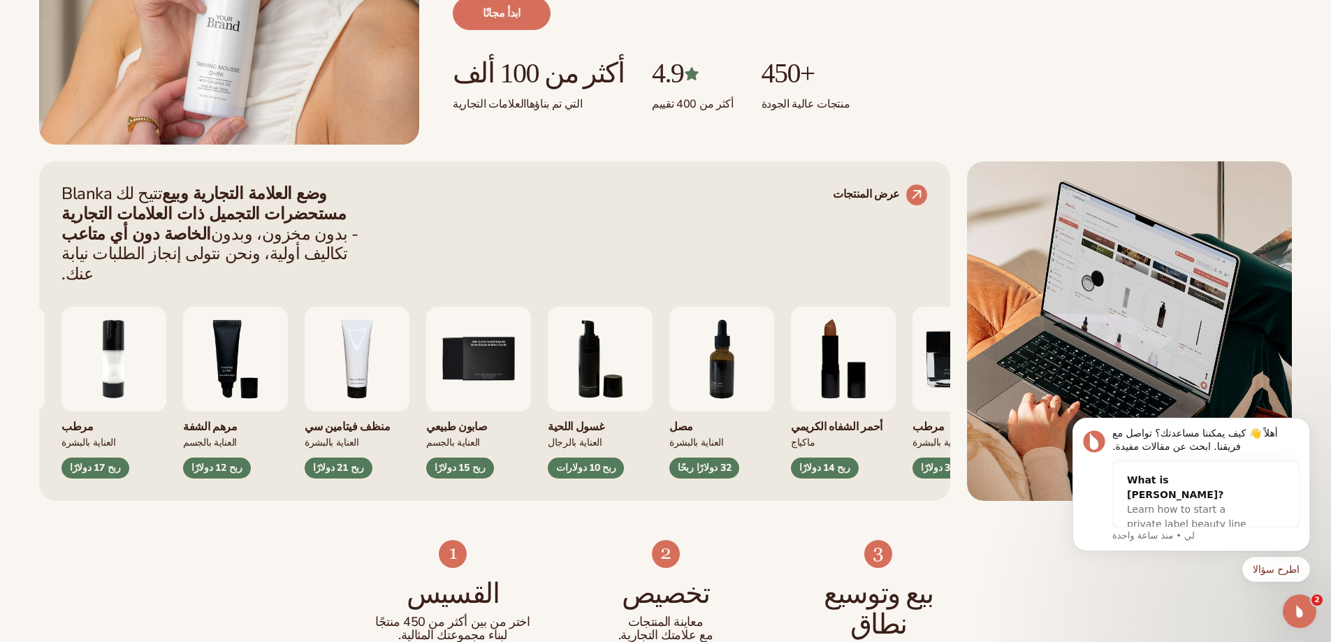
click at [512, 351] on img "5 / 9" at bounding box center [478, 359] width 105 height 105
click at [861, 188] on font "عرض المنتجات" at bounding box center [866, 193] width 67 height 15
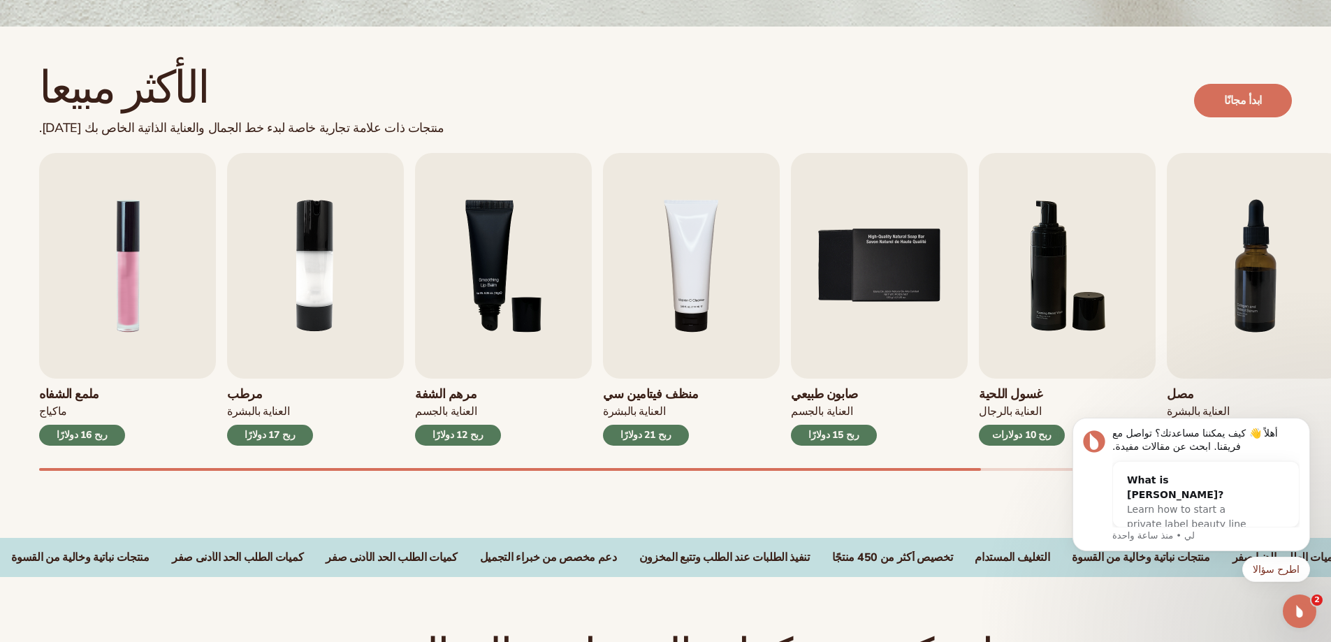
scroll to position [349, 0]
click at [843, 438] on font "ربح 15 دولارًا" at bounding box center [833, 433] width 51 height 13
click at [840, 365] on img "5 / 9" at bounding box center [879, 265] width 177 height 226
click at [865, 300] on img "5 / 9" at bounding box center [879, 265] width 177 height 226
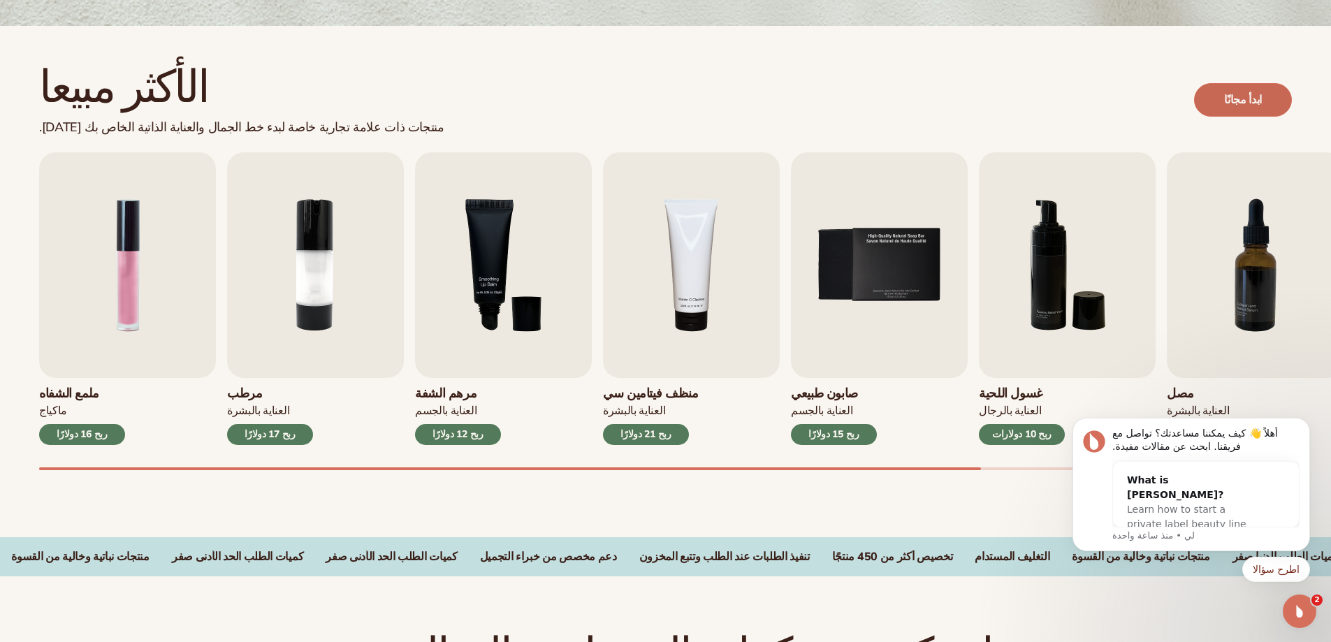
click at [1265, 89] on link "ابدأ مجانًا" at bounding box center [1243, 100] width 98 height 34
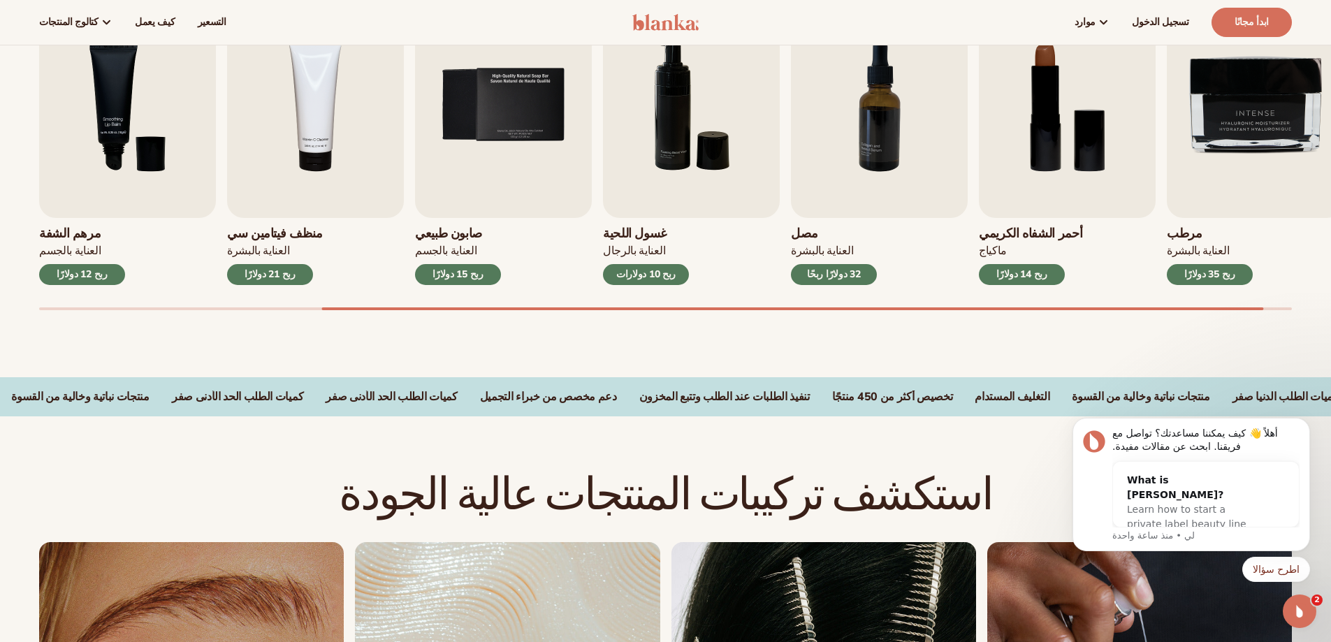
scroll to position [367, 0]
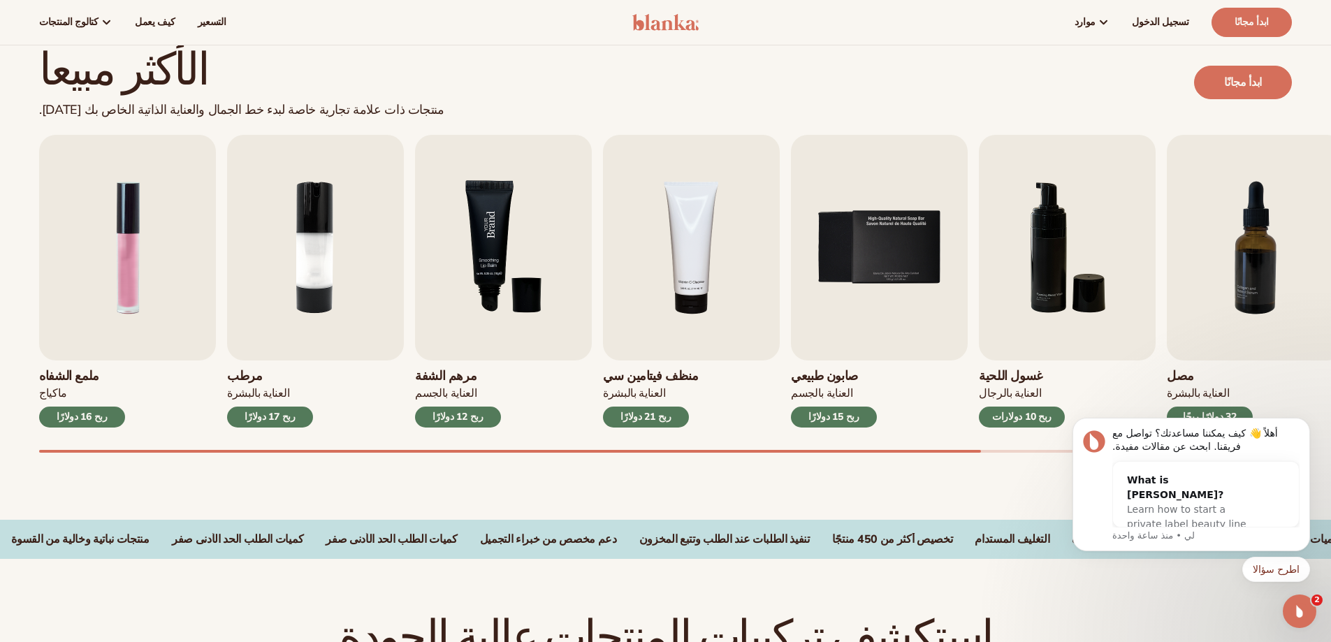
click at [495, 295] on img "3 / 9" at bounding box center [503, 248] width 177 height 226
click at [451, 419] on font "ربح 12 دولارًا" at bounding box center [457, 416] width 51 height 13
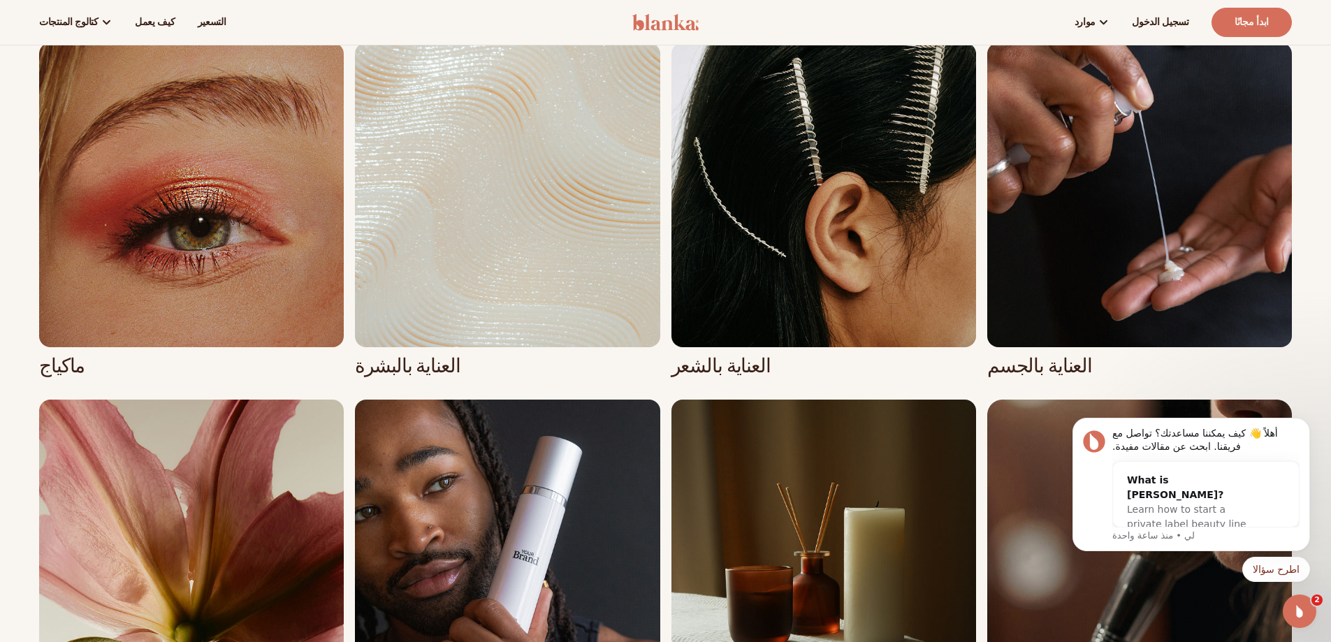
scroll to position [995, 0]
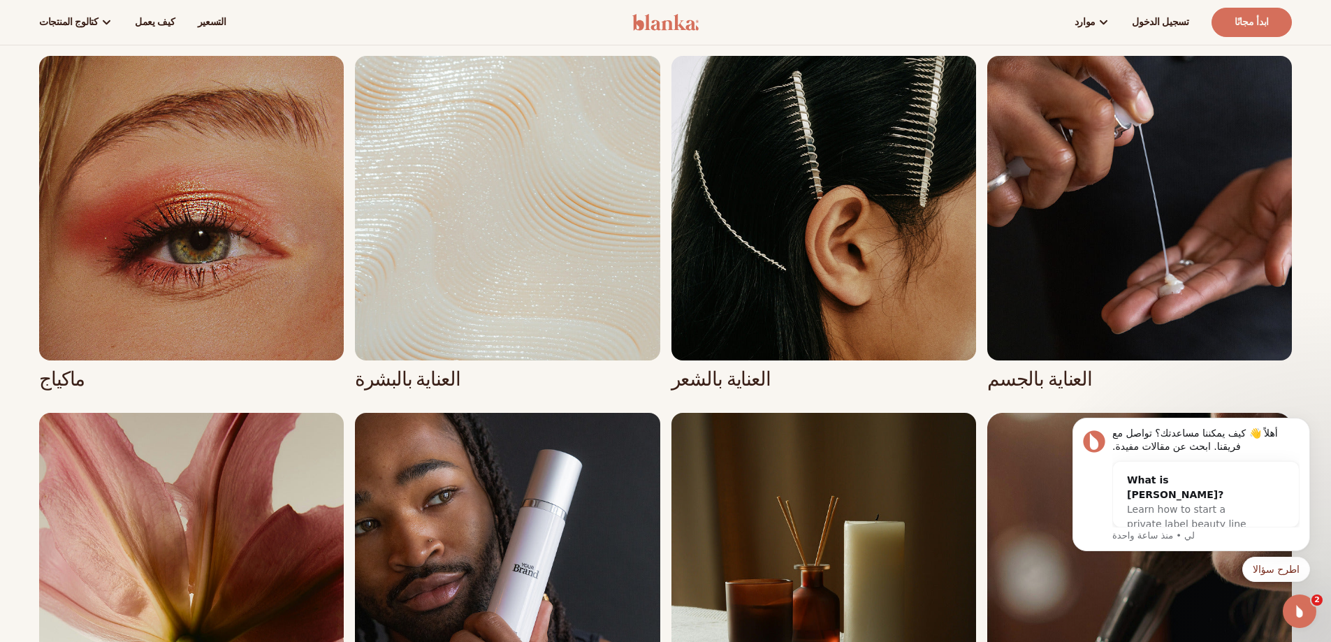
click at [919, 220] on link "3 / 8" at bounding box center [823, 223] width 305 height 335
